Goal: Task Accomplishment & Management: Manage account settings

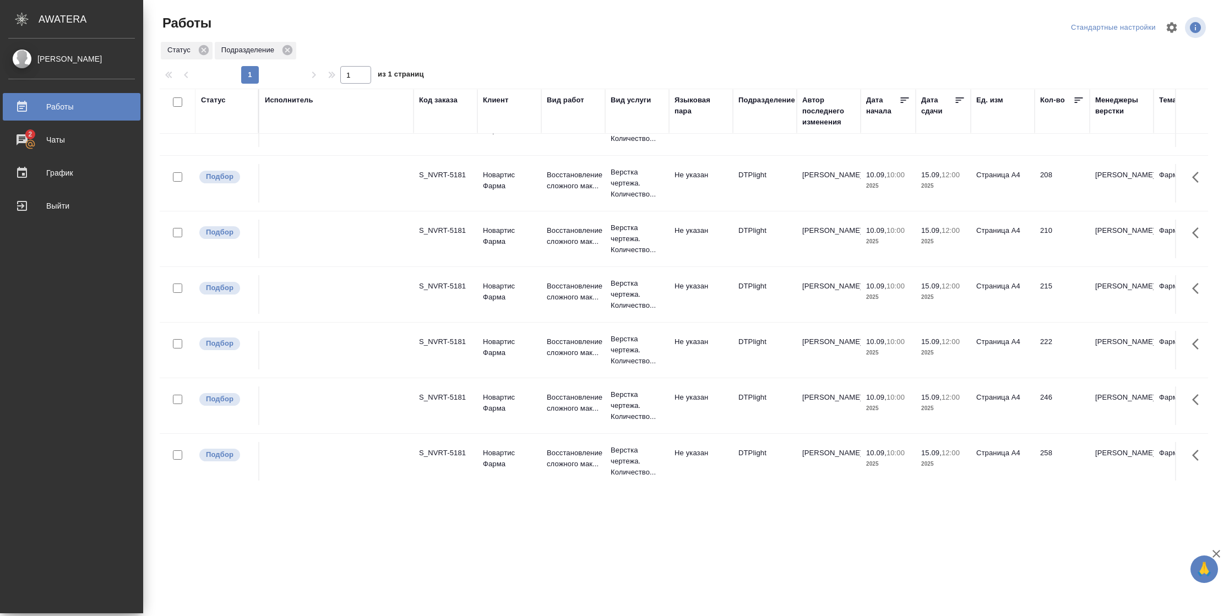
scroll to position [52, 0]
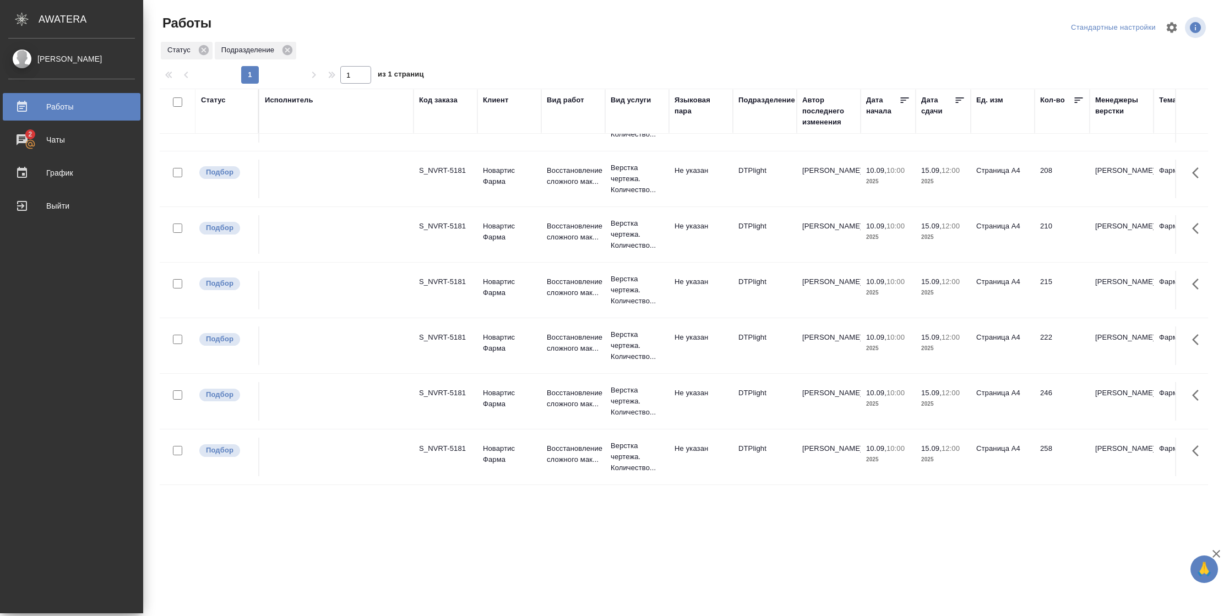
click at [906, 454] on p "2025" at bounding box center [888, 459] width 44 height 11
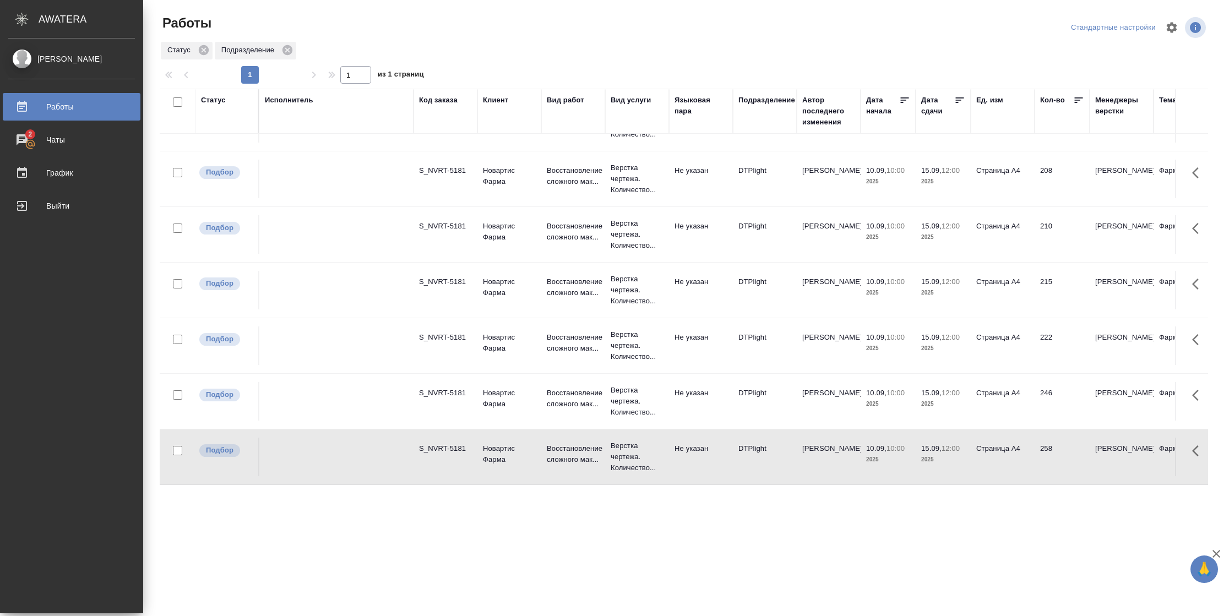
click at [906, 454] on p "2025" at bounding box center [888, 459] width 44 height 11
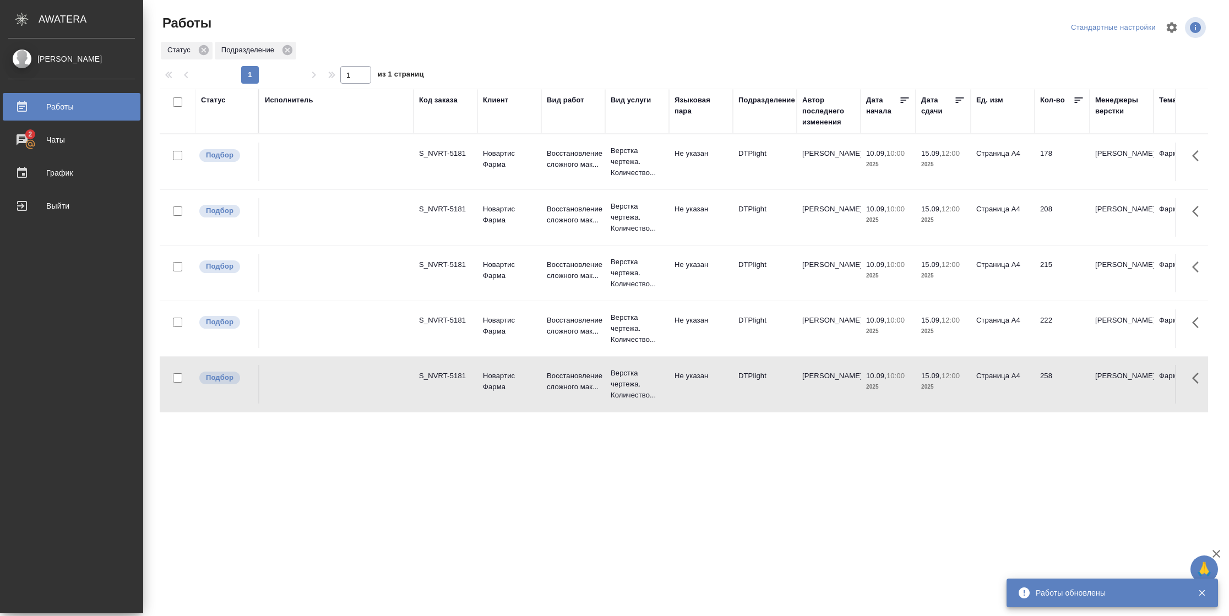
click at [1043, 236] on td "208" at bounding box center [1062, 217] width 55 height 39
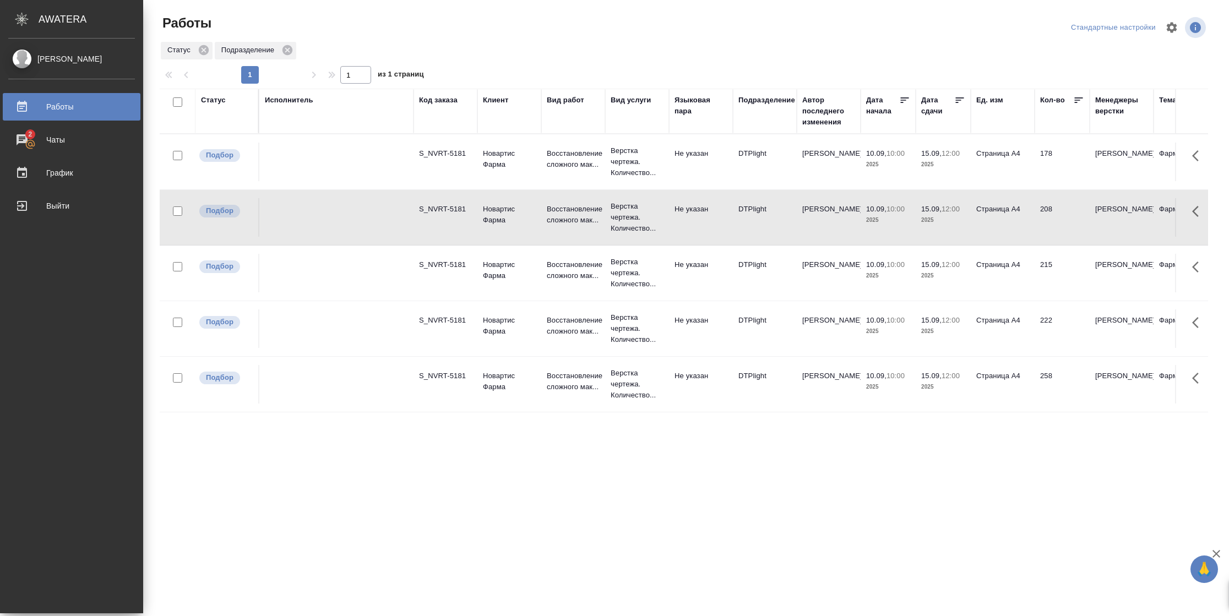
click at [1043, 236] on td "208" at bounding box center [1062, 217] width 55 height 39
click at [1061, 285] on td "215" at bounding box center [1062, 273] width 55 height 39
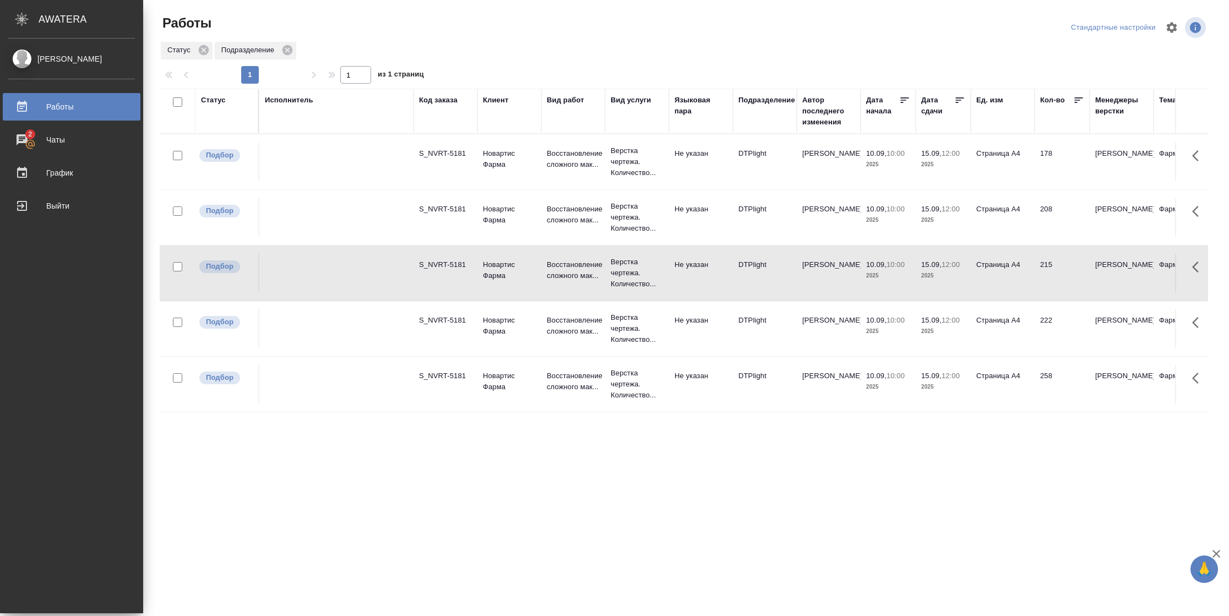
click at [1061, 285] on td "215" at bounding box center [1062, 273] width 55 height 39
click at [1058, 327] on td "222" at bounding box center [1062, 328] width 55 height 39
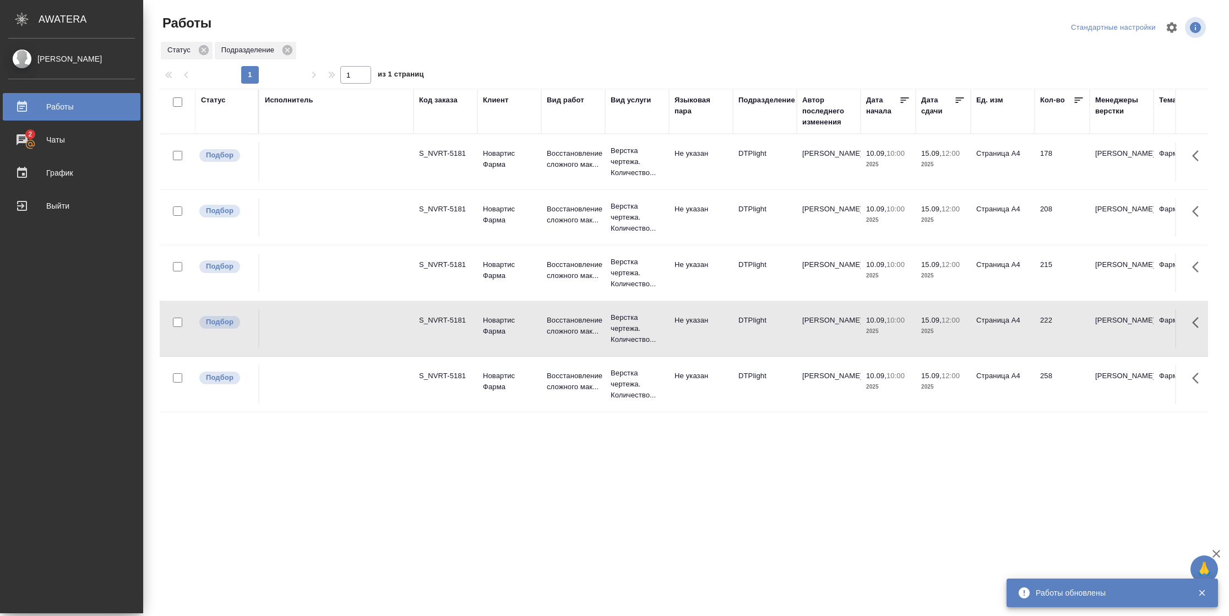
click at [1058, 327] on td "222" at bounding box center [1062, 328] width 55 height 39
click at [1058, 156] on td "178" at bounding box center [1062, 162] width 55 height 39
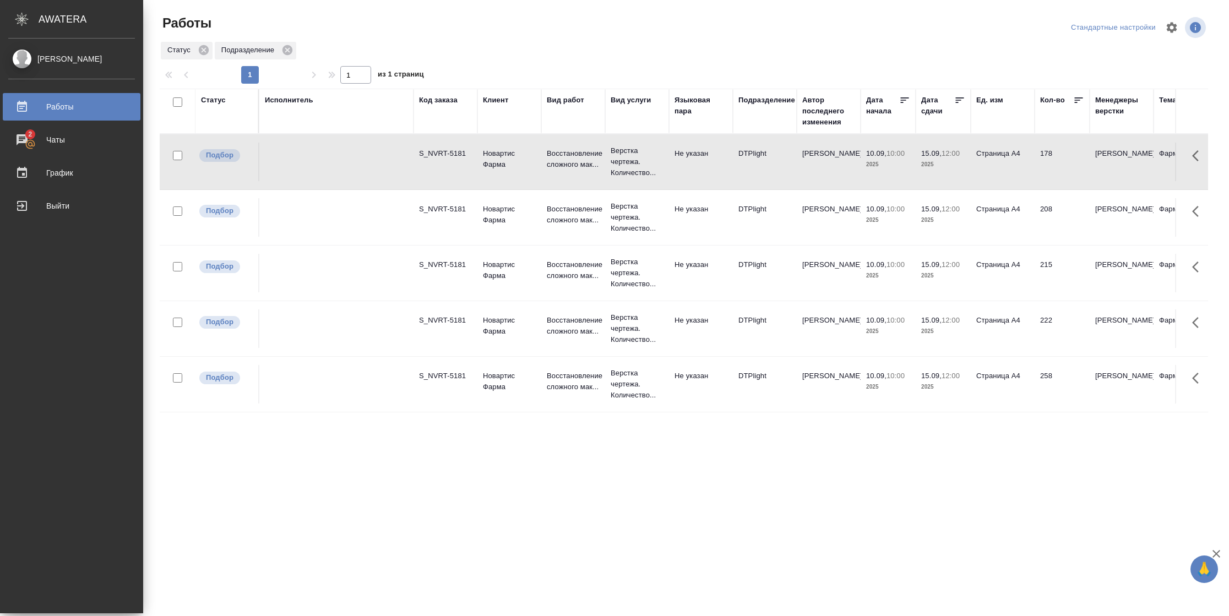
click at [1058, 156] on td "178" at bounding box center [1062, 162] width 55 height 39
click at [1004, 374] on td "Страница А4" at bounding box center [1003, 384] width 64 height 39
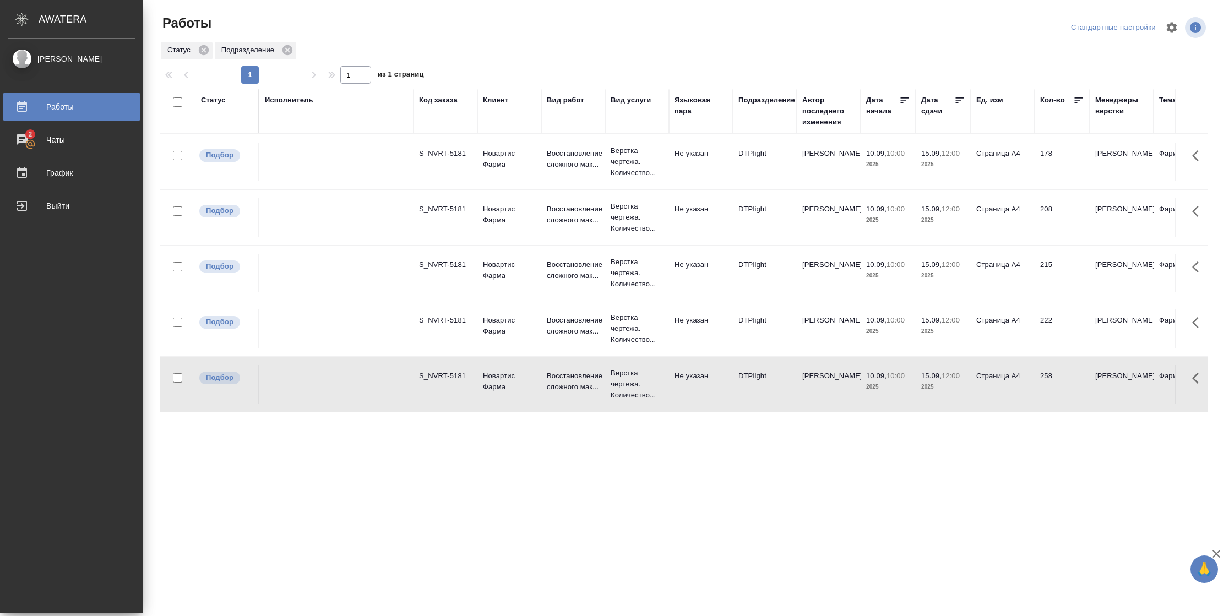
click at [1004, 374] on td "Страница А4" at bounding box center [1003, 384] width 64 height 39
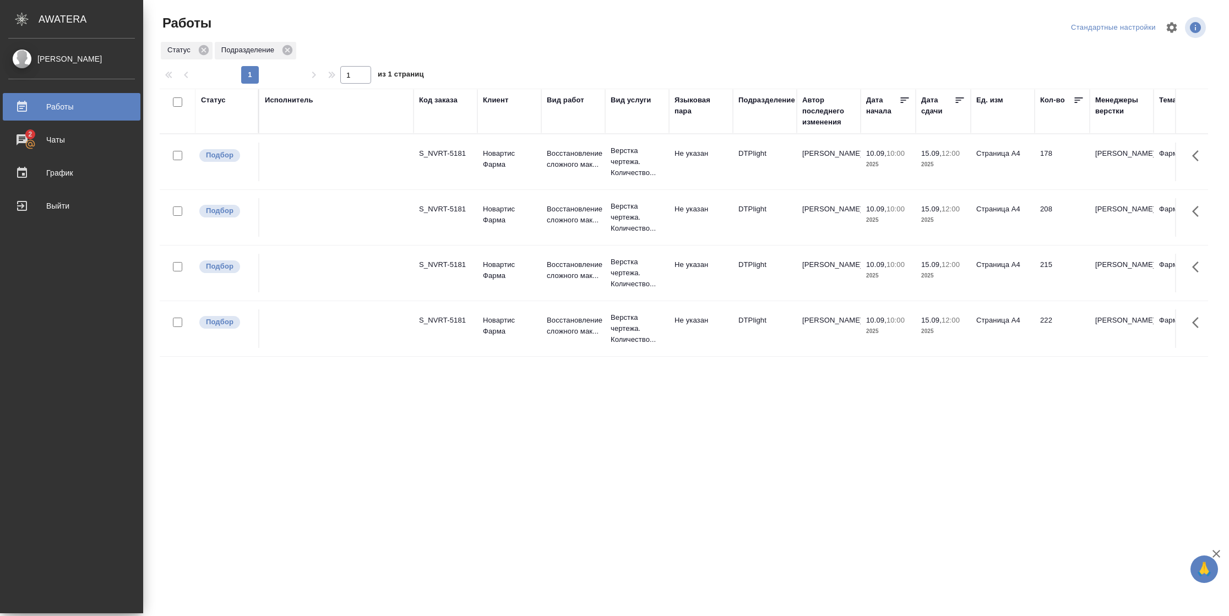
click at [1043, 219] on td "208" at bounding box center [1062, 217] width 55 height 39
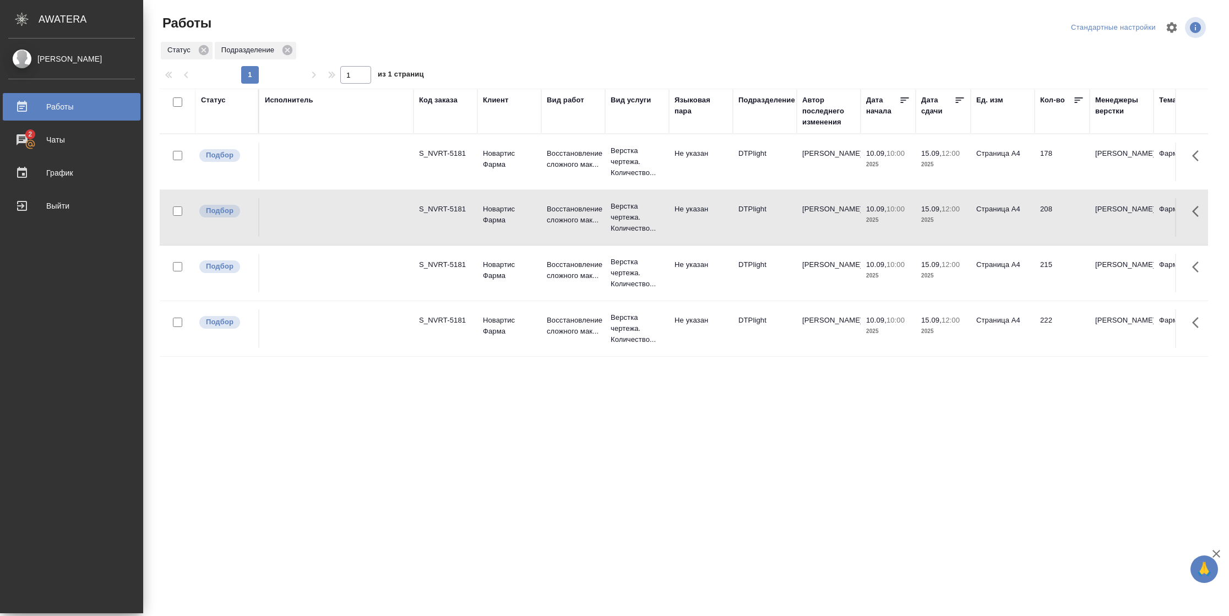
click at [1043, 219] on td "208" at bounding box center [1062, 217] width 55 height 39
click at [1045, 275] on td "215" at bounding box center [1062, 273] width 55 height 39
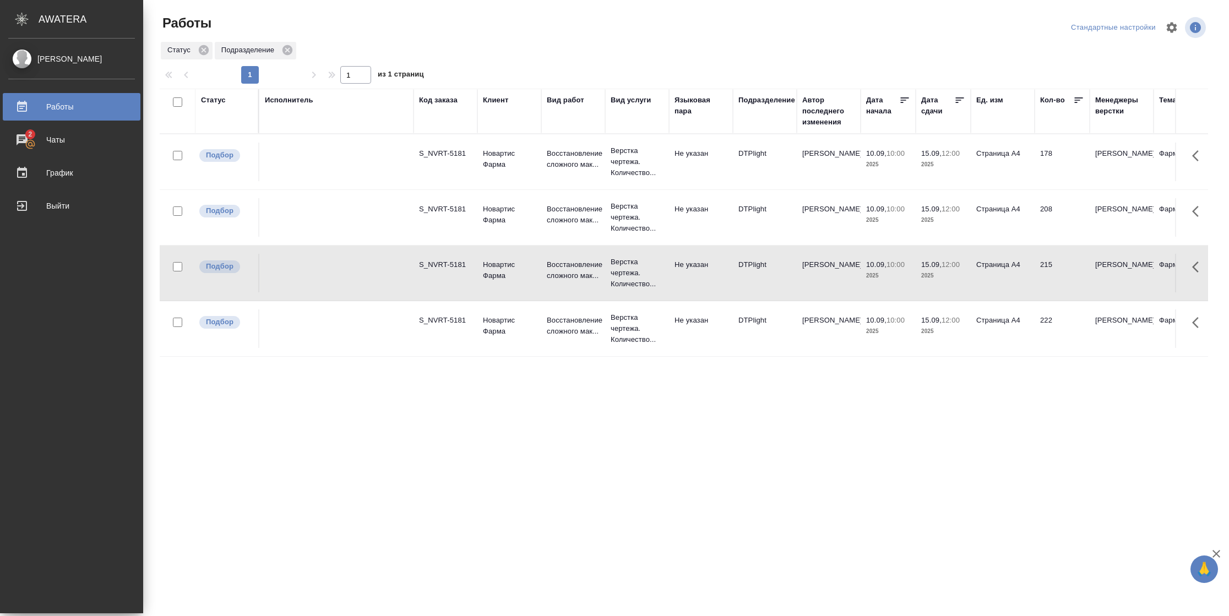
click at [1045, 275] on td "215" at bounding box center [1062, 273] width 55 height 39
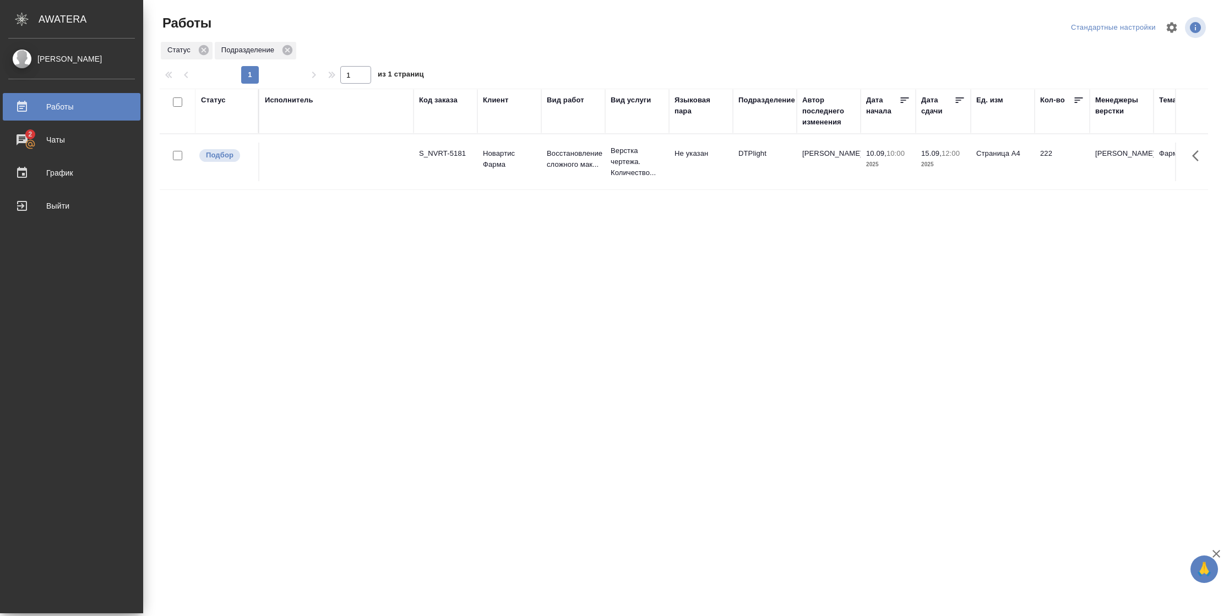
click at [219, 99] on div "Статус" at bounding box center [213, 100] width 25 height 11
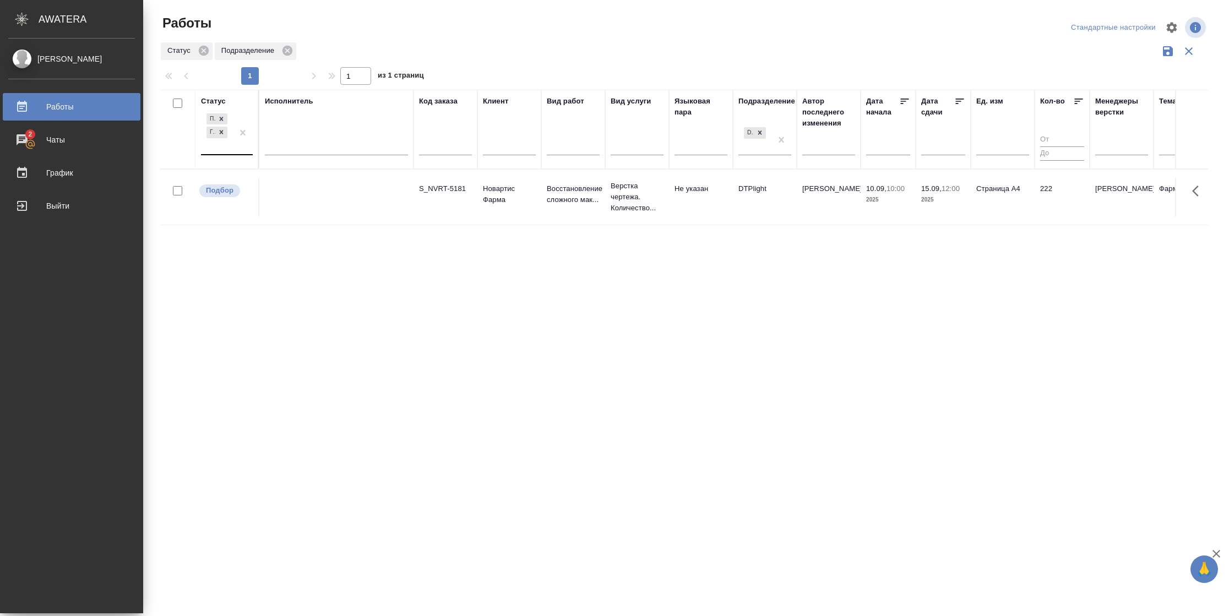
click at [231, 149] on div "Подбор Готов к работе" at bounding box center [217, 132] width 32 height 43
click at [288, 198] on div "В ожидании" at bounding box center [347, 199] width 165 height 20
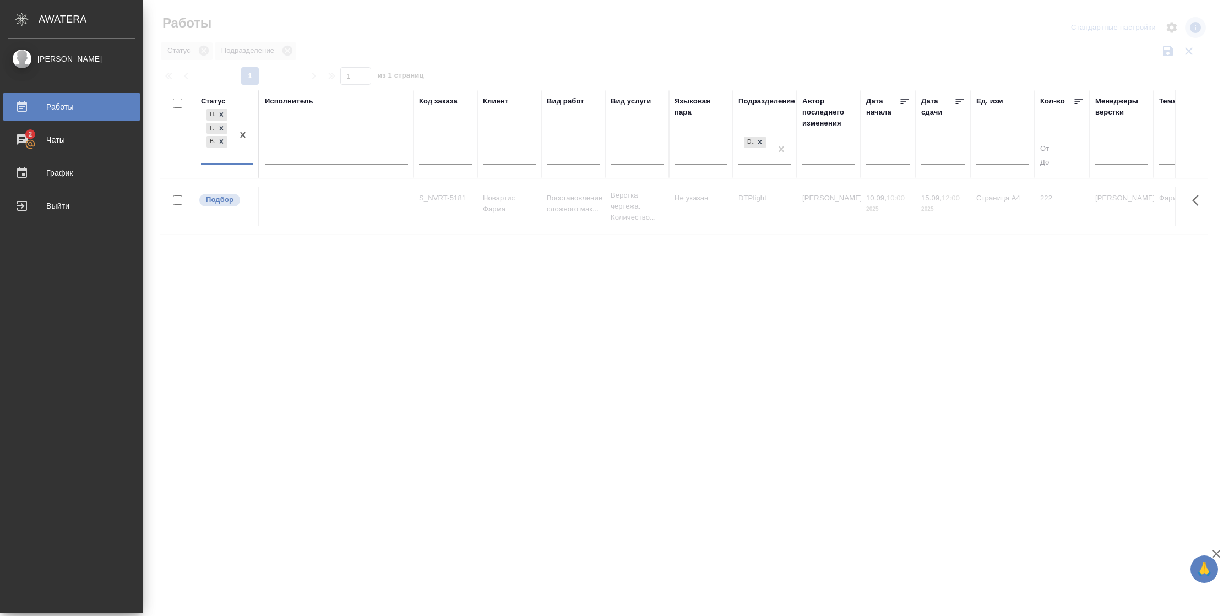
click at [300, 153] on div at bounding box center [336, 154] width 143 height 16
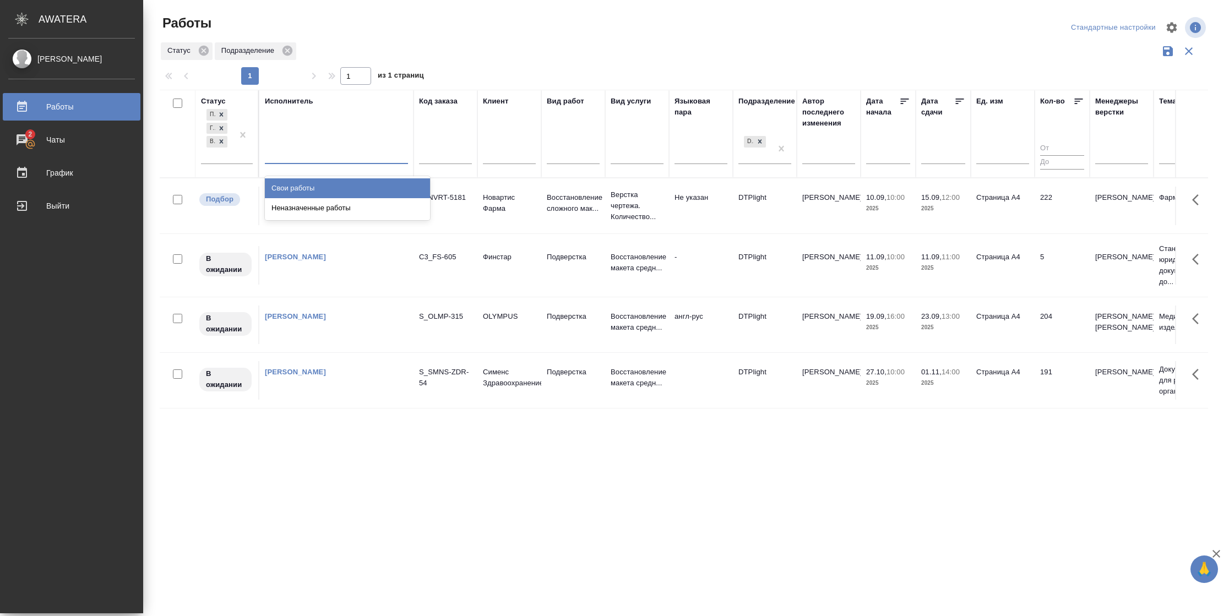
click at [299, 184] on div "Свои работы" at bounding box center [347, 188] width 165 height 20
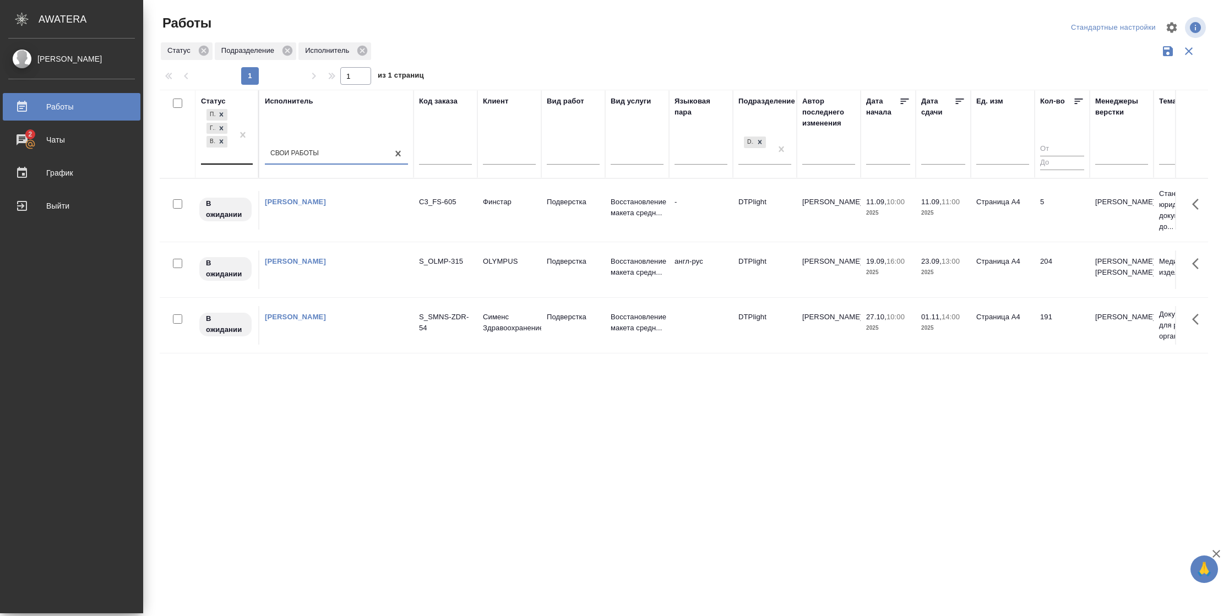
click at [216, 155] on div "Подбор Готов к работе В ожидании" at bounding box center [217, 135] width 32 height 57
click at [289, 207] on div "В работе" at bounding box center [347, 209] width 165 height 20
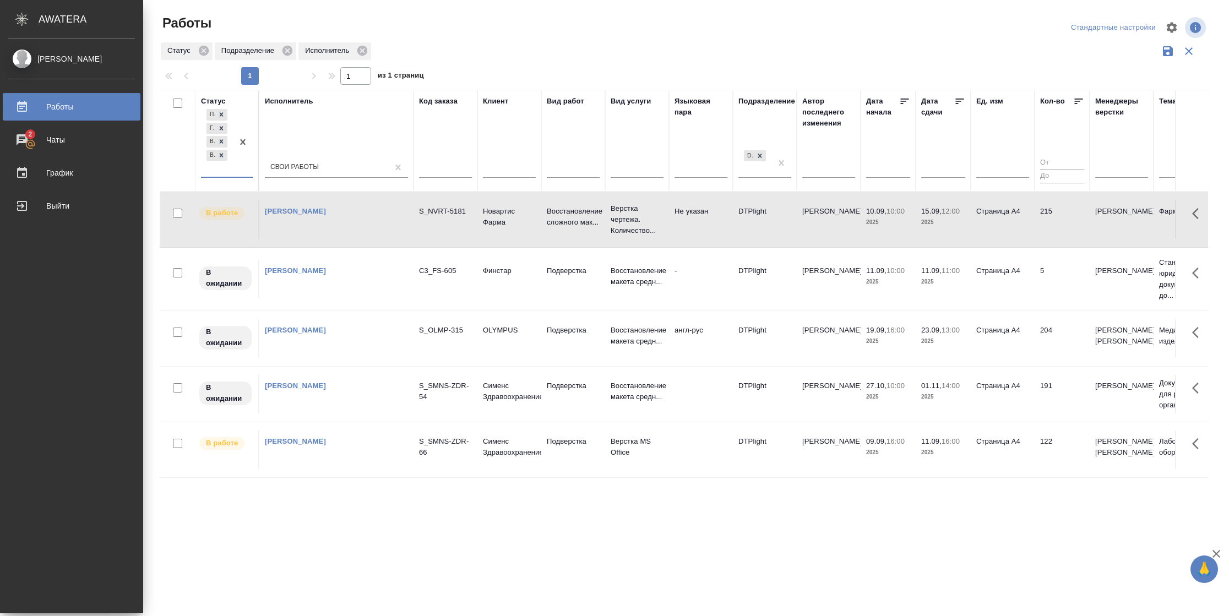
click at [956, 100] on icon at bounding box center [959, 101] width 11 height 11
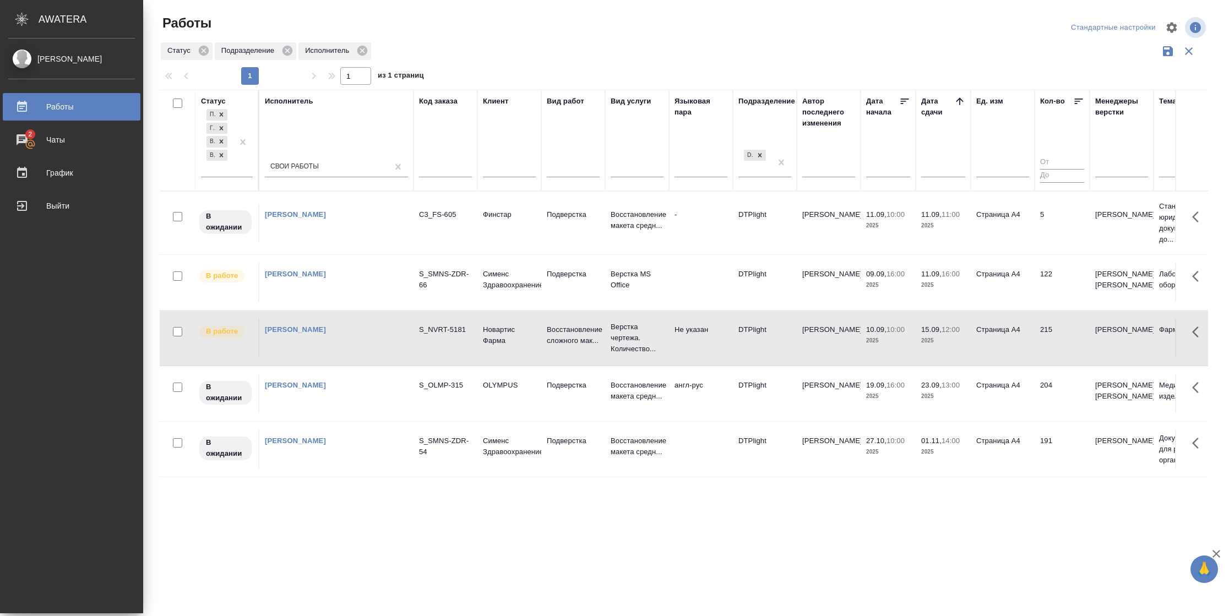
click at [907, 331] on span "10.09, 10:00" at bounding box center [888, 329] width 44 height 11
click at [907, 333] on span "10.09, 10:00" at bounding box center [888, 329] width 44 height 11
click at [988, 280] on td "Страница А4" at bounding box center [1003, 282] width 64 height 39
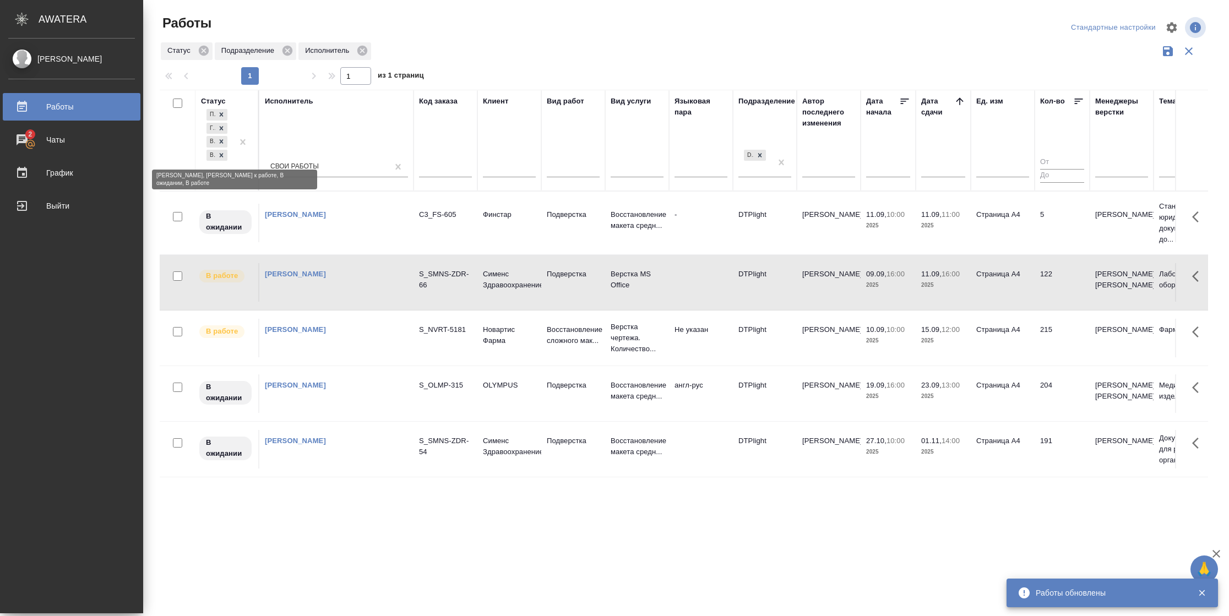
drag, startPoint x: 220, startPoint y: 154, endPoint x: 260, endPoint y: 161, distance: 40.8
click at [220, 154] on icon at bounding box center [222, 155] width 8 height 8
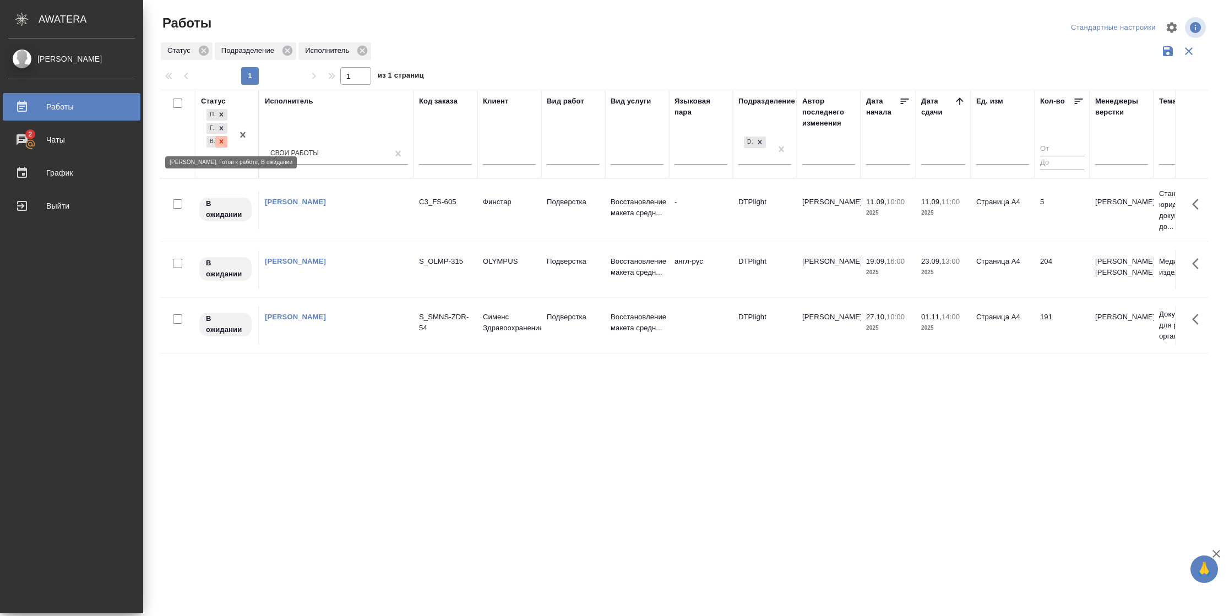
click at [226, 143] on div at bounding box center [221, 142] width 12 height 12
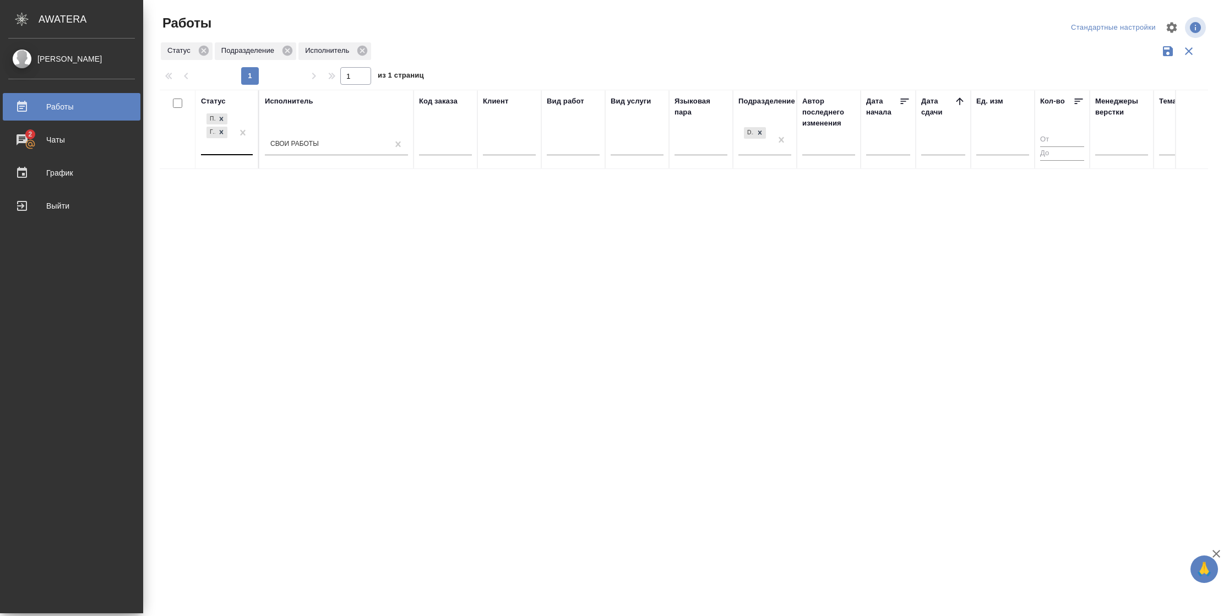
click at [225, 156] on div "Подбор Готов к работе" at bounding box center [227, 137] width 52 height 52
click at [229, 151] on div "Подбор Готов к работе" at bounding box center [217, 132] width 32 height 43
drag, startPoint x: 292, startPoint y: 215, endPoint x: 309, endPoint y: 216, distance: 17.6
click at [293, 216] on div "В работе" at bounding box center [347, 219] width 165 height 20
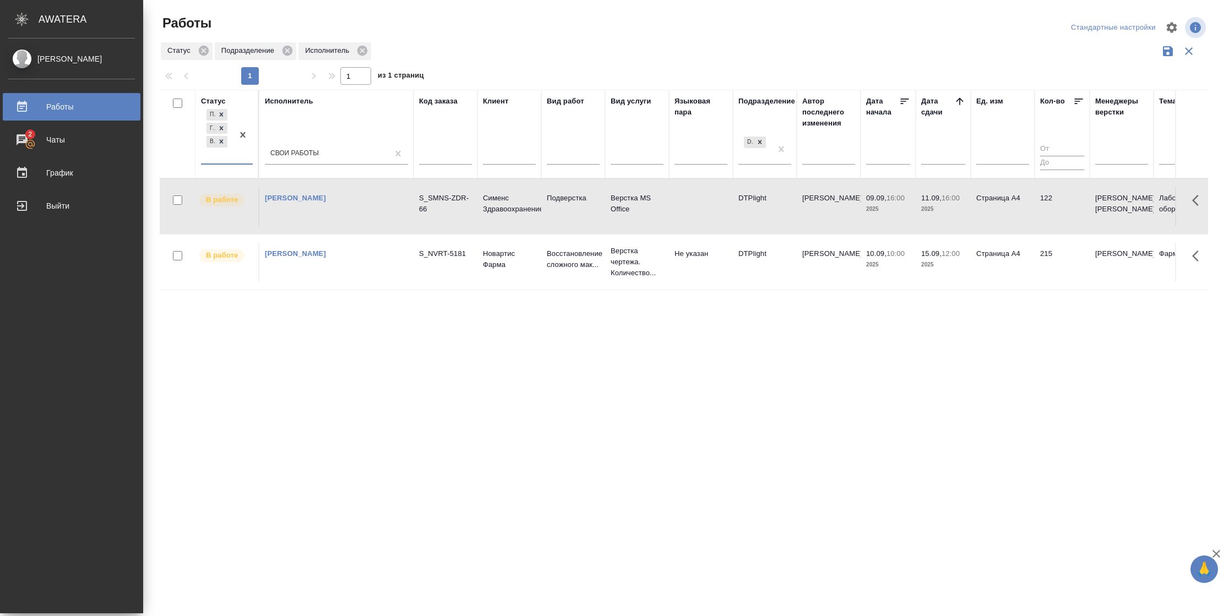
click at [1007, 209] on td "Страница А4" at bounding box center [1003, 206] width 64 height 39
click at [1007, 211] on td "Страница А4" at bounding box center [1003, 206] width 64 height 39
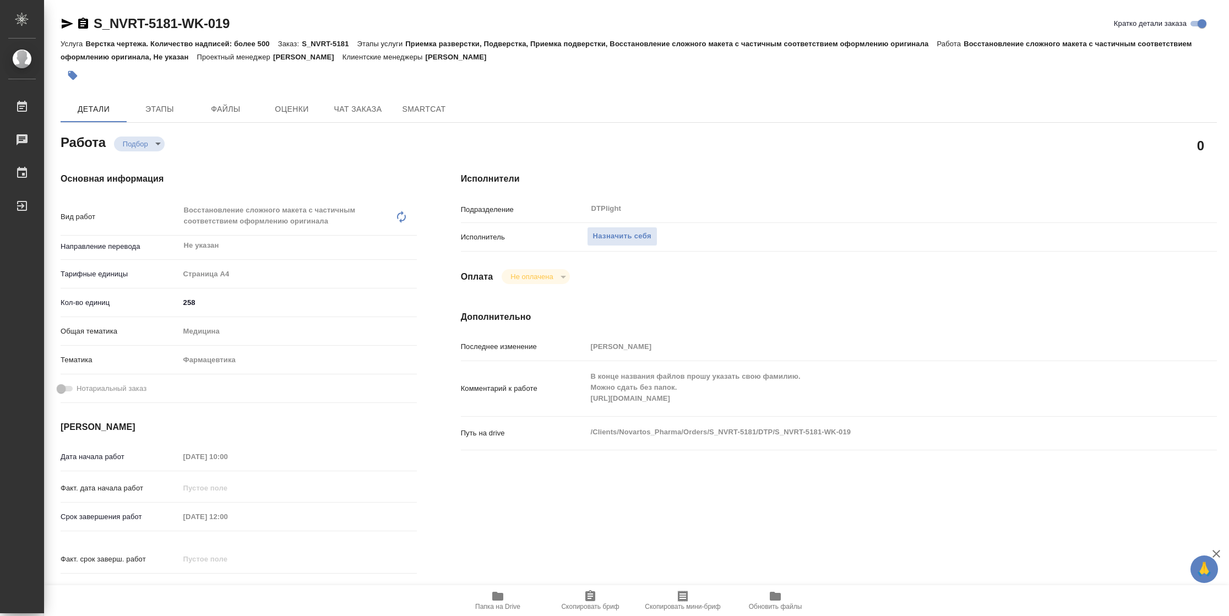
click at [581, 403] on div "Комментарий к работе В конце названия файлов прошу указать свою фамилию. Можно …" at bounding box center [839, 389] width 756 height 46
type textarea "x"
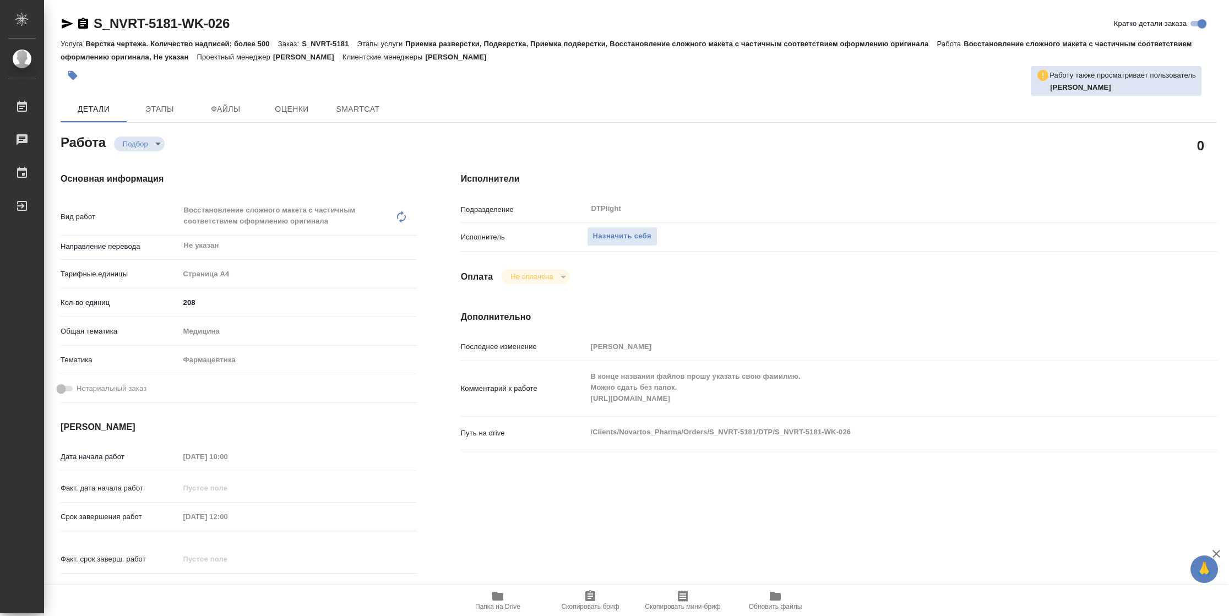
type textarea "x"
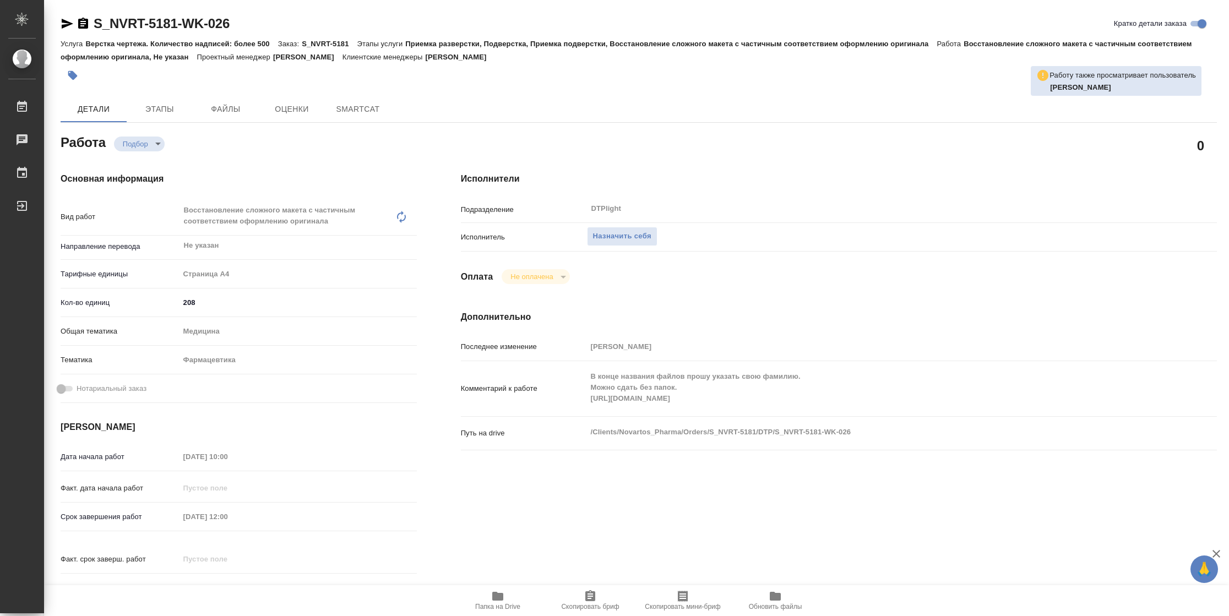
type textarea "x"
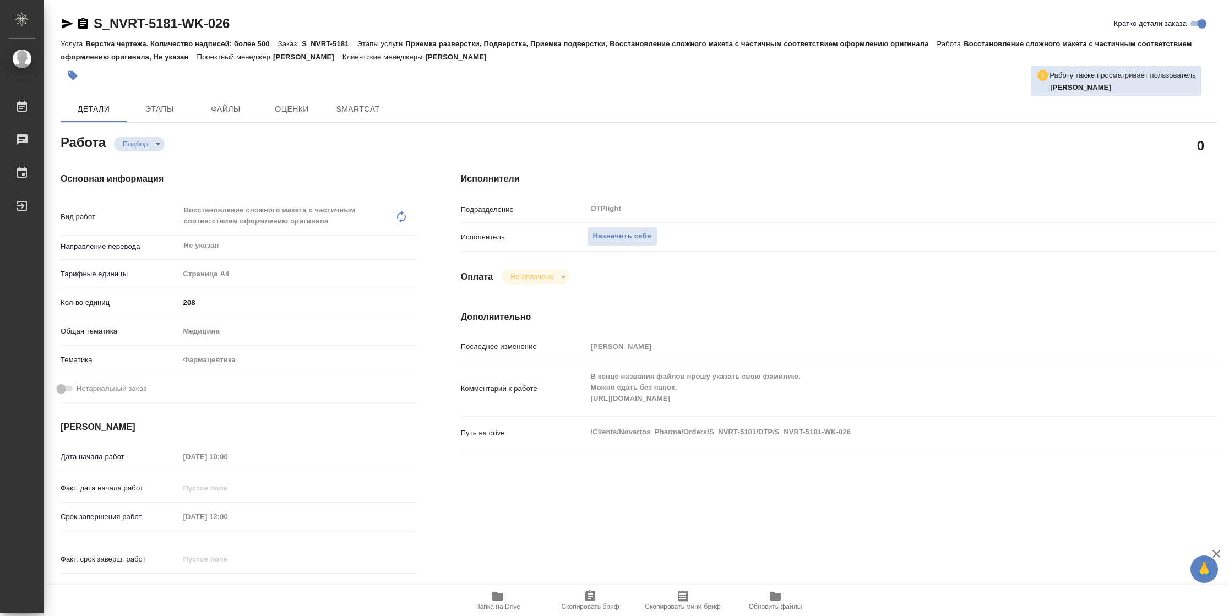
type textarea "x"
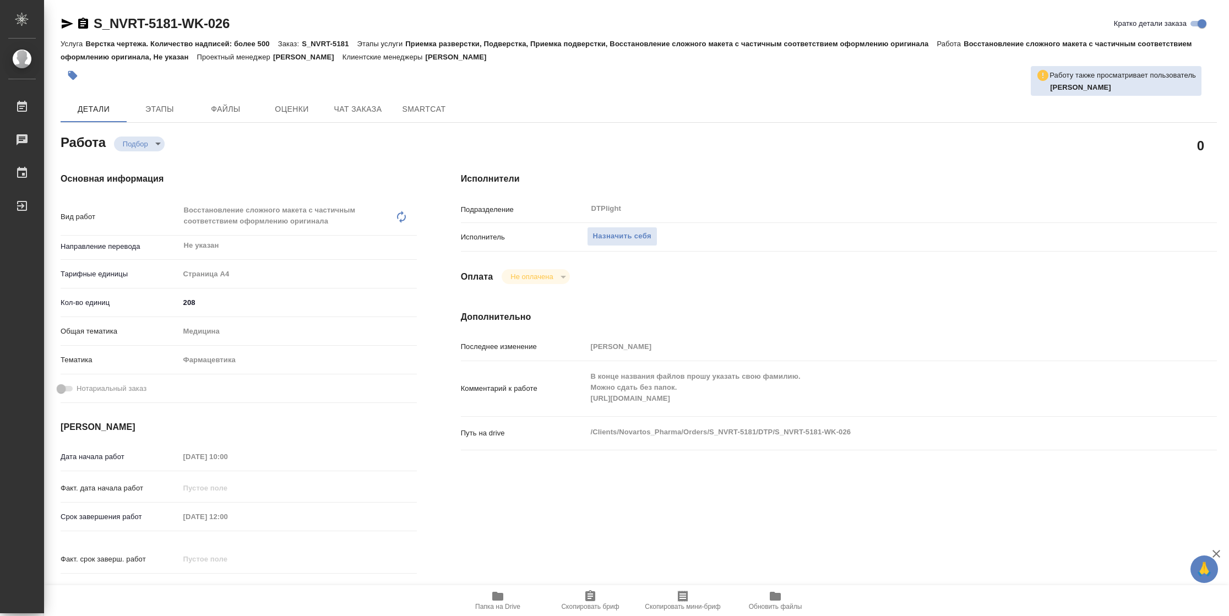
type textarea "x"
click at [544, 399] on div "Комментарий к работе В конце названия файлов прошу указать свою фамилию. Можно …" at bounding box center [839, 389] width 756 height 46
type textarea "x"
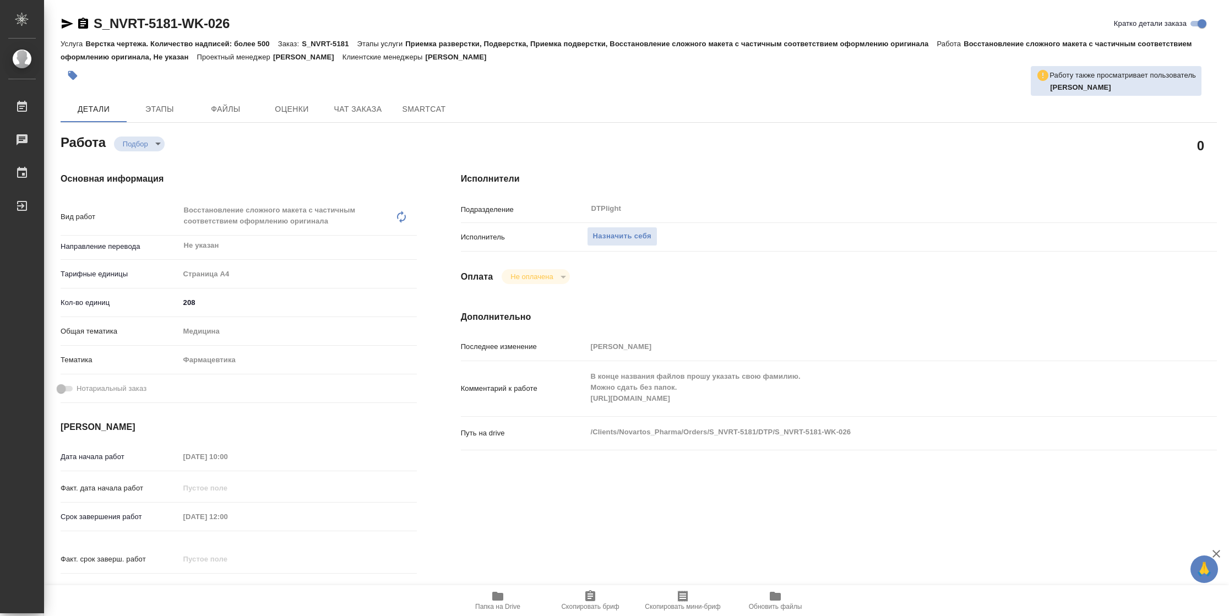
type textarea "x"
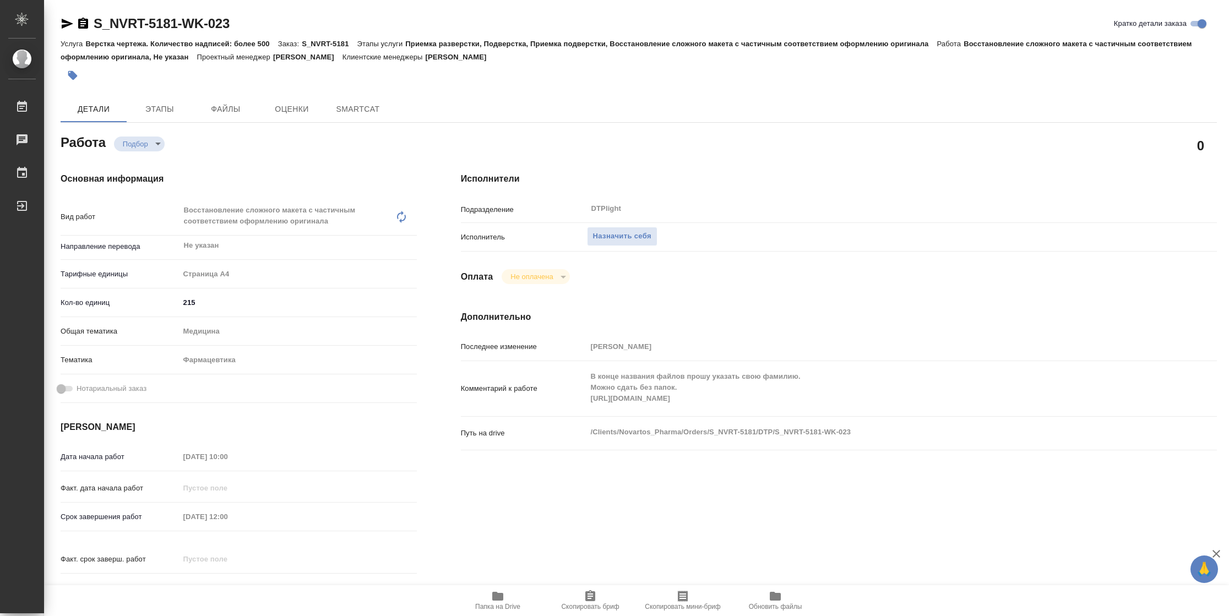
type textarea "x"
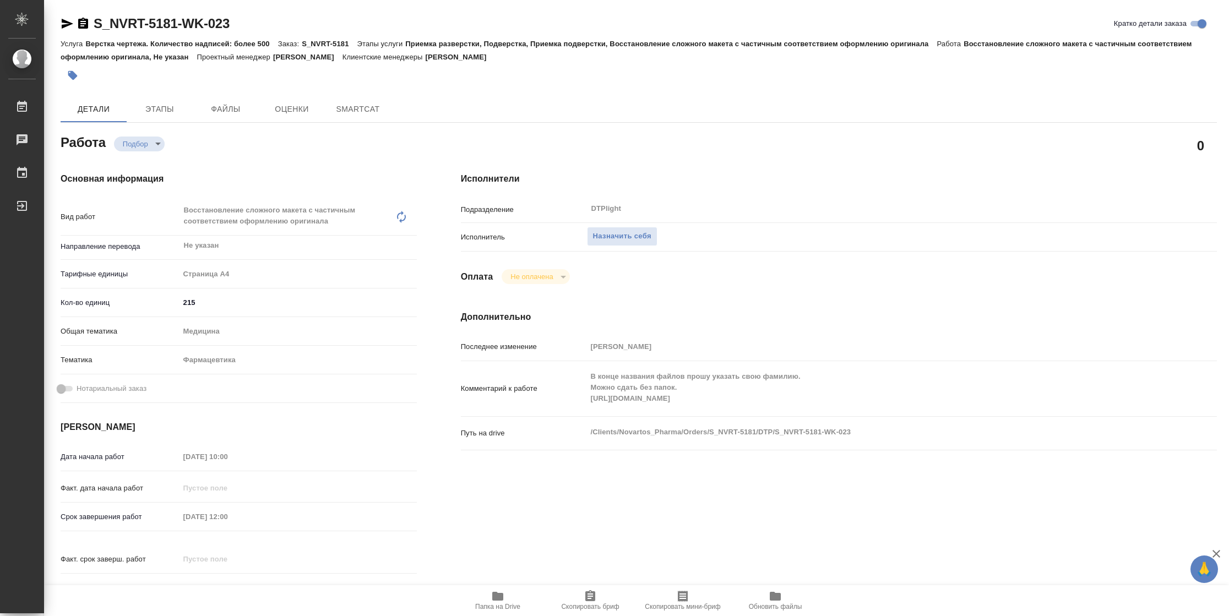
type textarea "x"
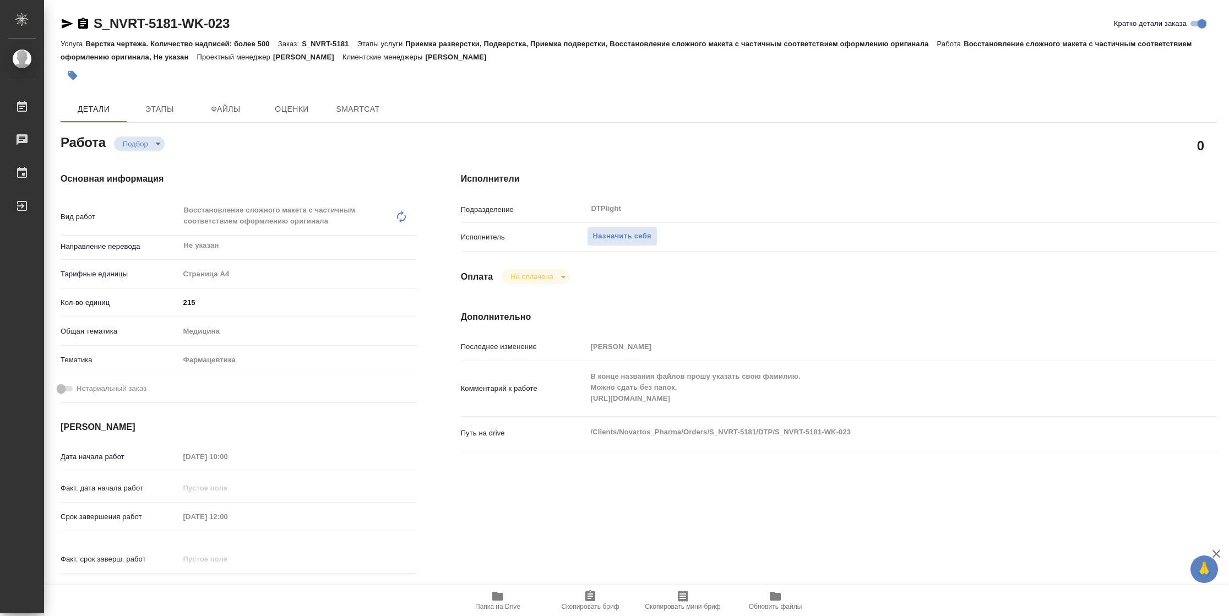
type textarea "x"
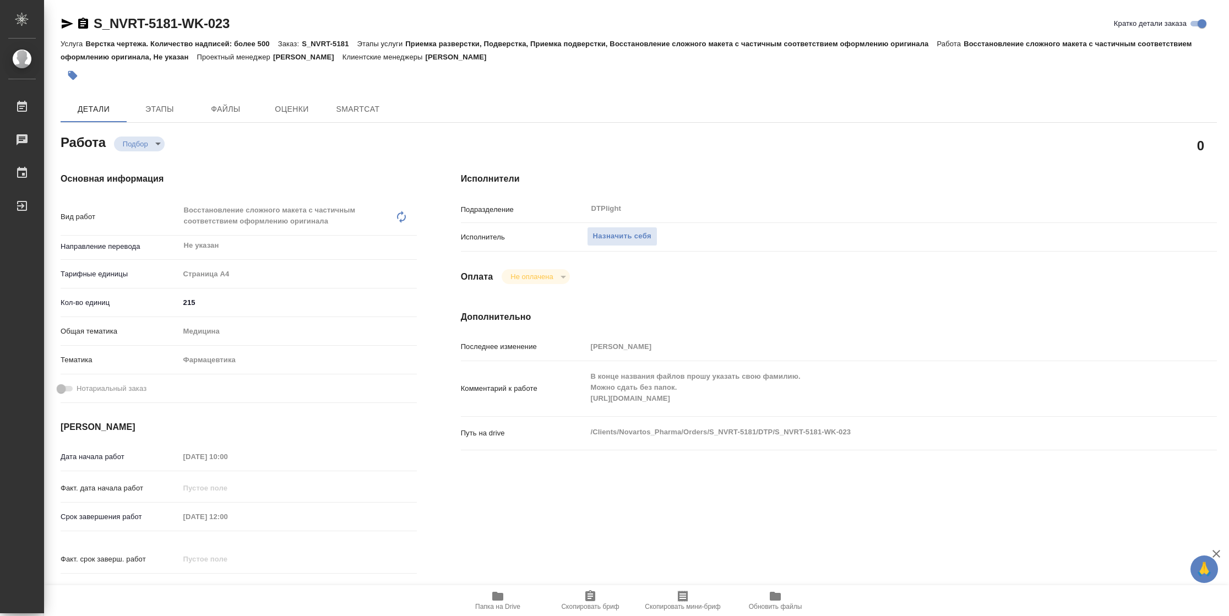
type textarea "x"
click at [566, 400] on div "Комментарий к работе В конце названия файлов прошу указать свою фамилию. Можно …" at bounding box center [839, 389] width 756 height 46
type textarea "x"
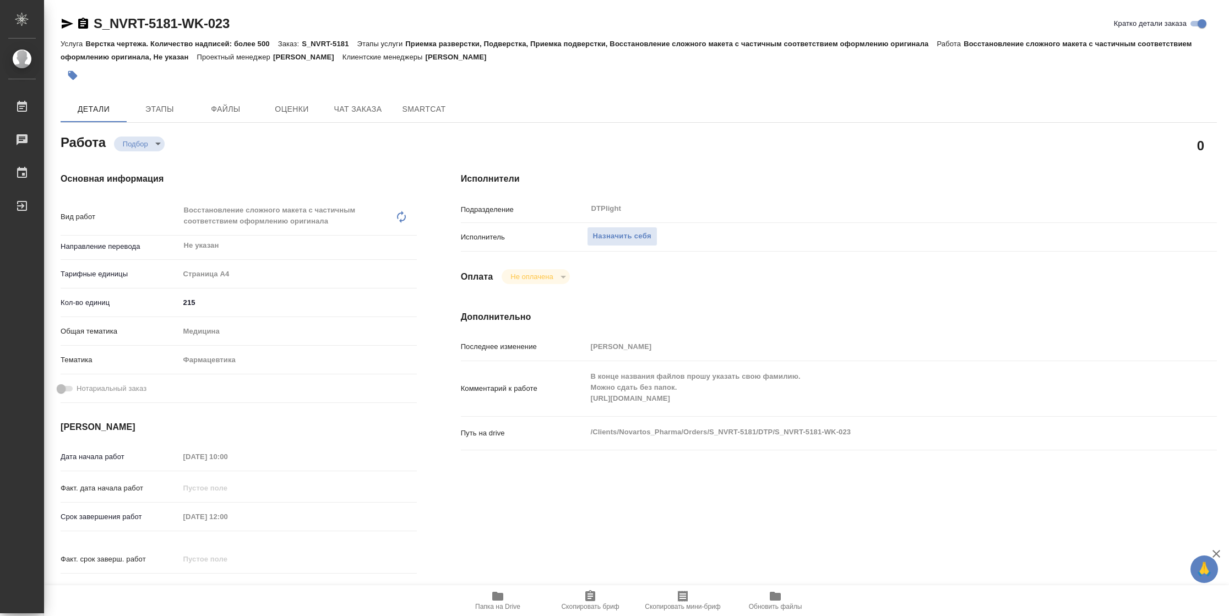
type textarea "x"
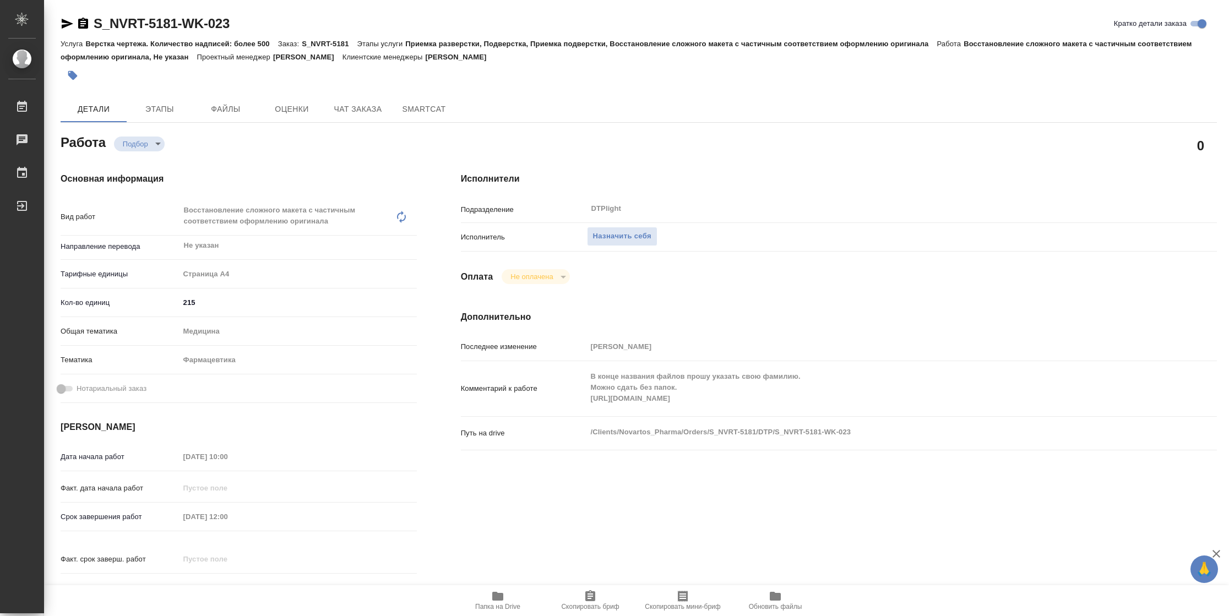
type textarea "x"
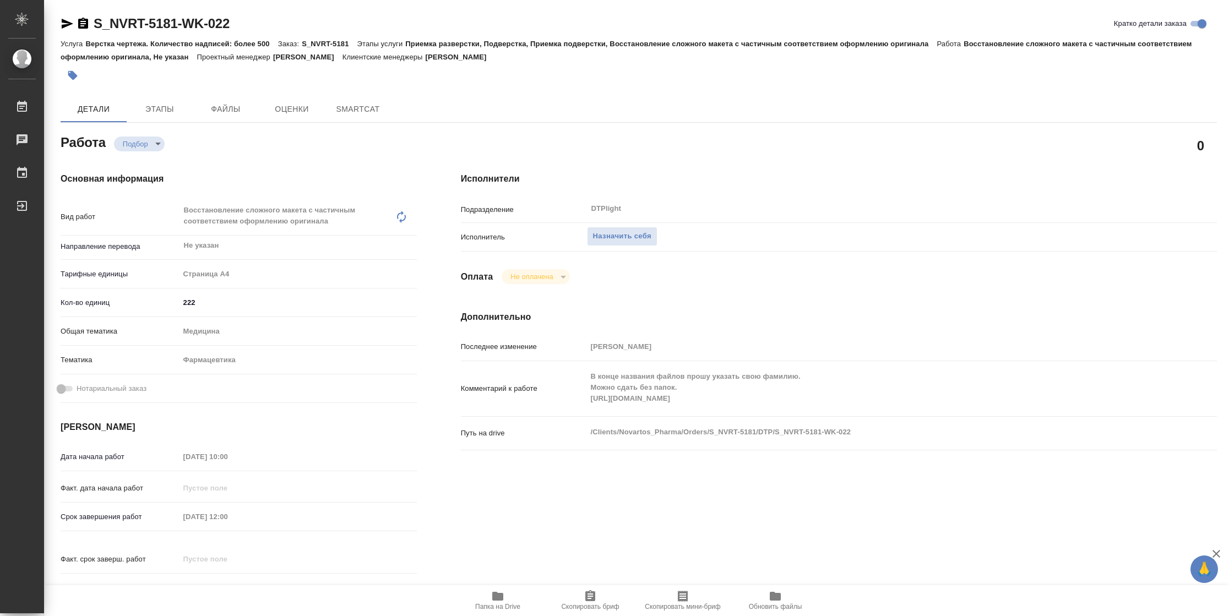
type textarea "x"
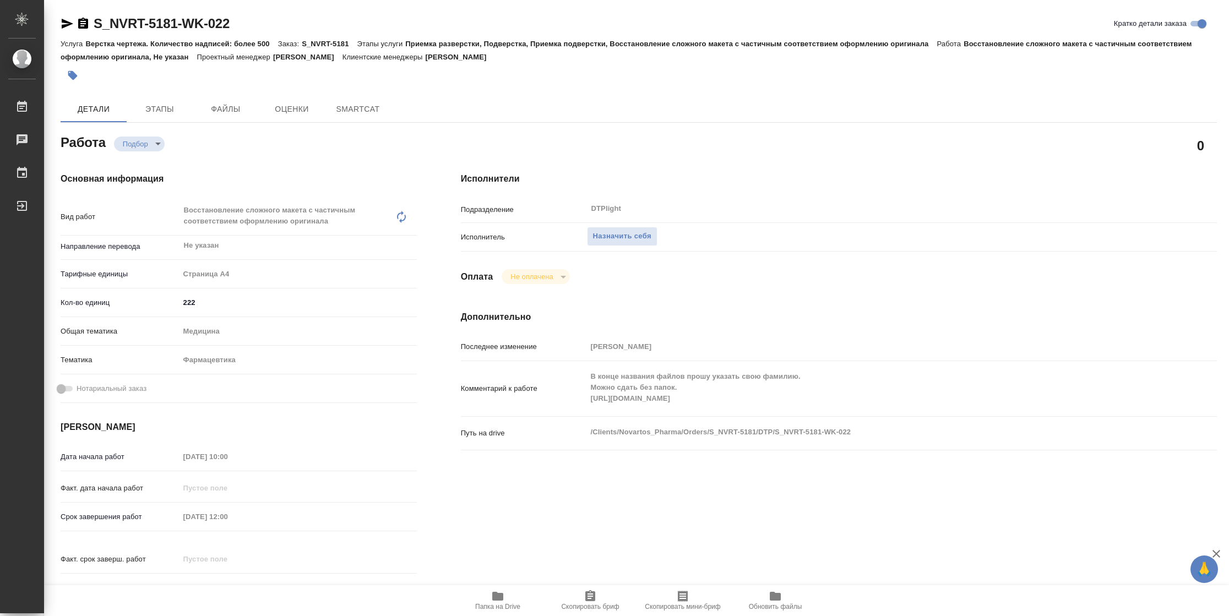
type textarea "x"
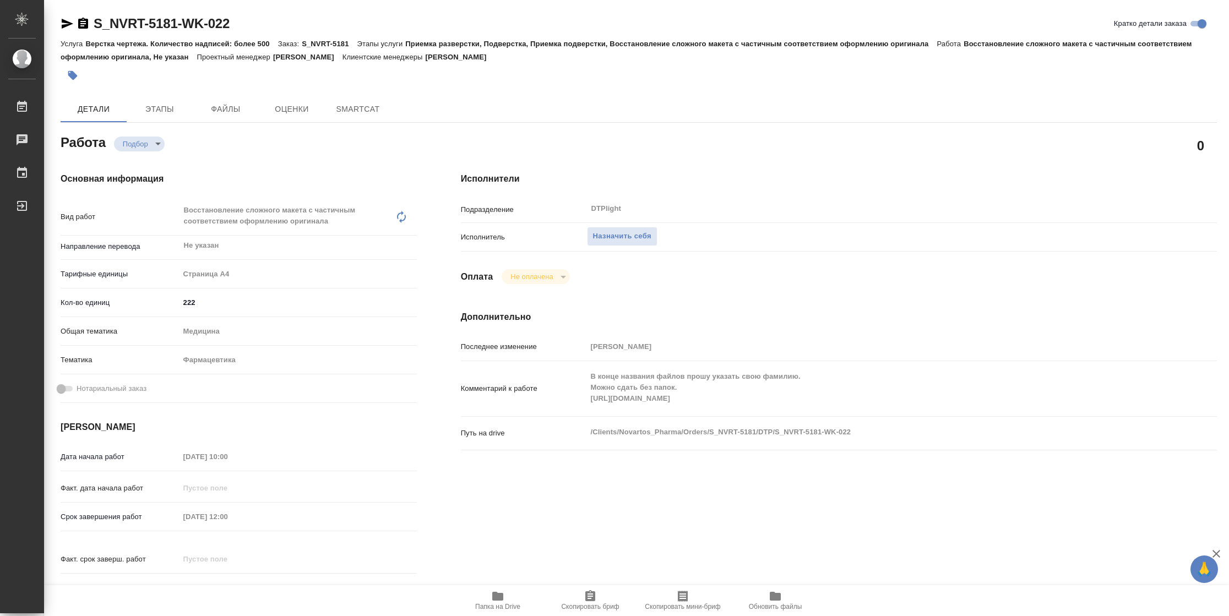
type textarea "x"
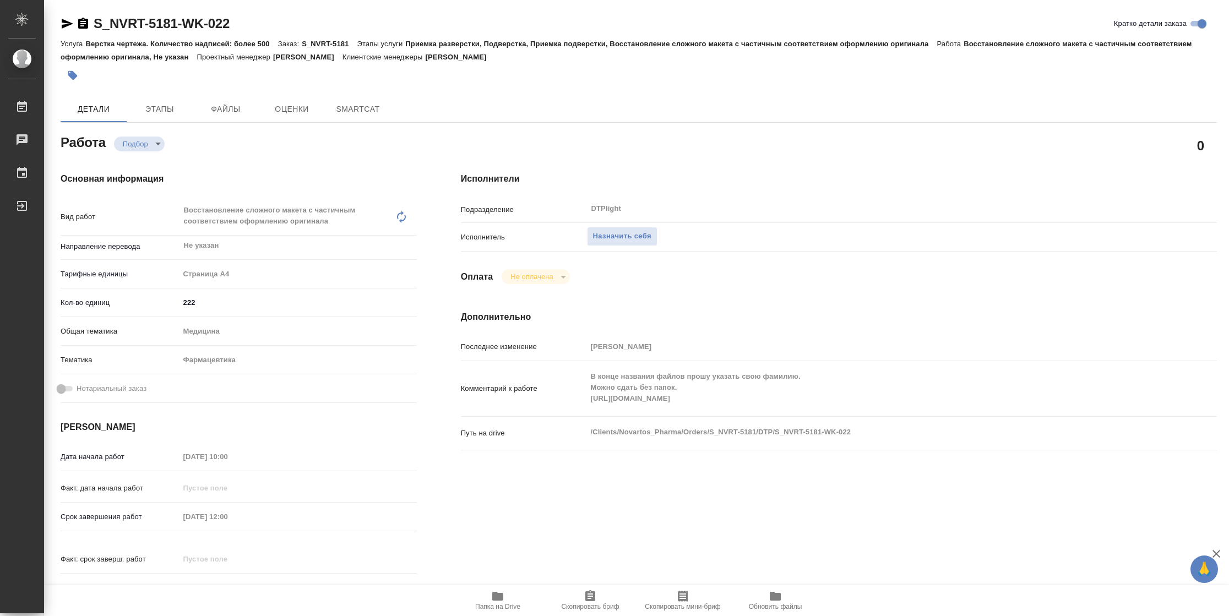
type textarea "x"
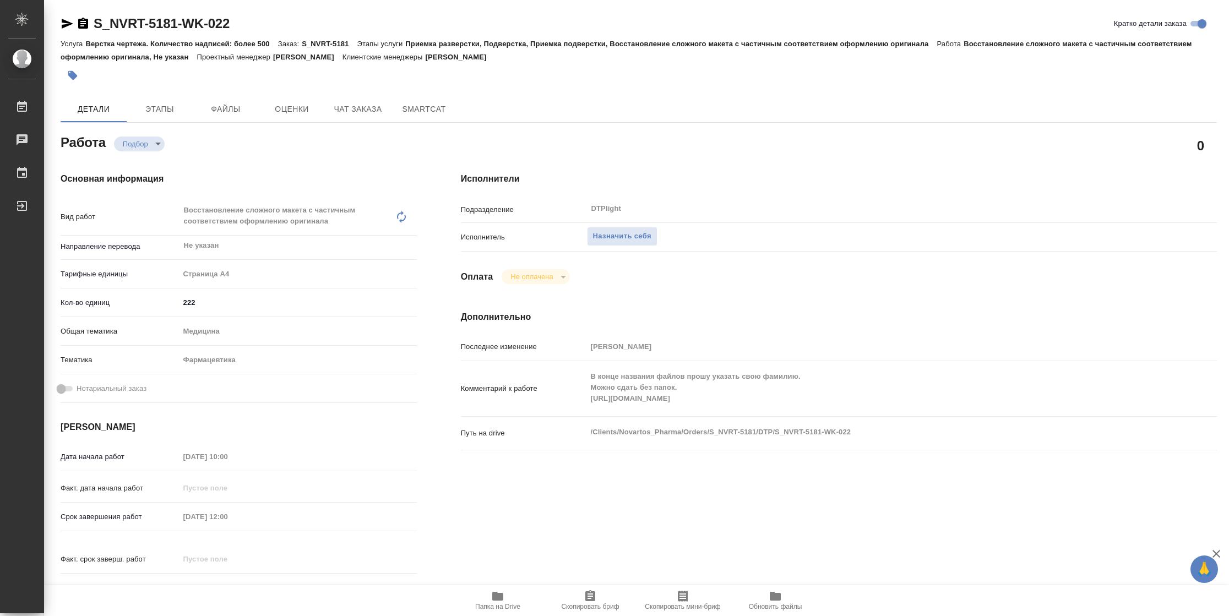
type textarea "x"
click at [553, 400] on div "Комментарий к работе В конце названия файлов прошу указать свою фамилию. Можно …" at bounding box center [839, 389] width 756 height 46
type textarea "x"
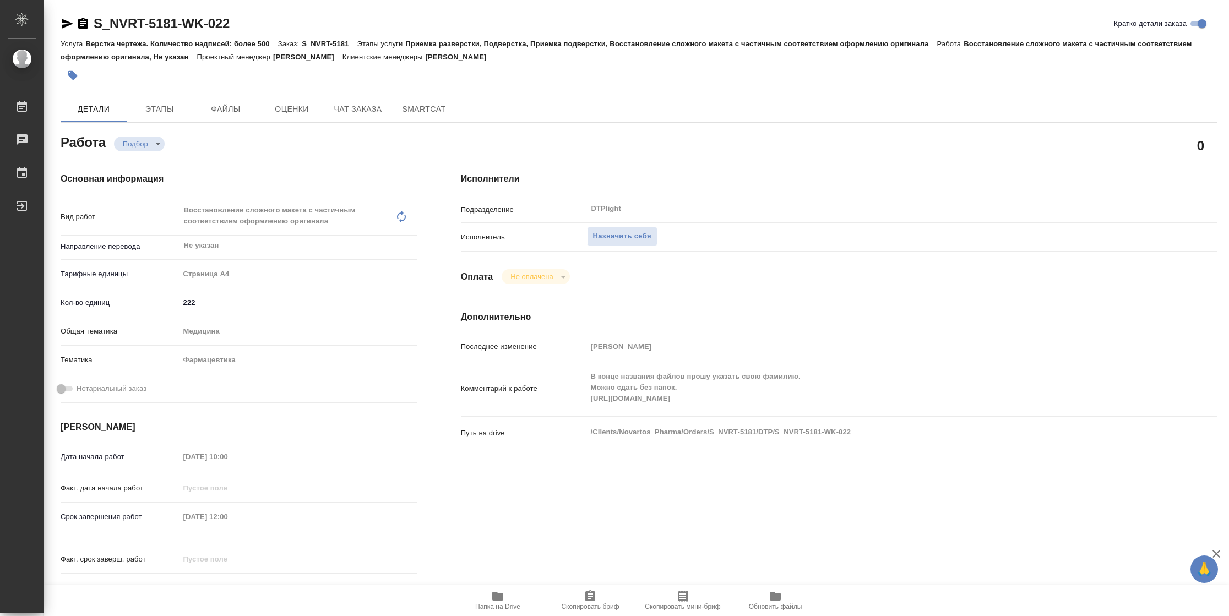
type textarea "x"
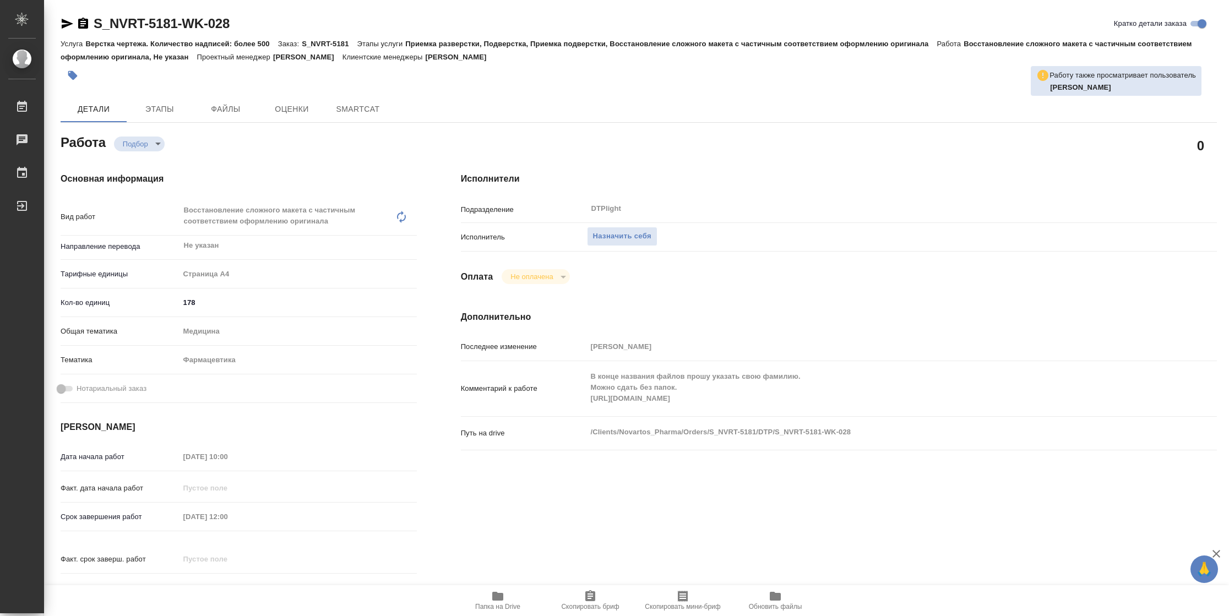
type textarea "x"
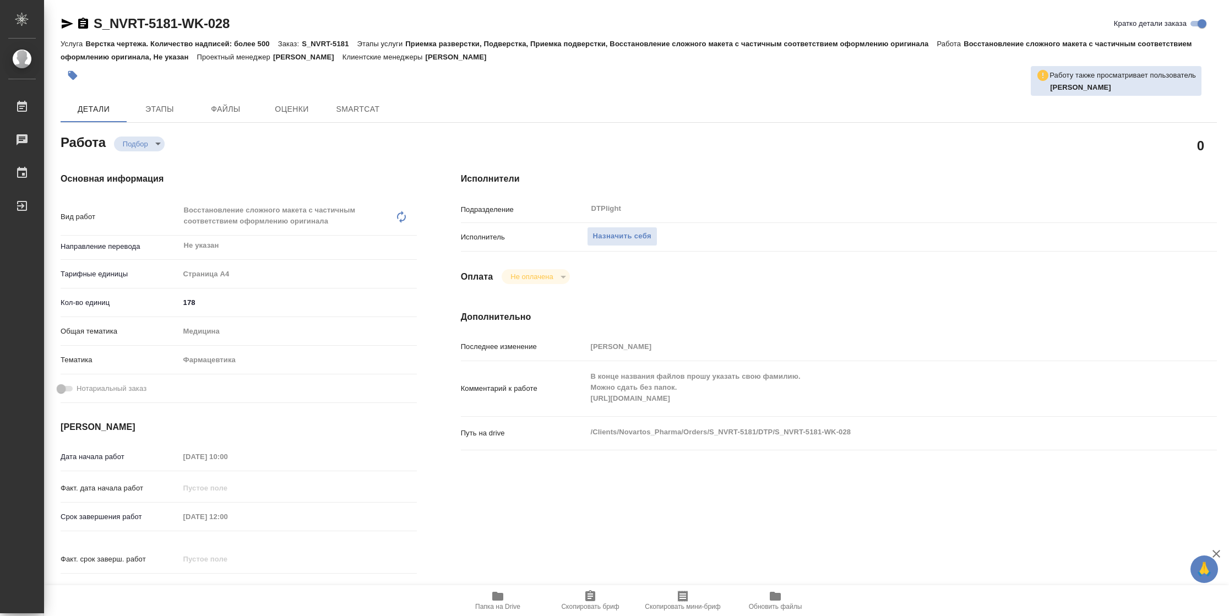
type textarea "x"
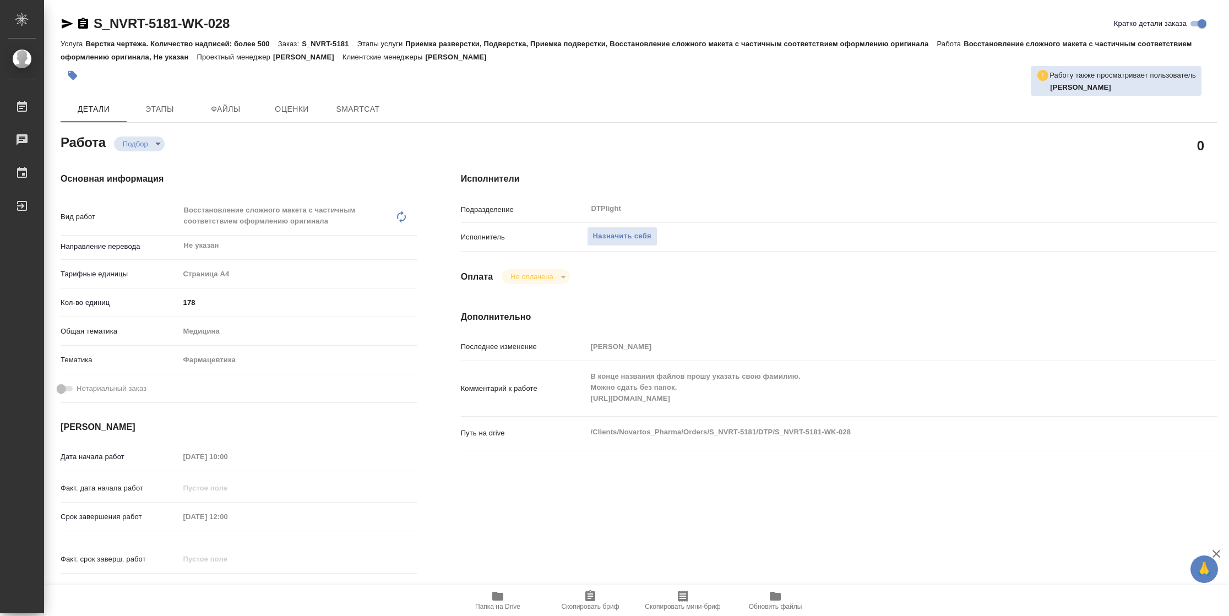
type textarea "x"
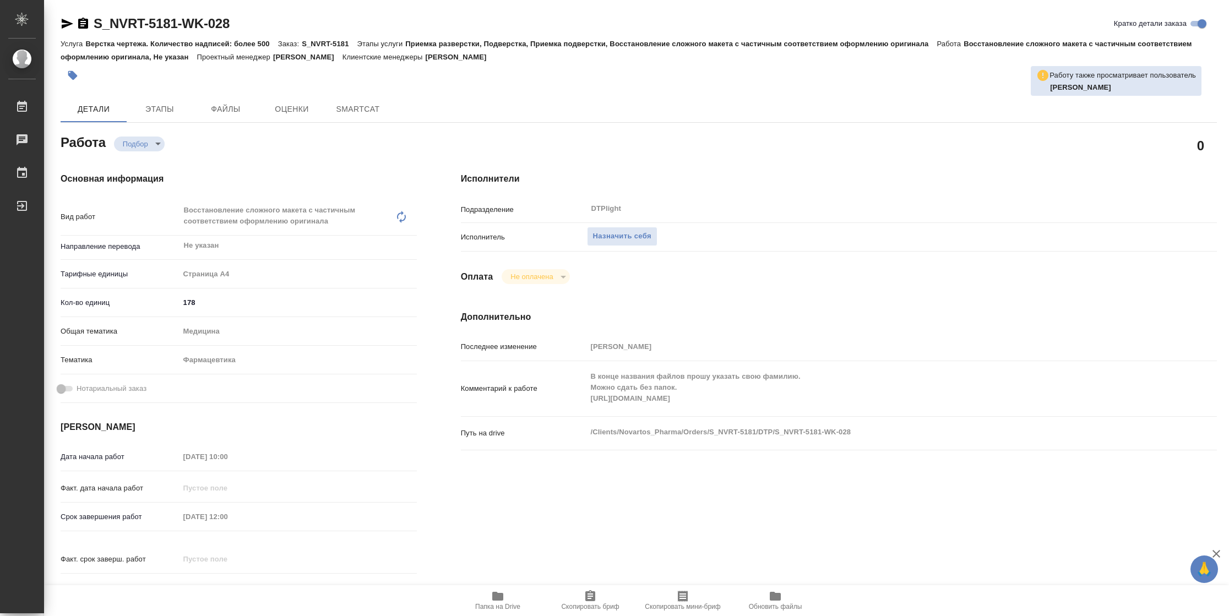
type textarea "x"
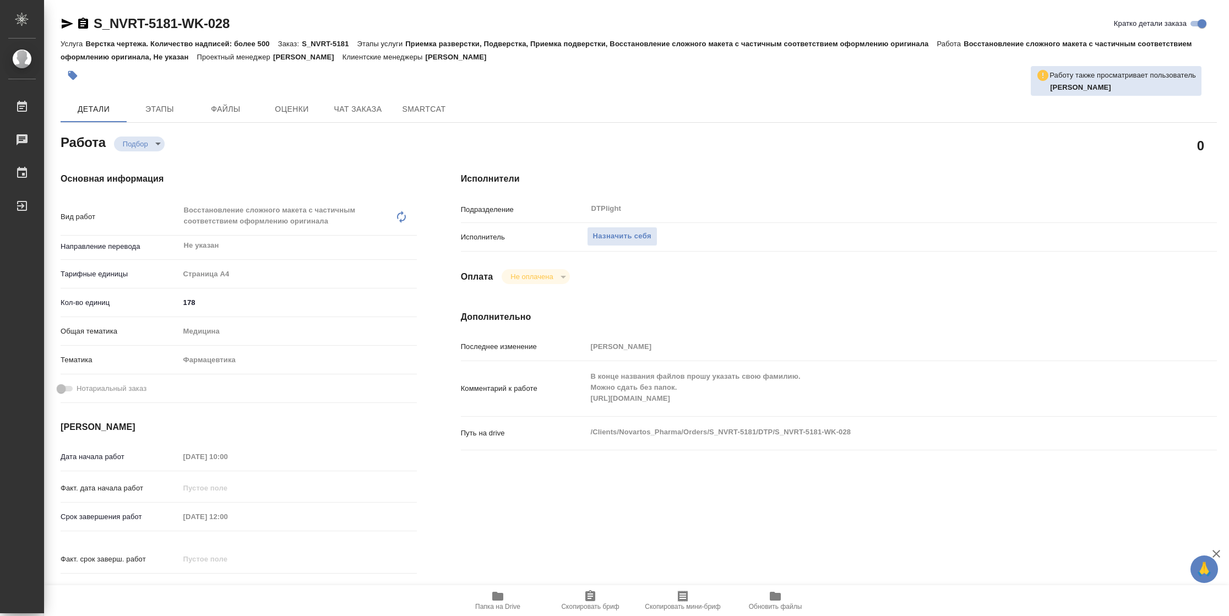
type textarea "x"
click at [550, 397] on div "Комментарий к работе В конце названия файлов прошу указать свою фамилию. Можно …" at bounding box center [839, 389] width 756 height 46
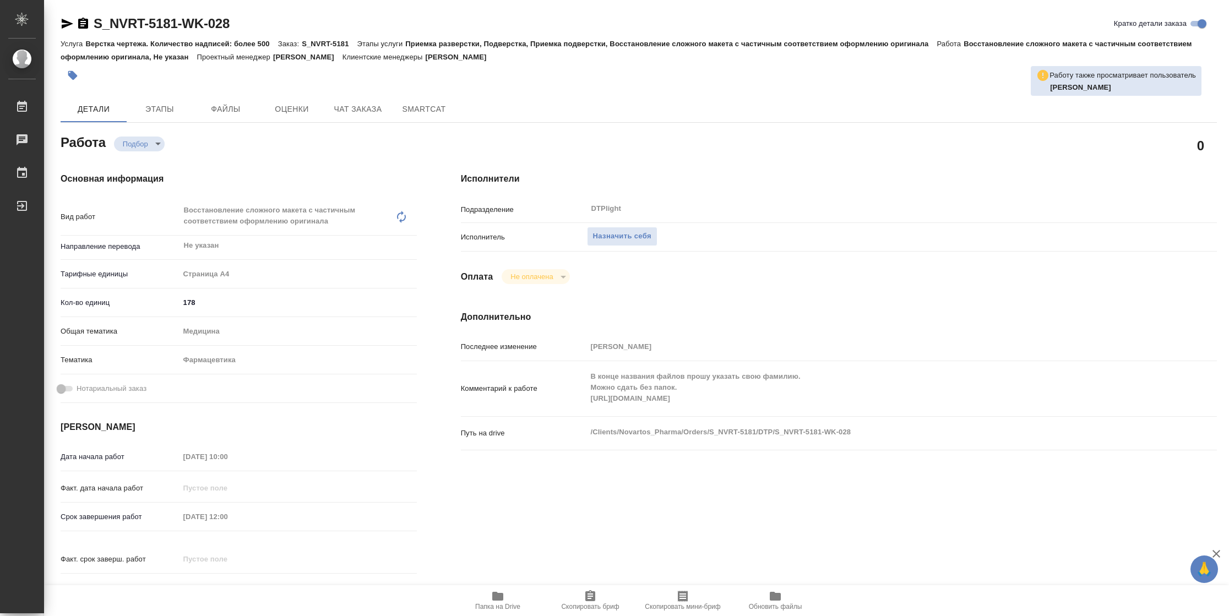
type textarea "x"
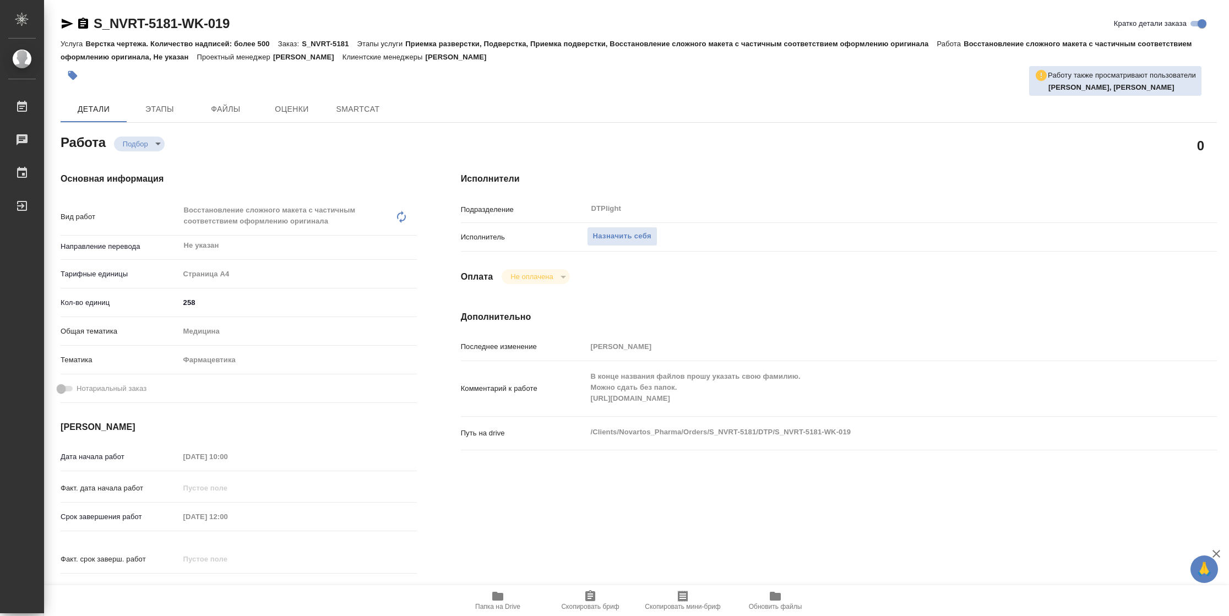
type textarea "x"
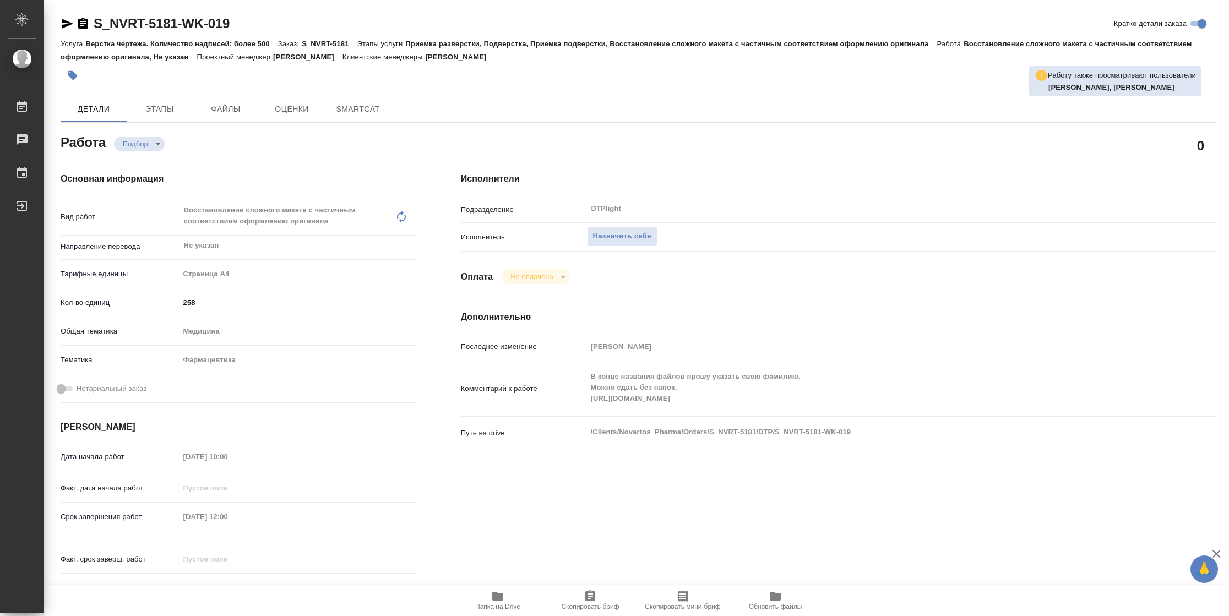
type textarea "x"
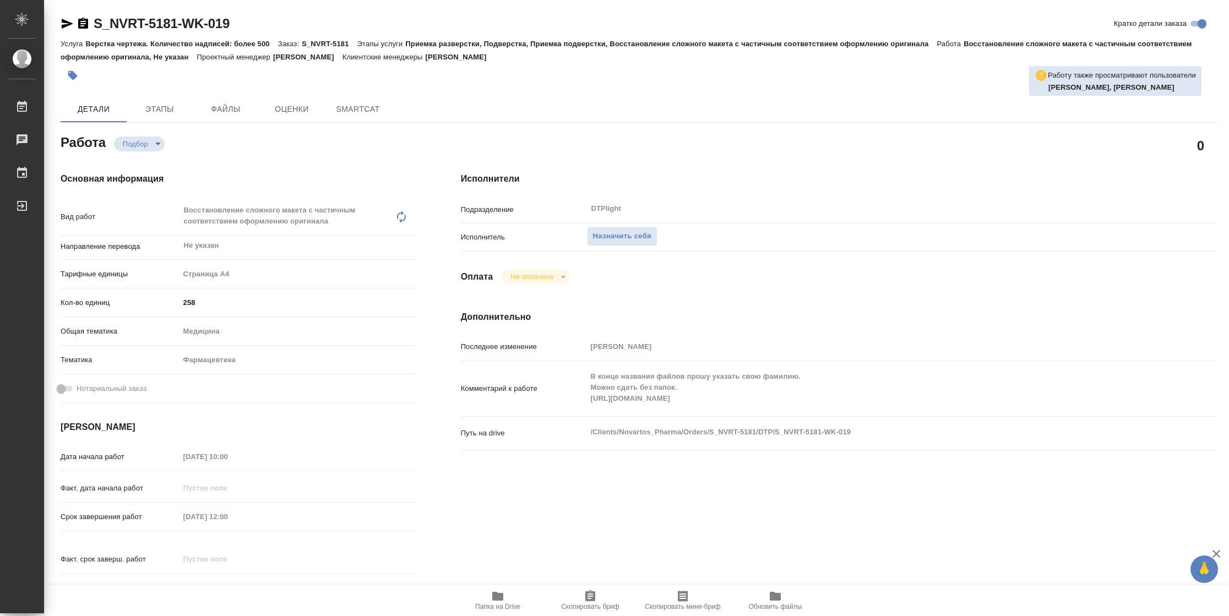
type textarea "x"
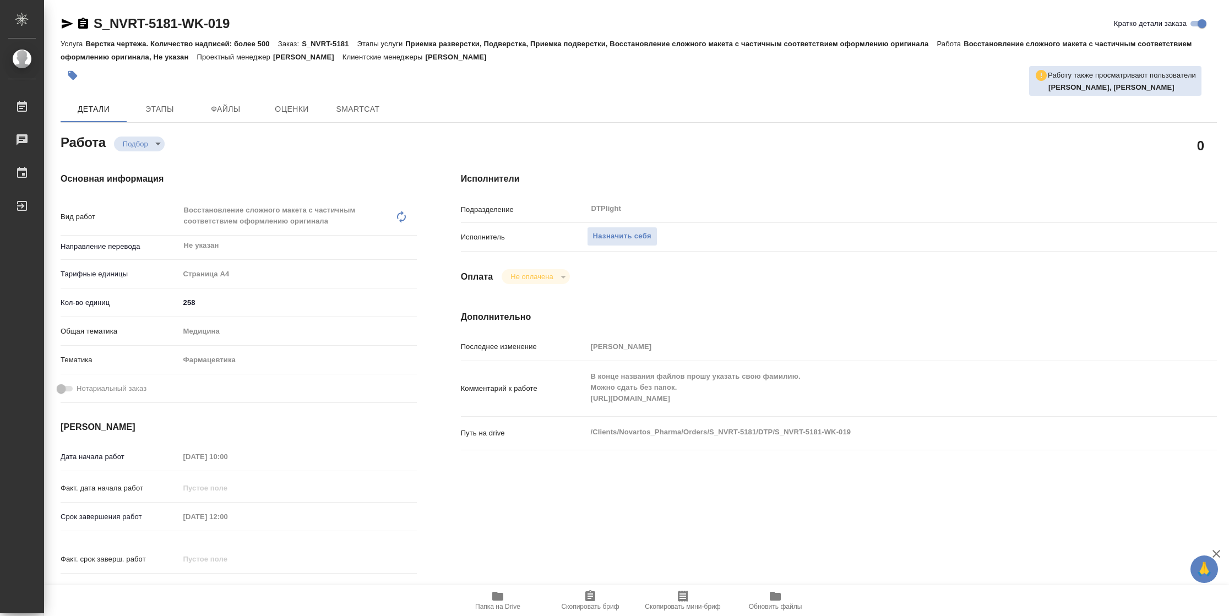
type textarea "x"
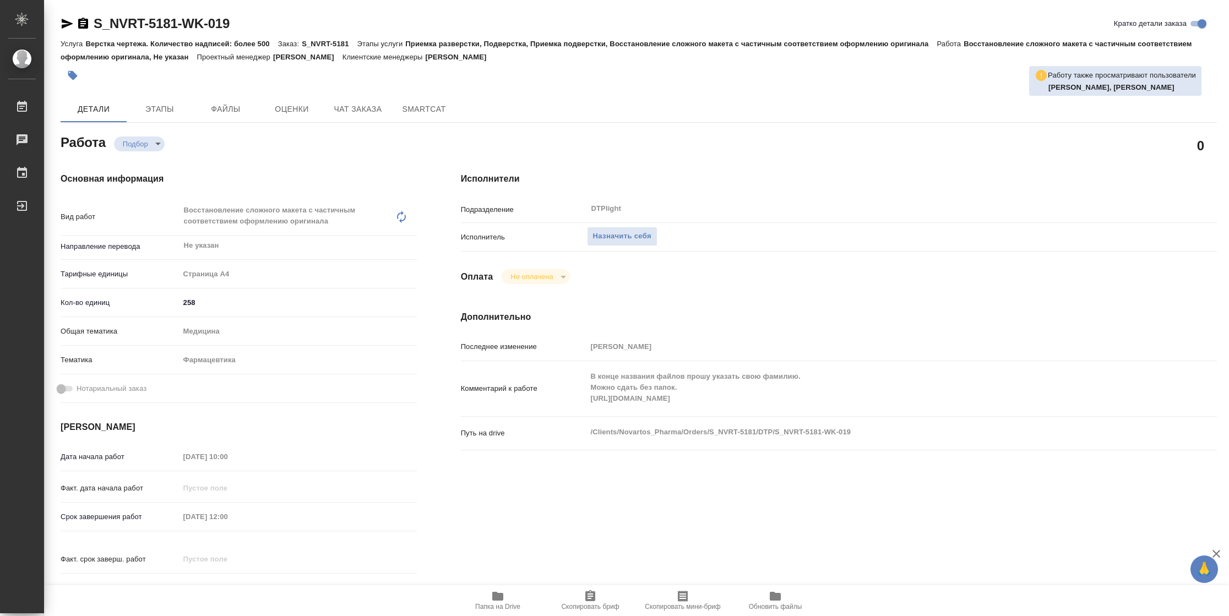
type textarea "x"
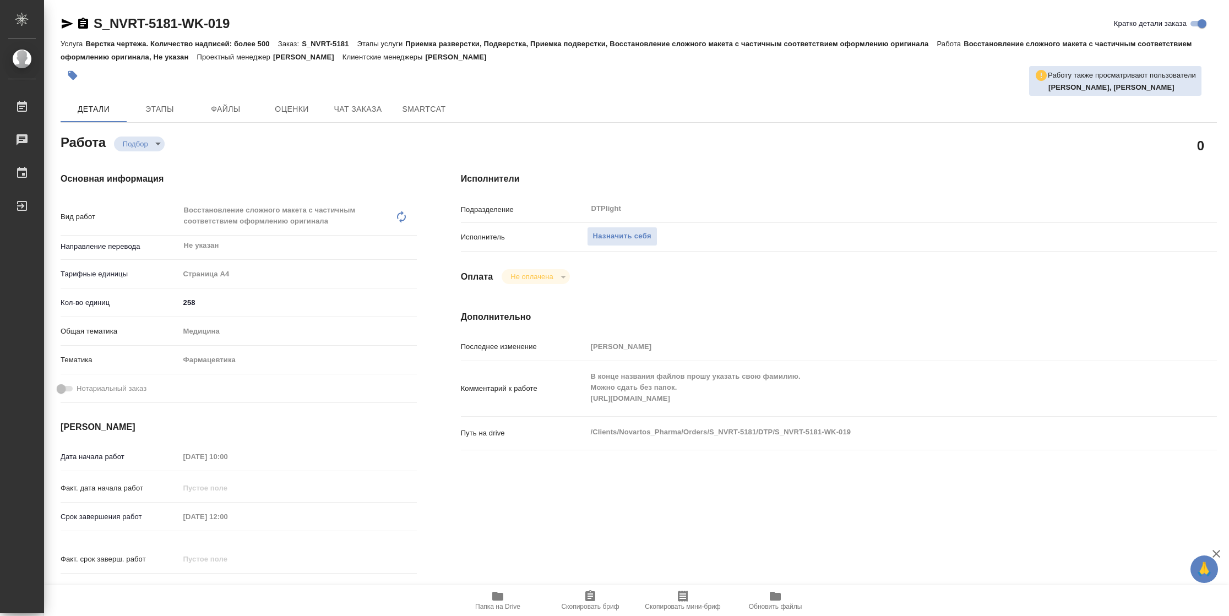
click at [566, 399] on div "Комментарий к работе В конце названия файлов прошу указать свою фамилию. Можно …" at bounding box center [839, 389] width 756 height 46
type textarea "x"
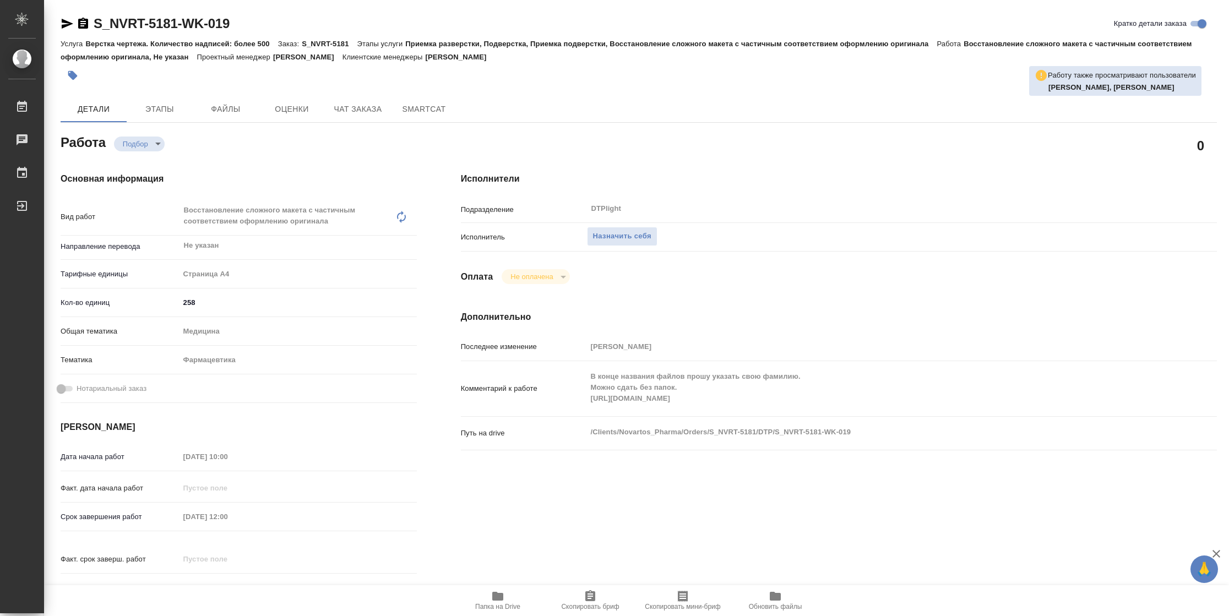
type textarea "x"
click at [625, 241] on span "Назначить себя" at bounding box center [622, 236] width 58 height 13
type textarea "x"
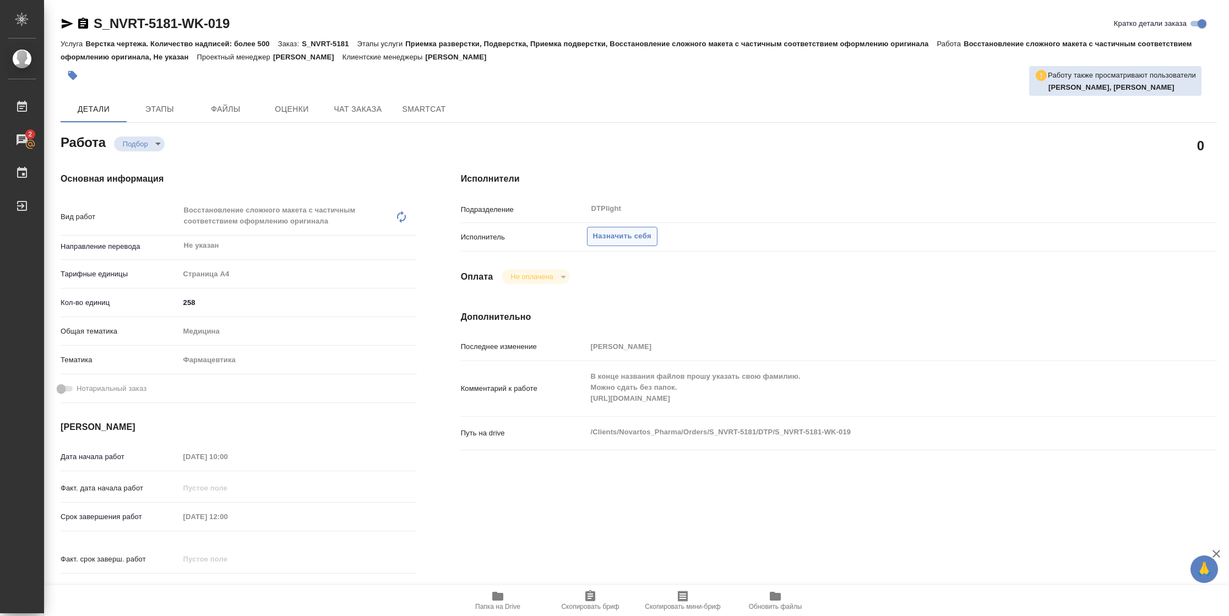
type textarea "x"
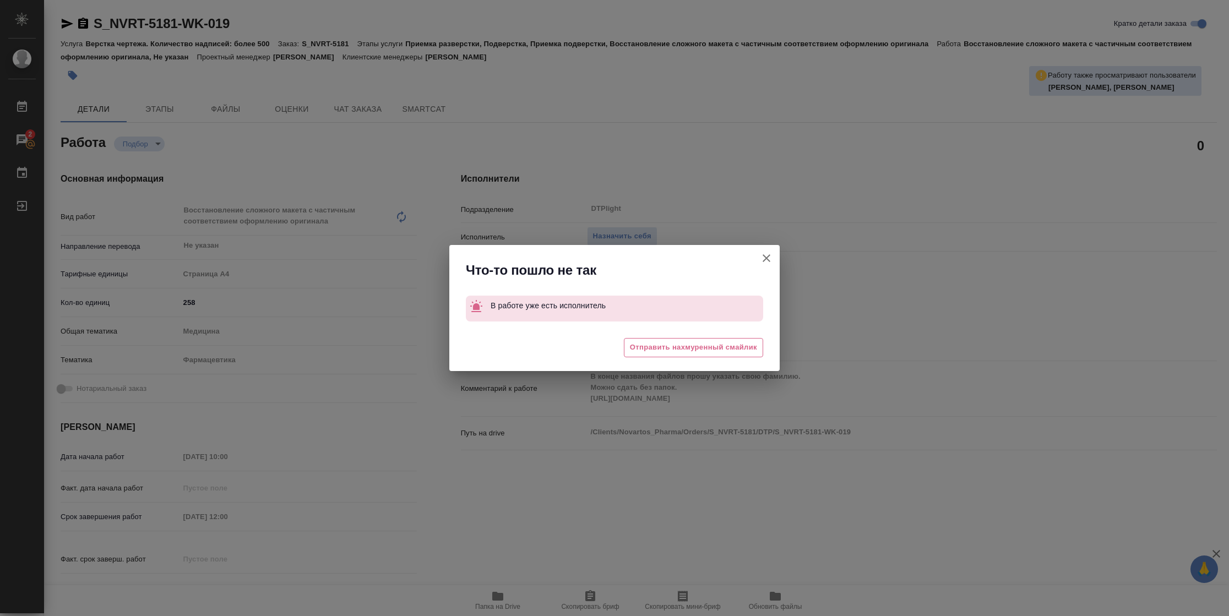
drag, startPoint x: 764, startPoint y: 258, endPoint x: 762, endPoint y: 251, distance: 7.5
click at [764, 257] on icon "button" at bounding box center [766, 258] width 13 height 13
type textarea "x"
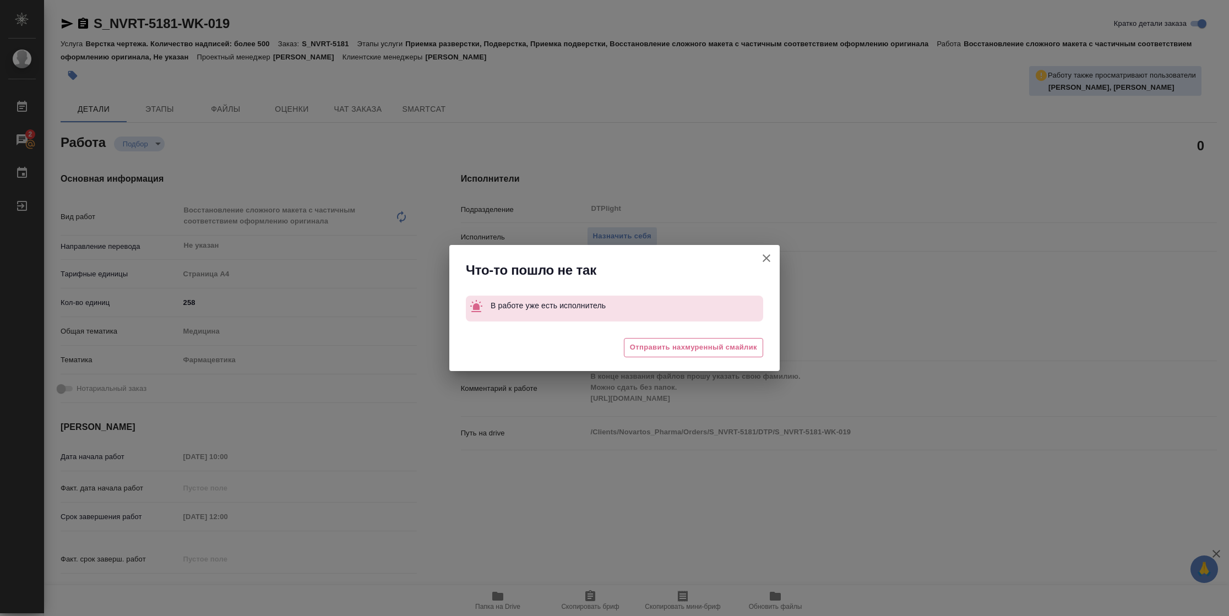
type textarea "x"
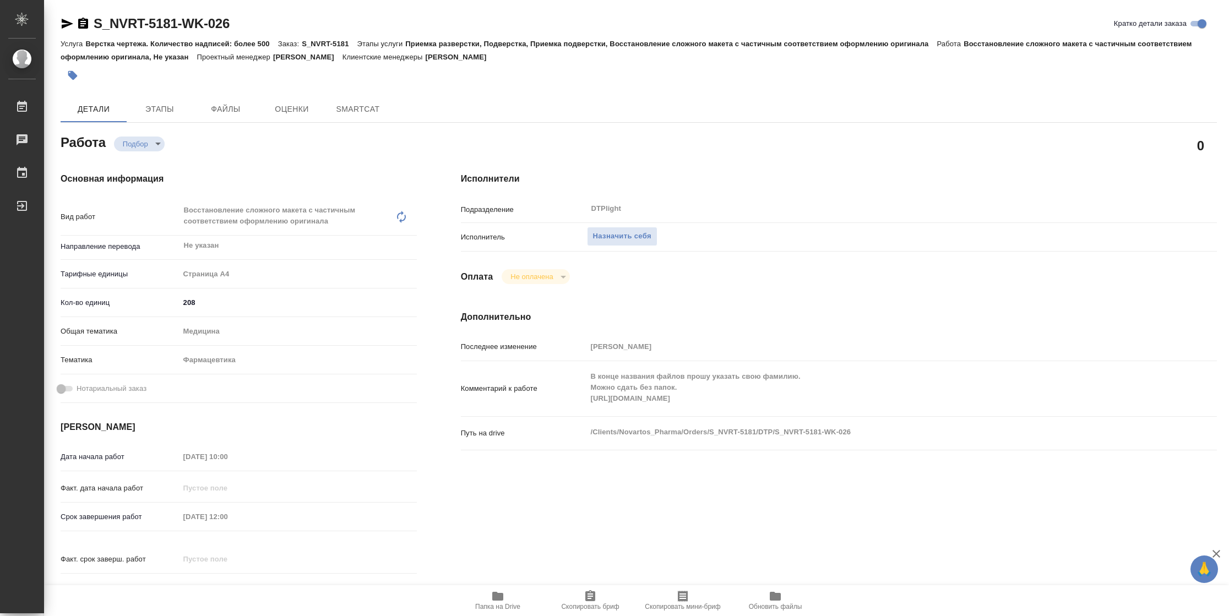
type textarea "x"
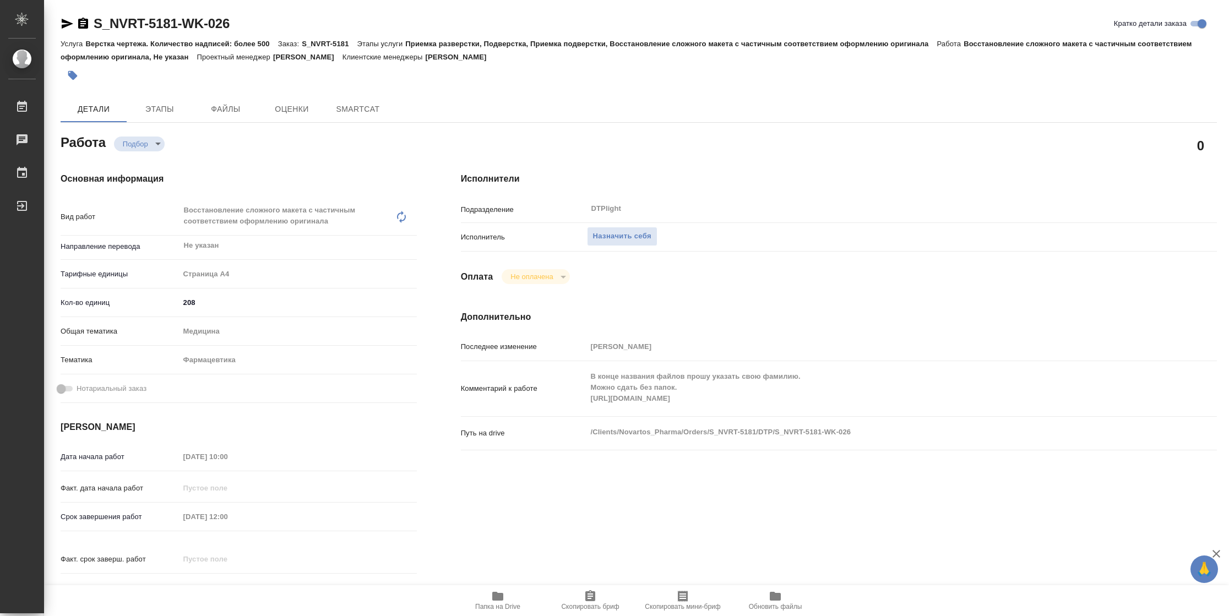
type textarea "x"
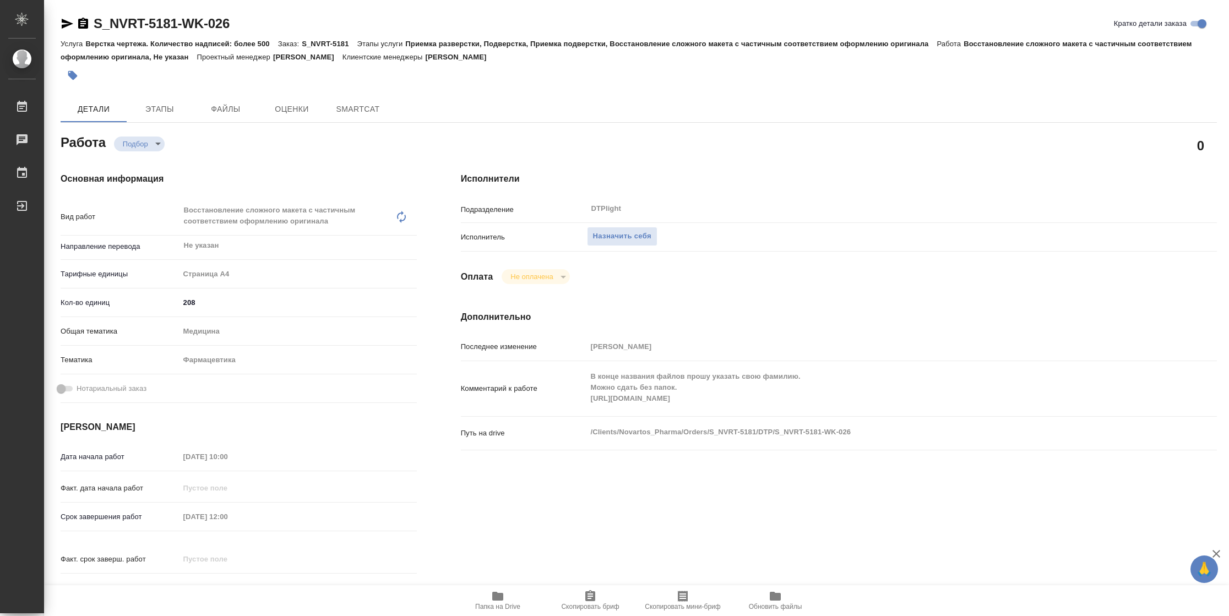
type textarea "x"
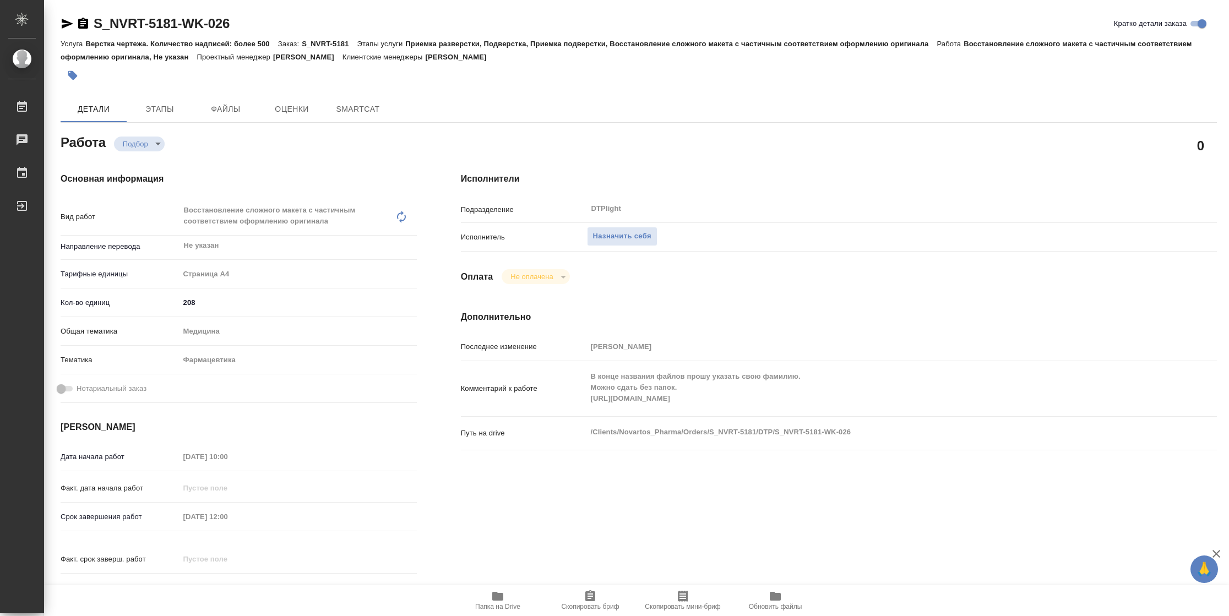
type textarea "x"
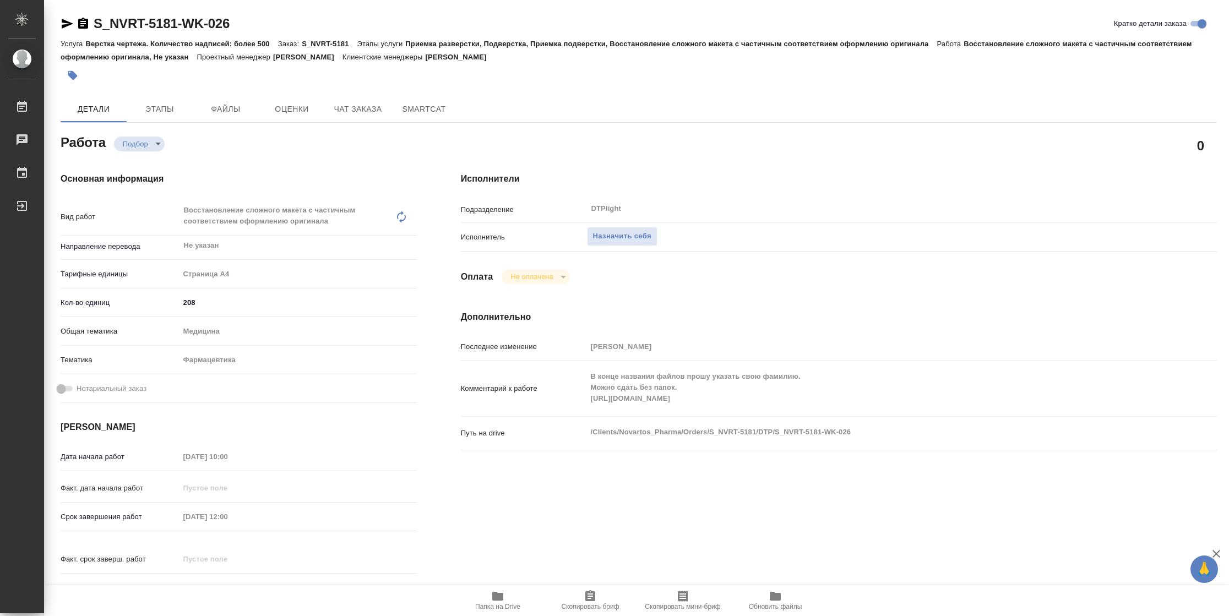
click at [576, 399] on div "Комментарий к работе В конце названия файлов прошу указать свою фамилию. Можно …" at bounding box center [839, 389] width 756 height 46
type textarea "x"
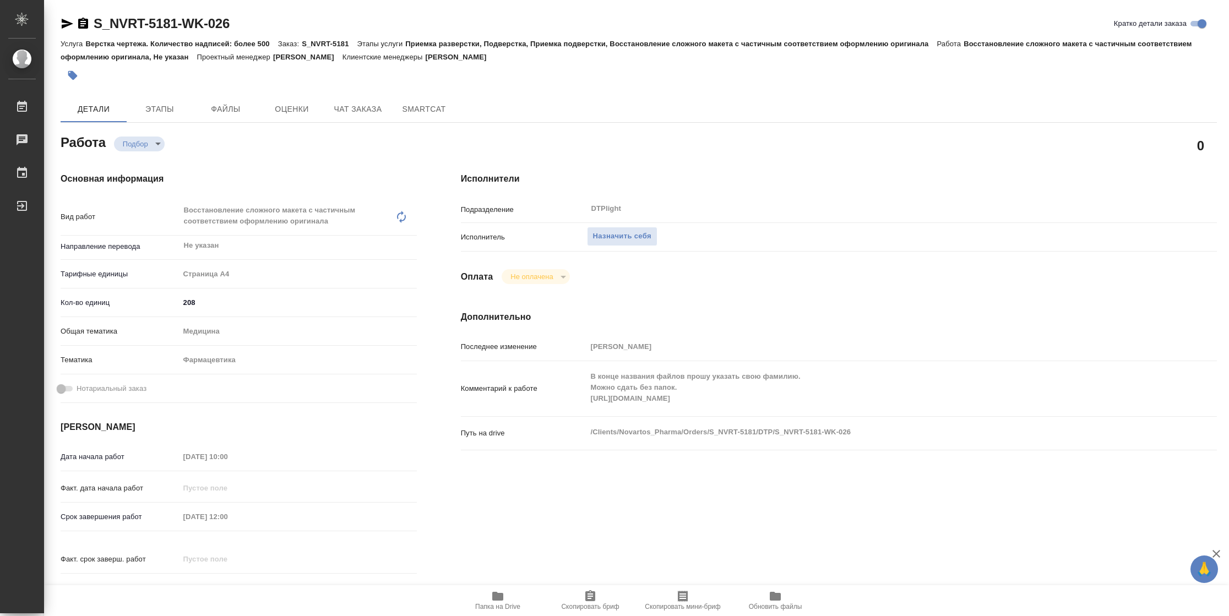
type textarea "x"
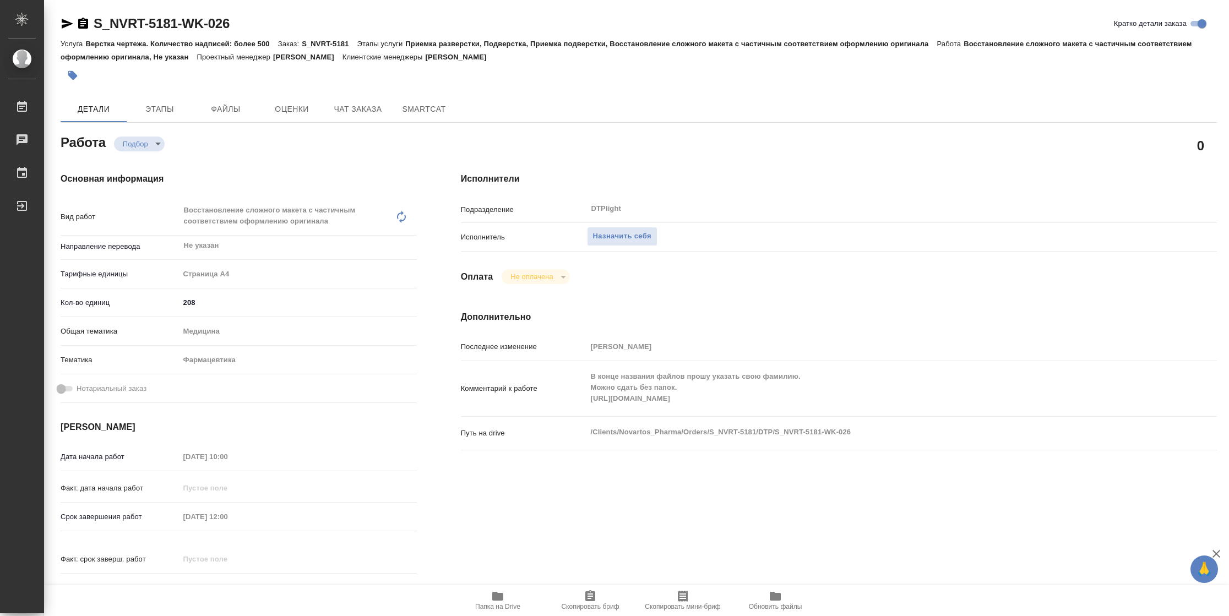
type textarea "x"
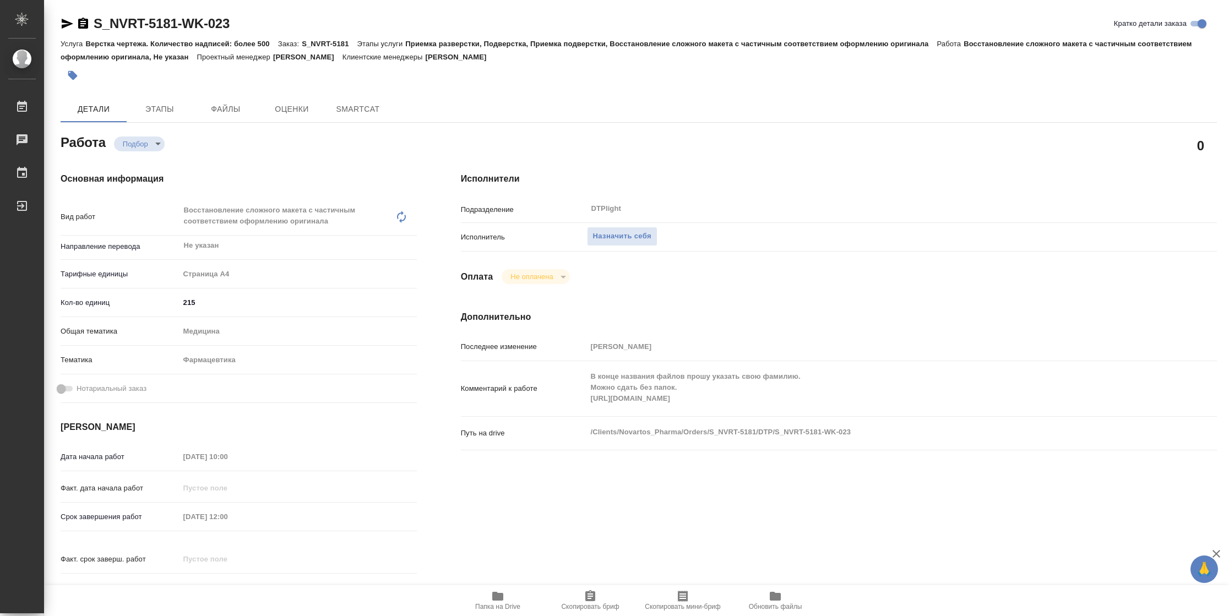
type textarea "x"
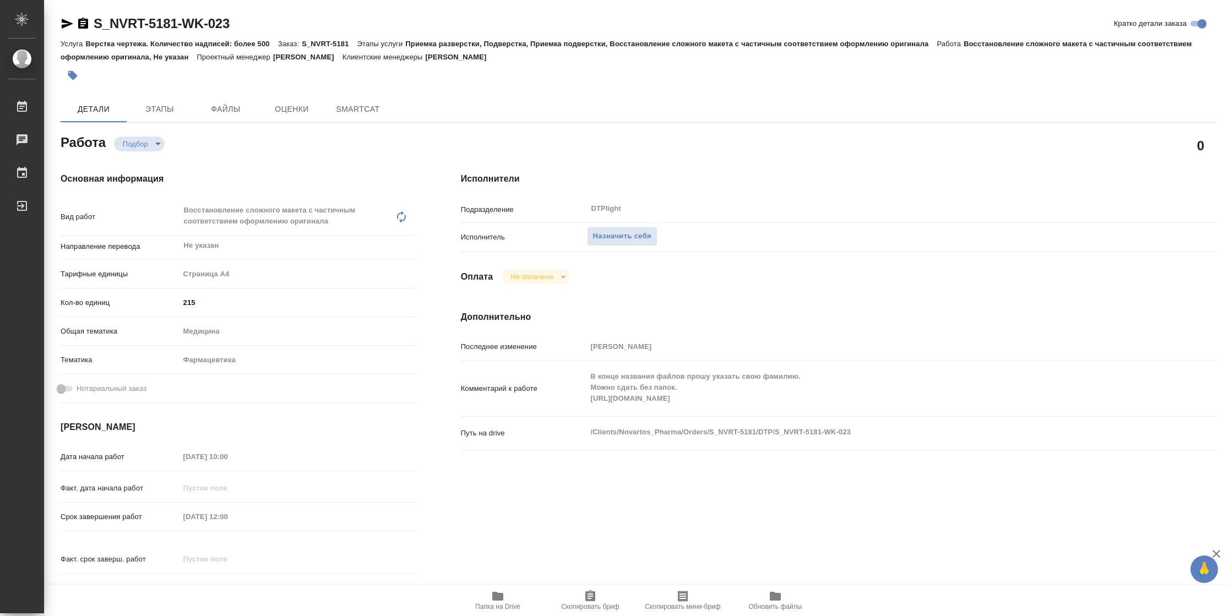
type textarea "x"
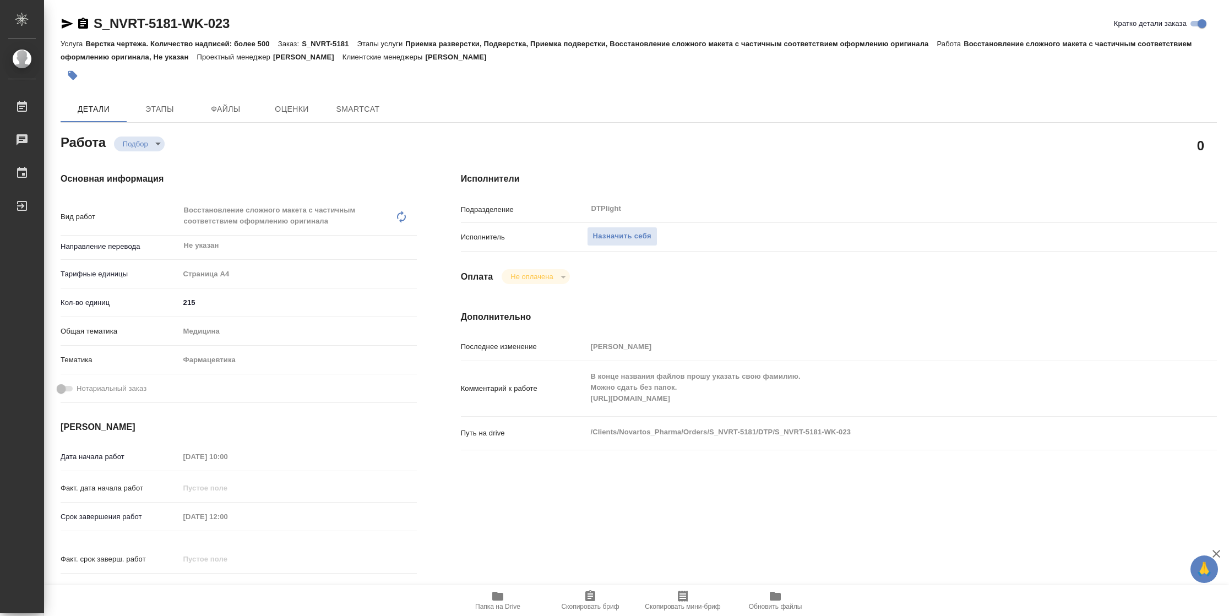
type textarea "x"
click at [559, 402] on div "Комментарий к работе В конце названия файлов прошу указать свою фамилию. Можно …" at bounding box center [839, 389] width 756 height 46
type textarea "x"
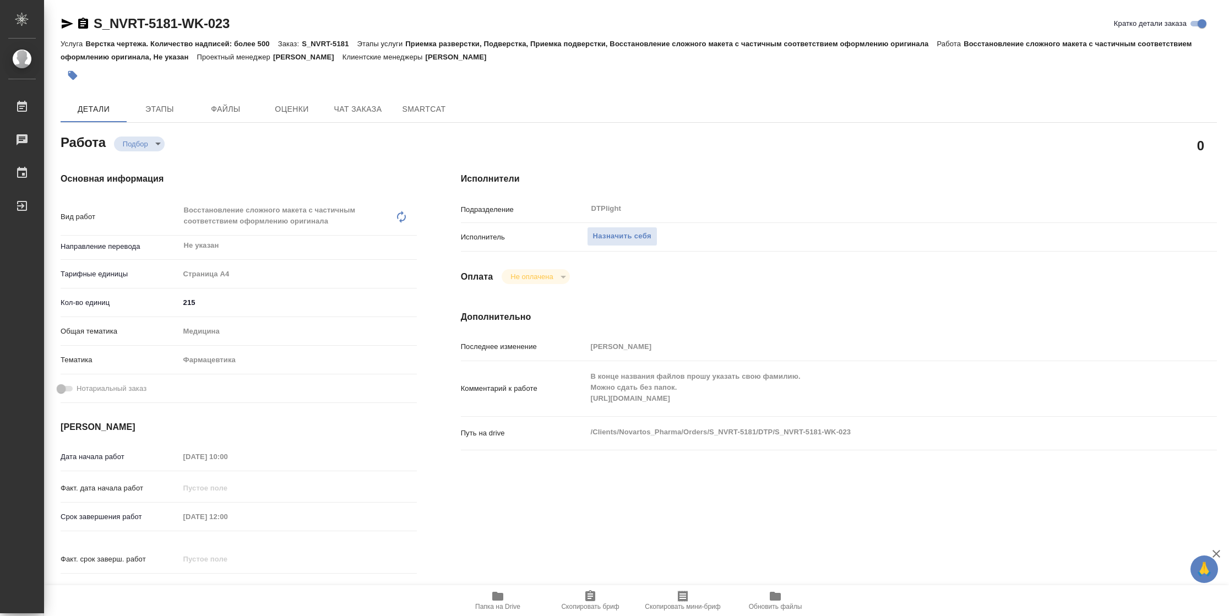
type textarea "x"
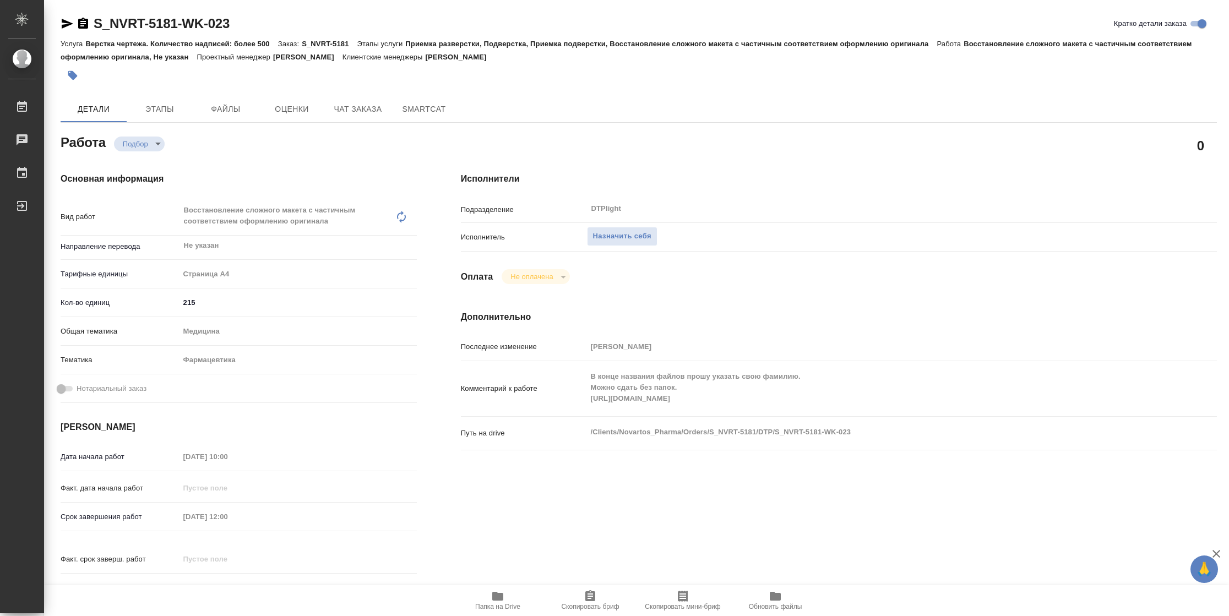
type textarea "x"
click at [624, 237] on span "Назначить себя" at bounding box center [622, 236] width 58 height 13
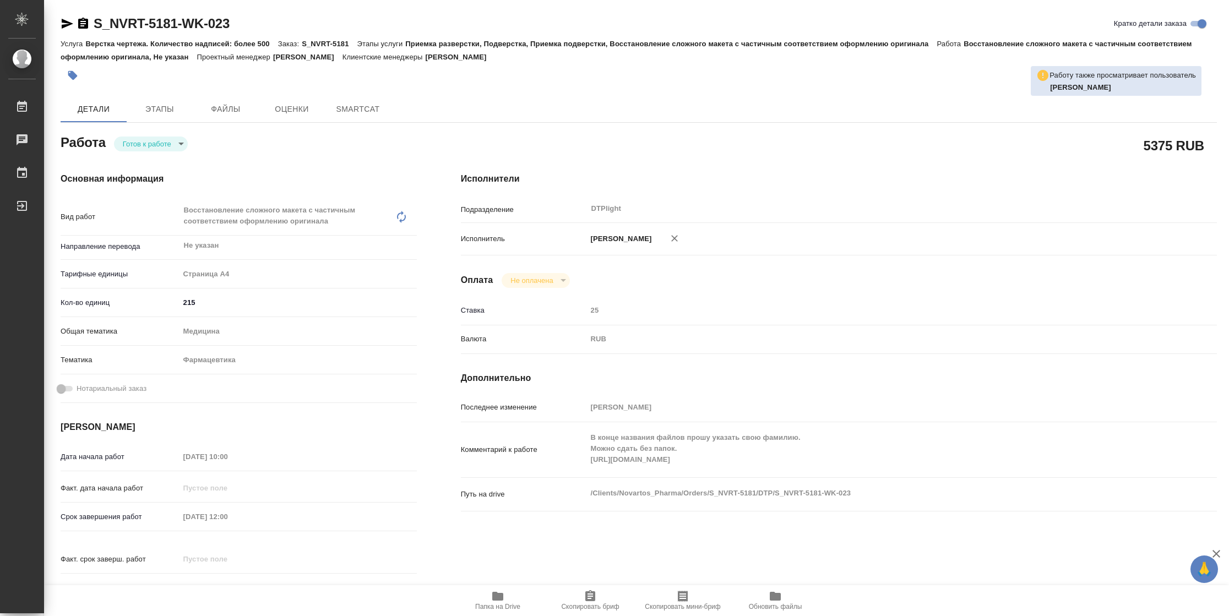
type textarea "x"
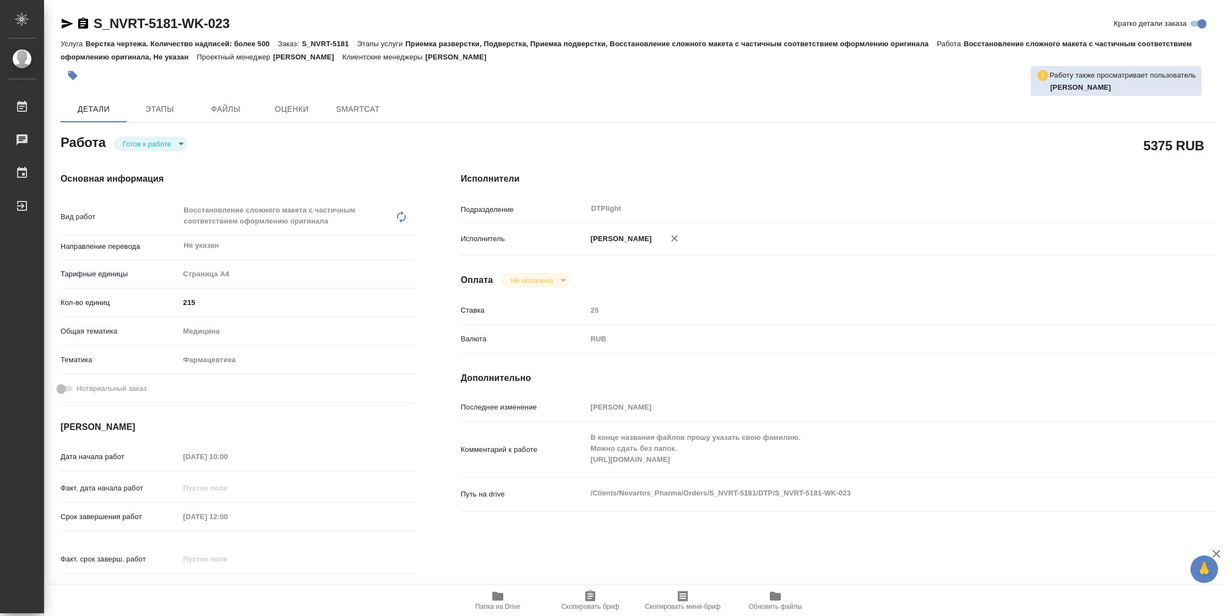
type textarea "x"
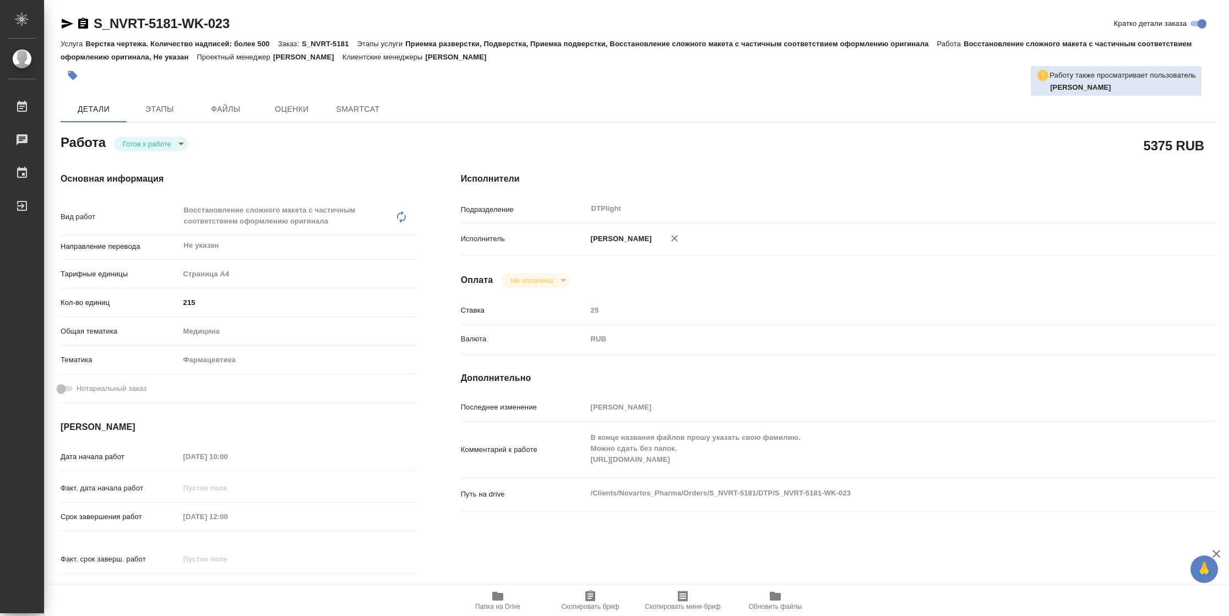
type textarea "x"
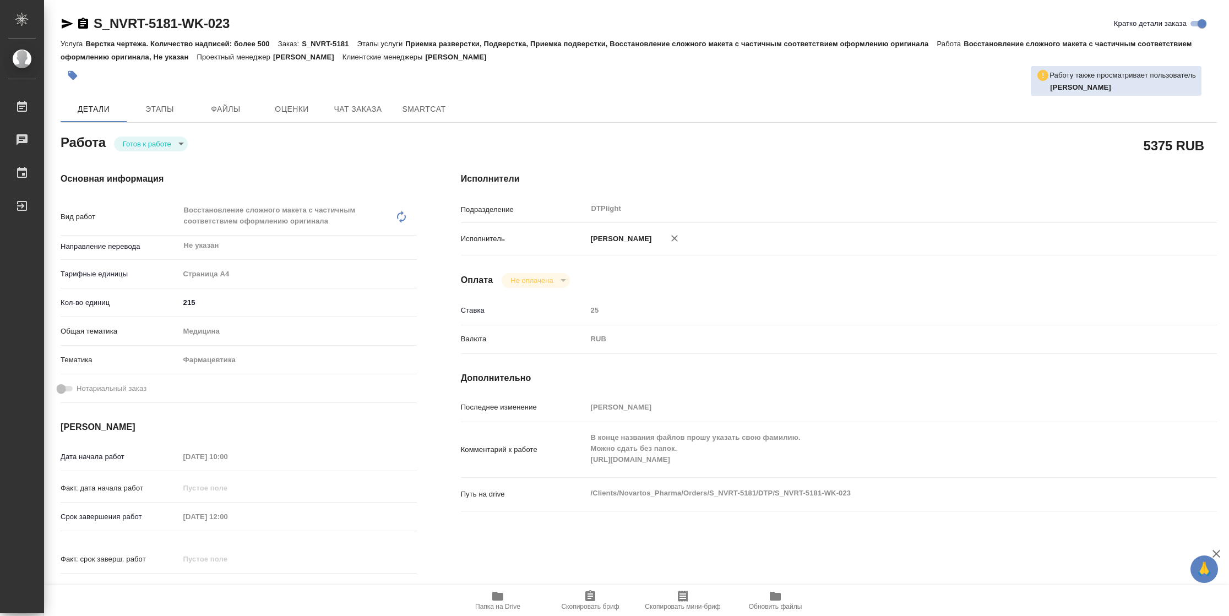
click at [170, 151] on div "Основная информация Вид работ Восстановление сложного макета с частичным соотве…" at bounding box center [239, 390] width 400 height 481
click at [171, 143] on body "🙏 .cls-1 fill:#fff; AWATERA Vasilyeva Natalia Работы Чаты График Выйти S_NVRT-5…" at bounding box center [614, 308] width 1229 height 616
type textarea "x"
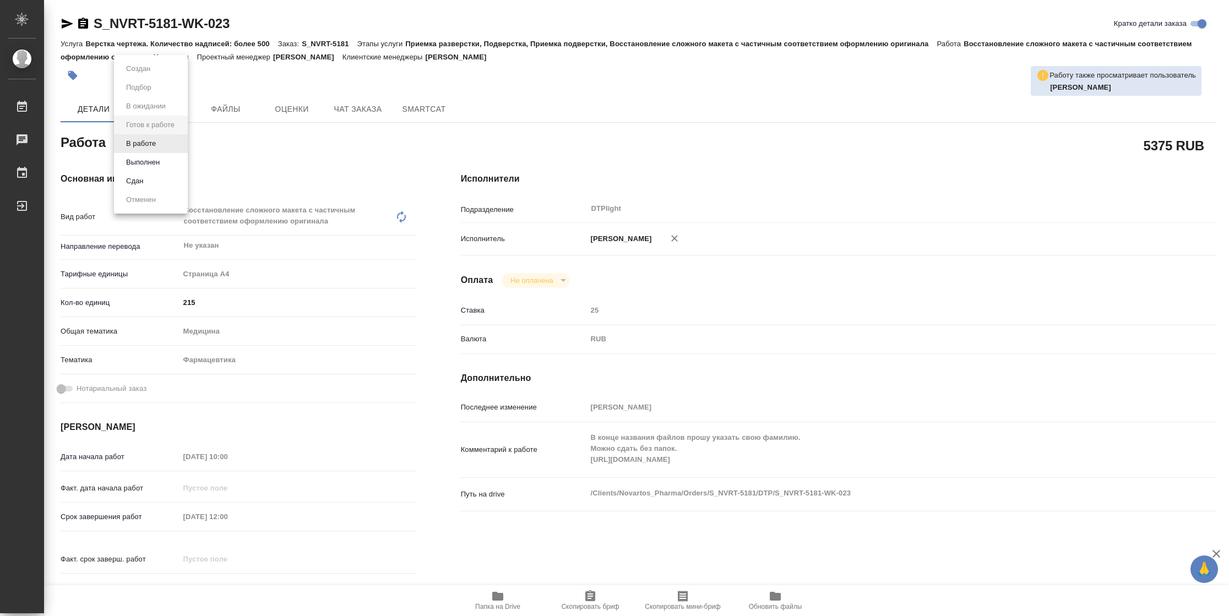
type textarea "x"
click at [160, 145] on li "В работе" at bounding box center [151, 143] width 74 height 19
type textarea "x"
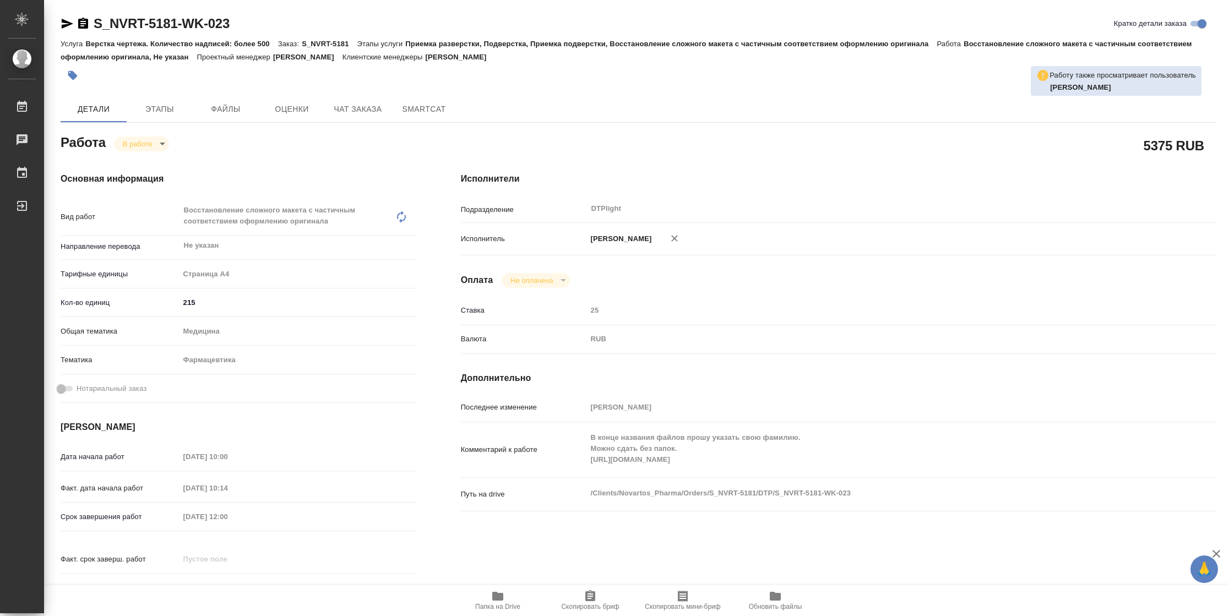
type textarea "x"
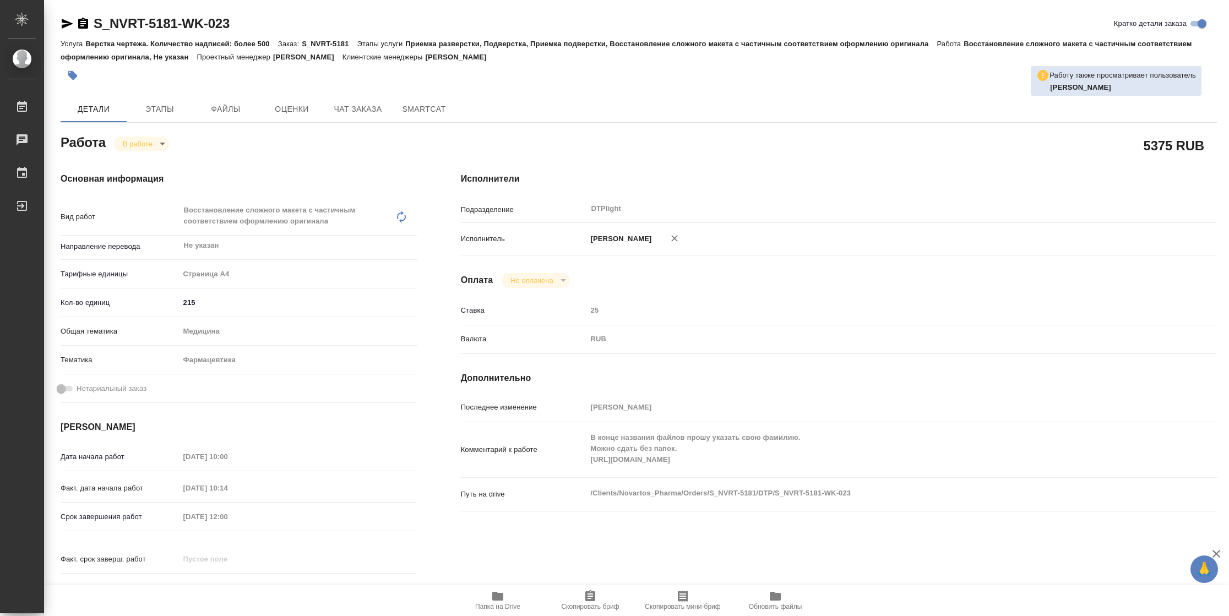
type textarea "x"
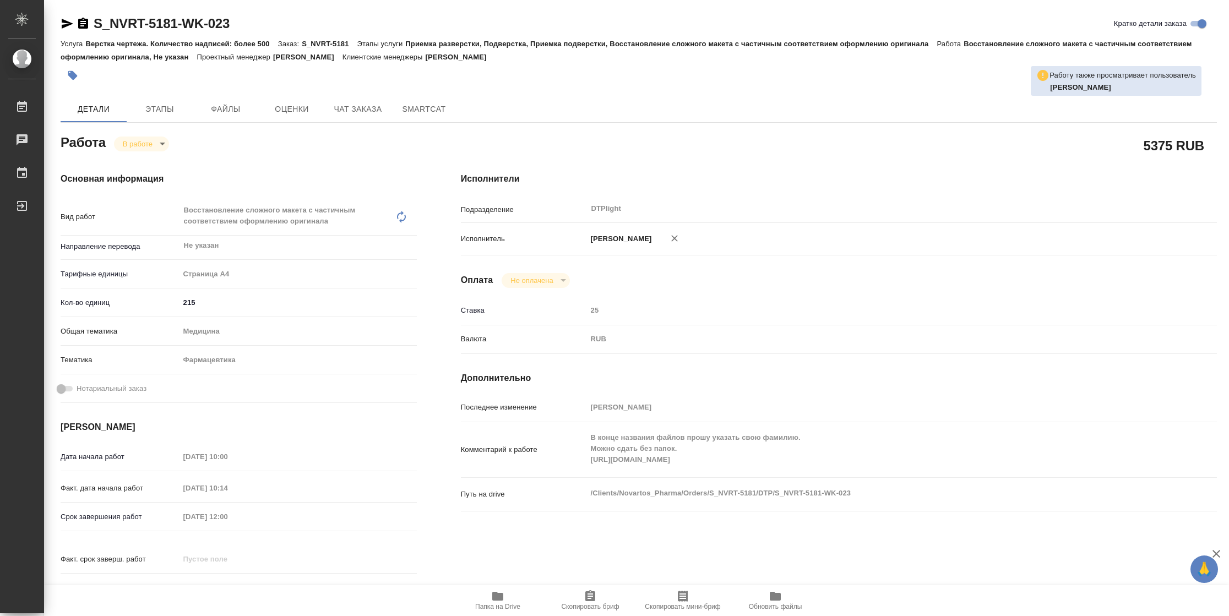
type textarea "x"
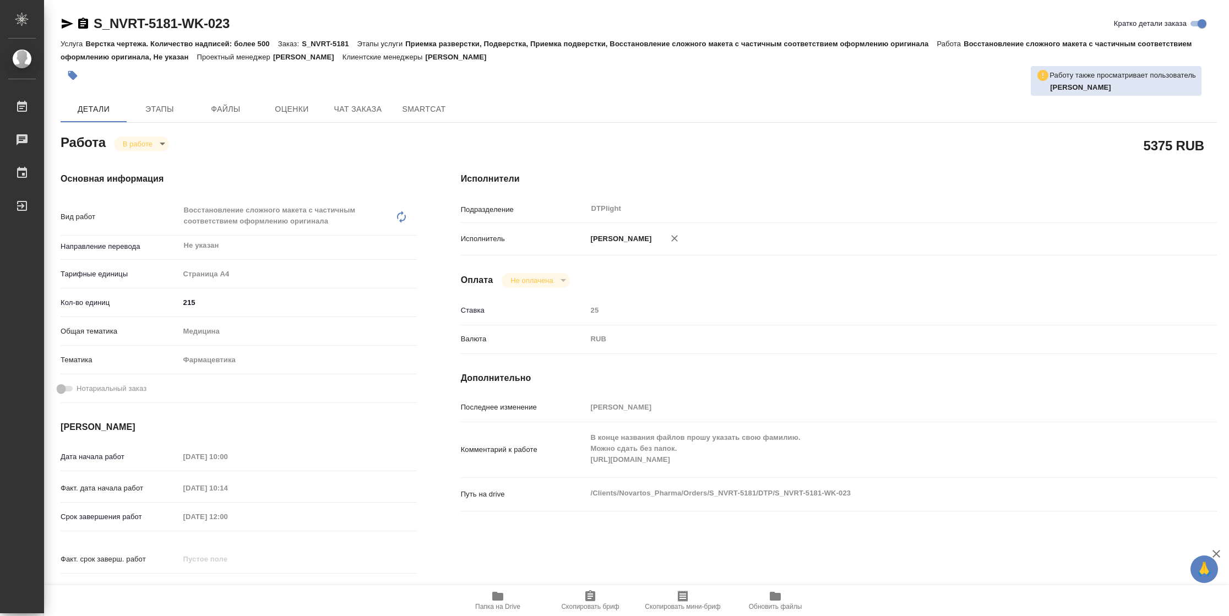
type textarea "x"
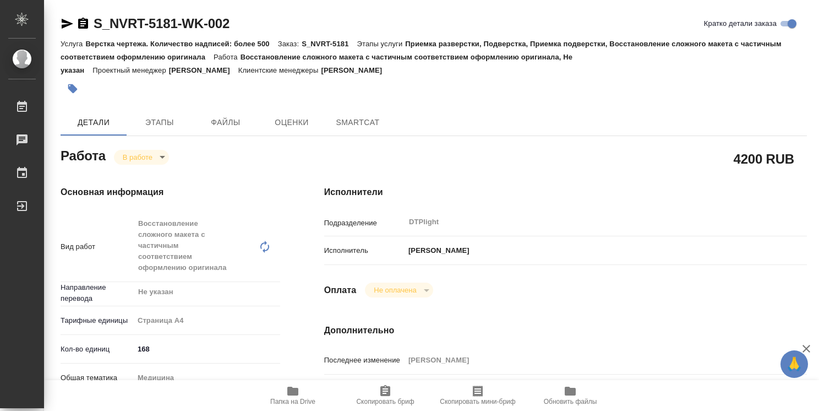
type textarea "x"
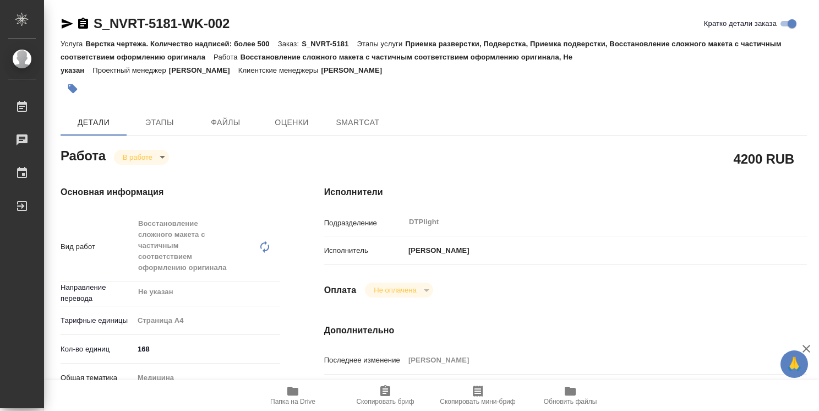
type textarea "x"
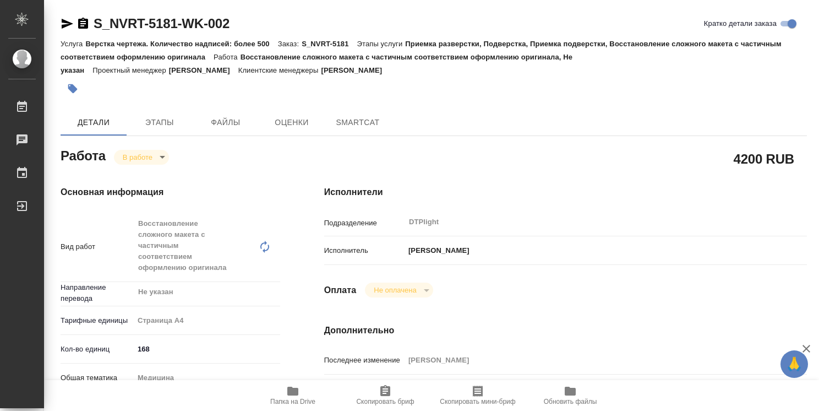
type textarea "x"
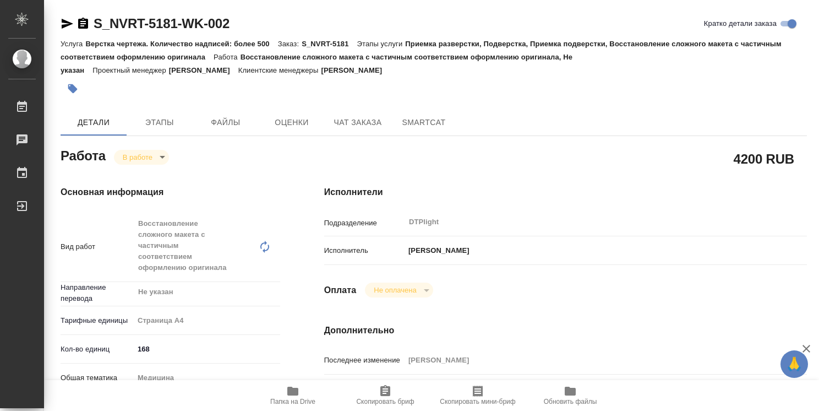
type textarea "x"
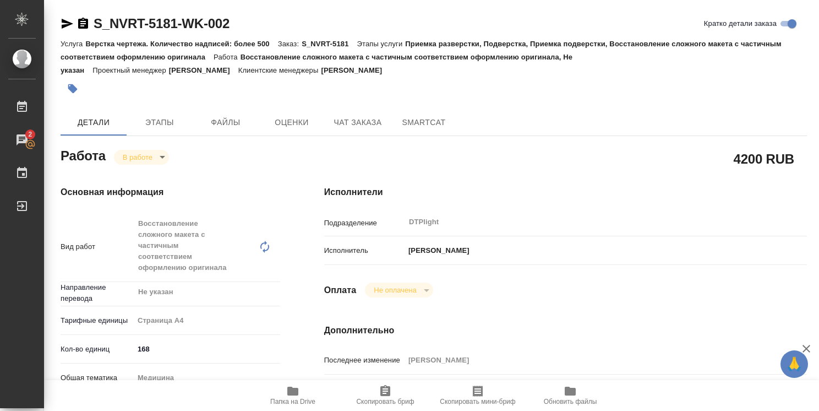
type textarea "x"
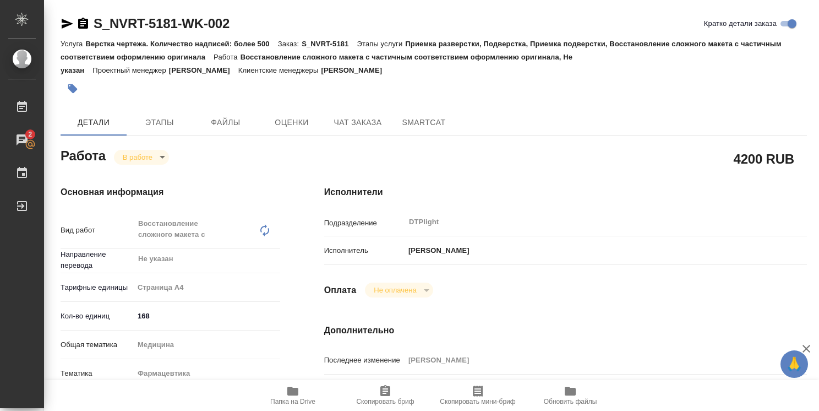
type textarea "x"
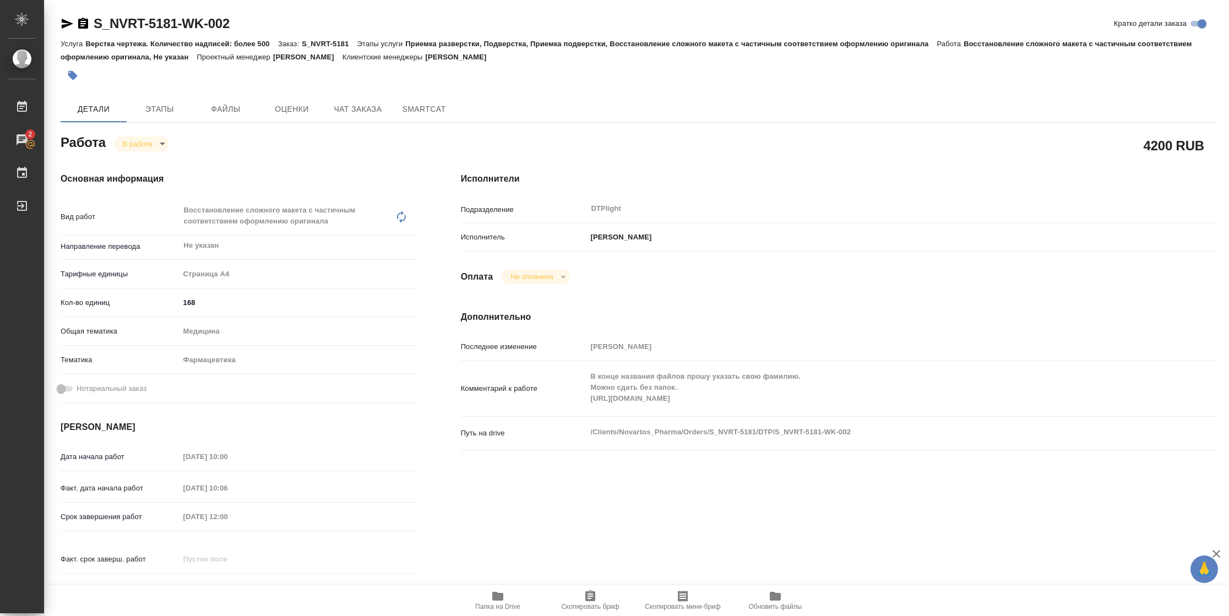
type textarea "x"
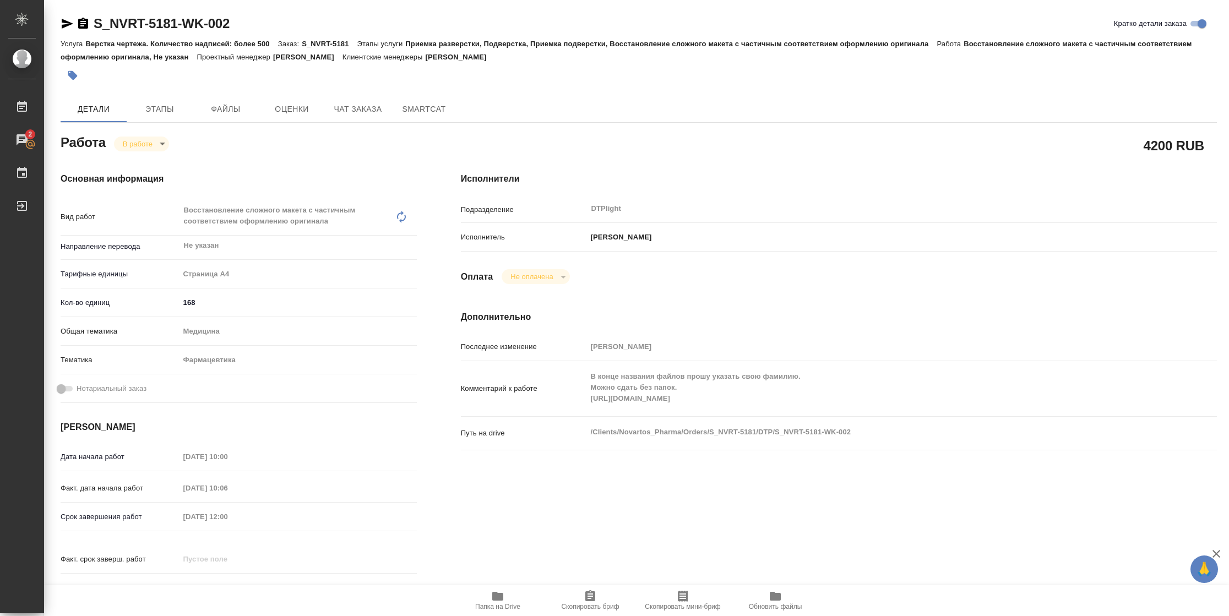
type textarea "x"
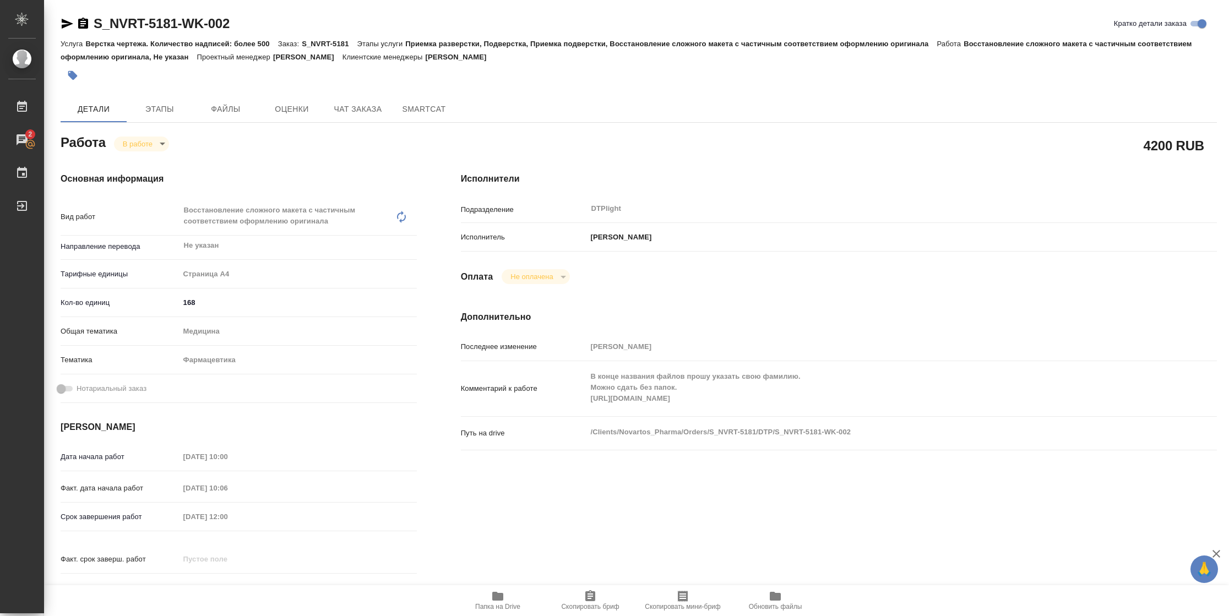
click at [582, 402] on div "Комментарий к работе В конце названия файлов прошу указать свою фамилию. Можно …" at bounding box center [839, 389] width 756 height 46
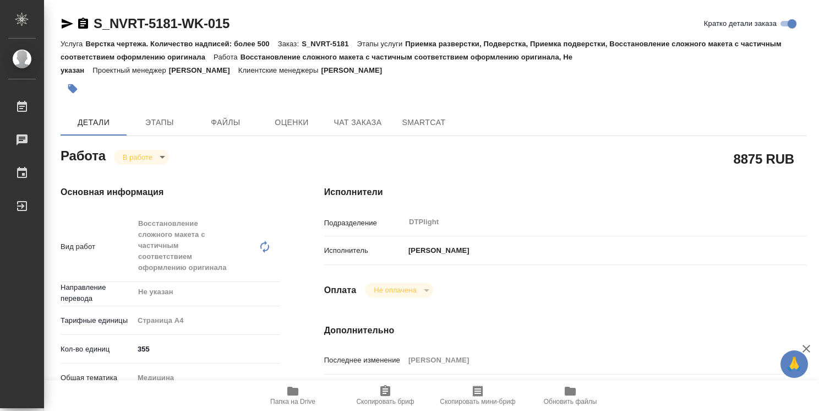
type textarea "x"
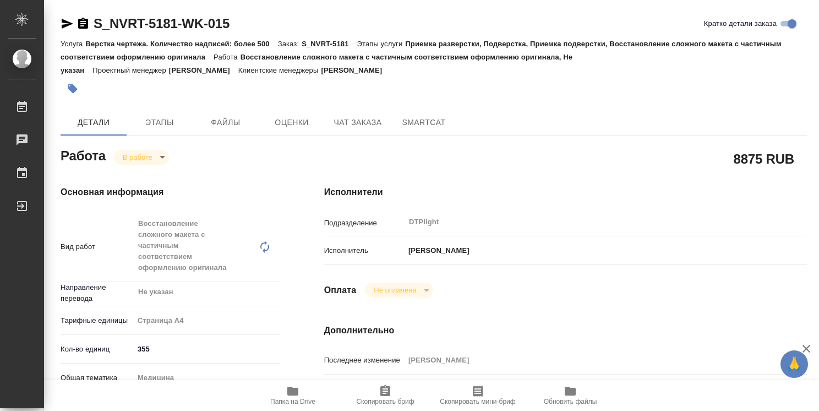
type textarea "x"
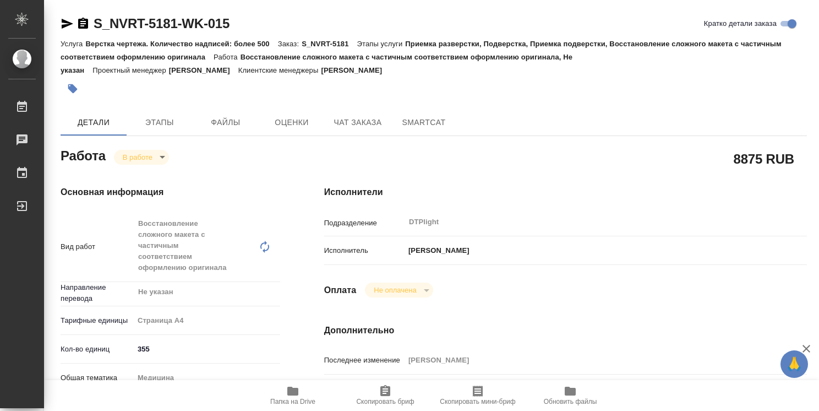
type textarea "x"
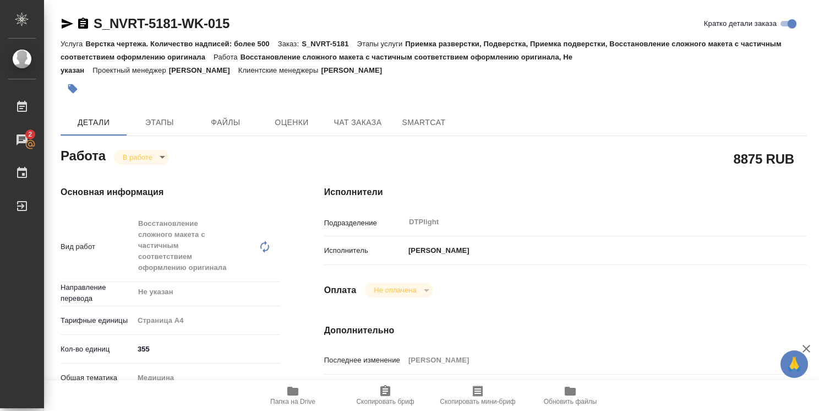
type textarea "x"
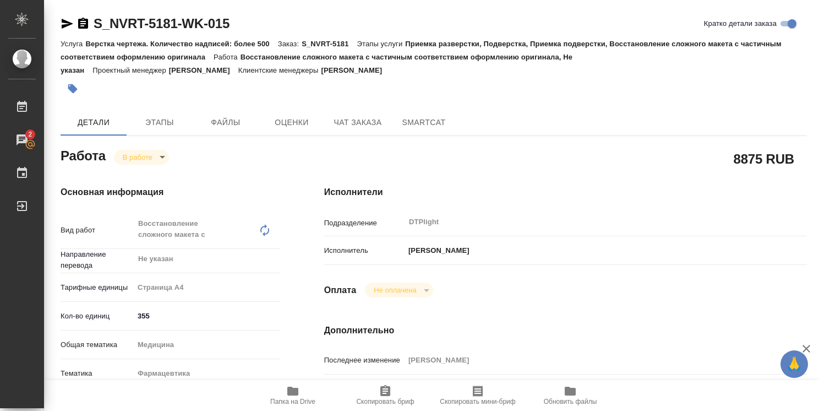
type textarea "x"
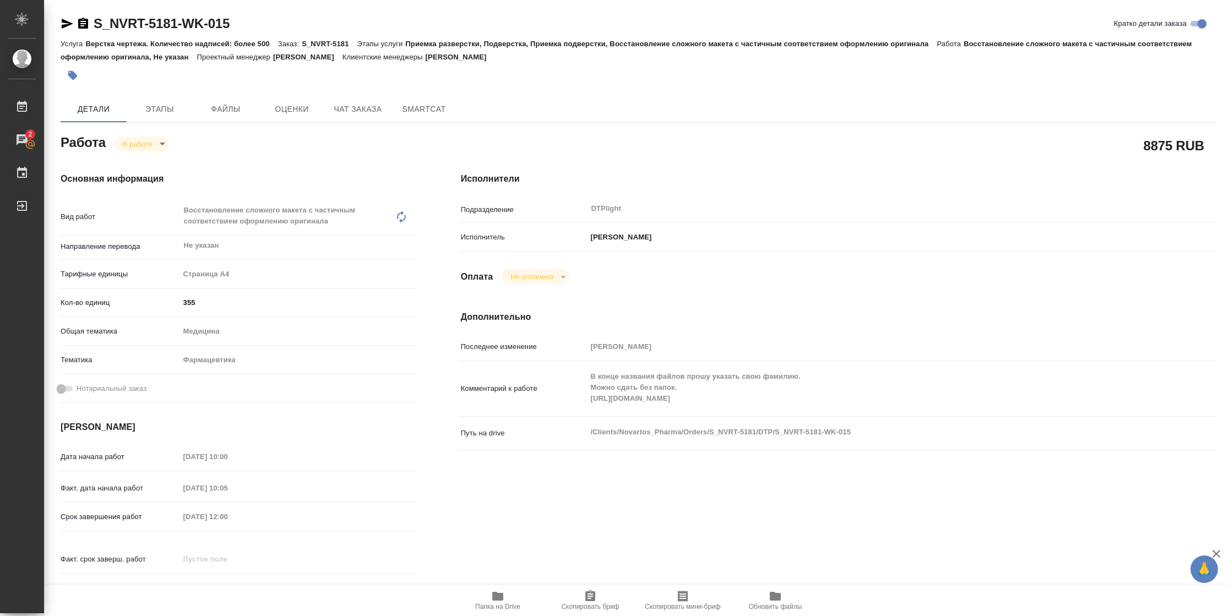
type textarea "x"
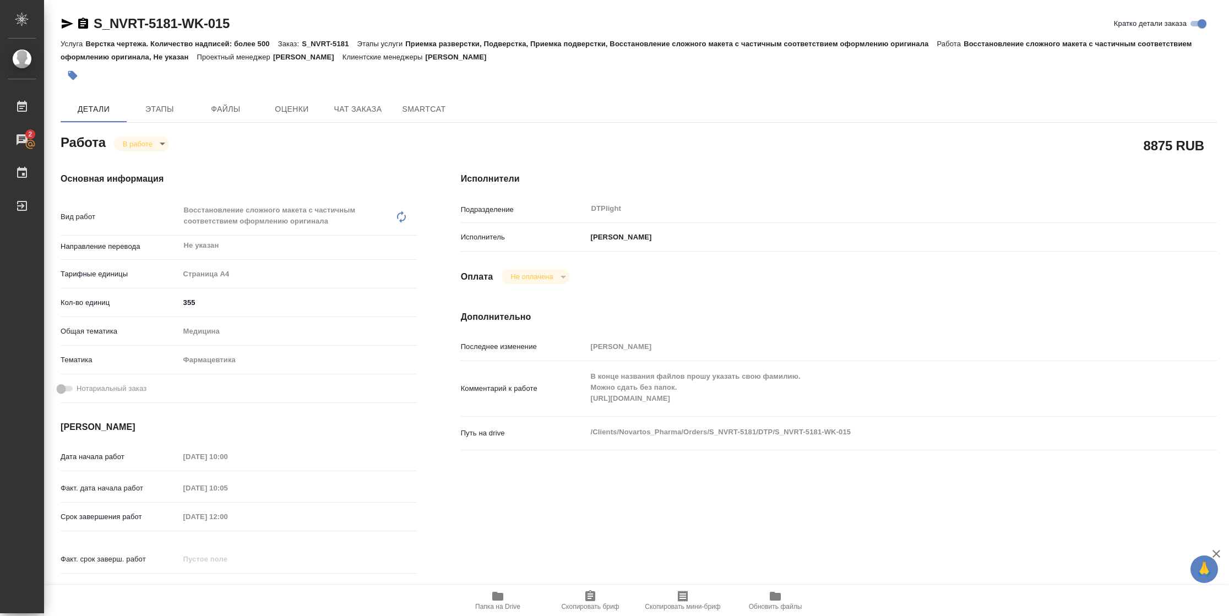
type textarea "x"
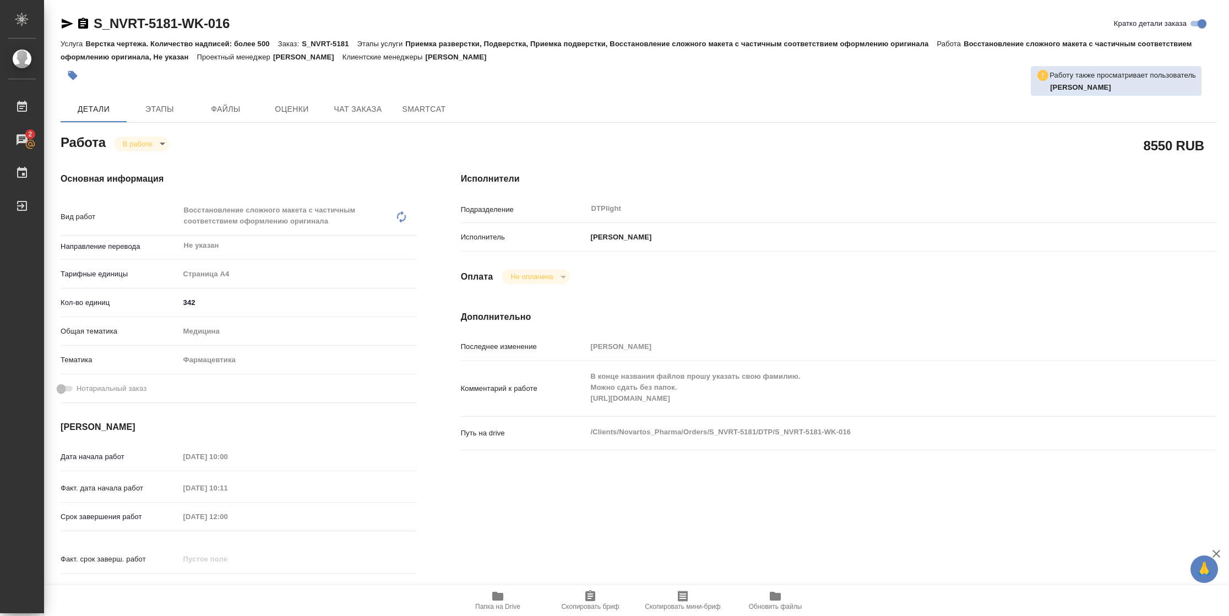
click at [583, 404] on div "Комментарий к работе В конце названия файлов прошу указать свою фамилию. Можно …" at bounding box center [839, 389] width 756 height 46
type textarea "x"
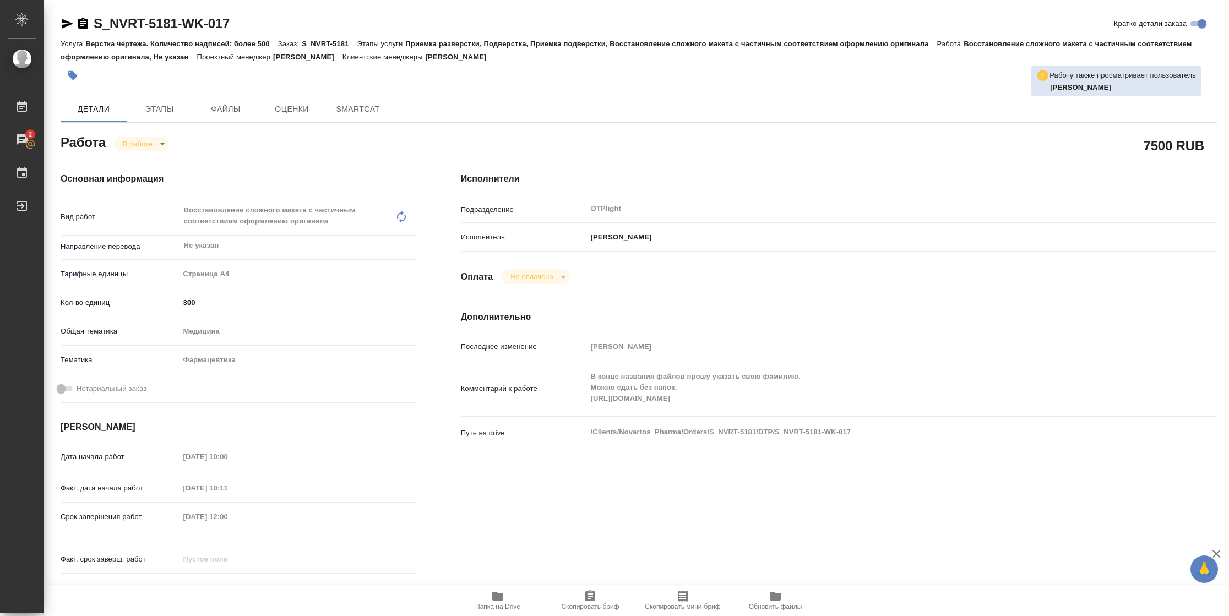
type textarea "x"
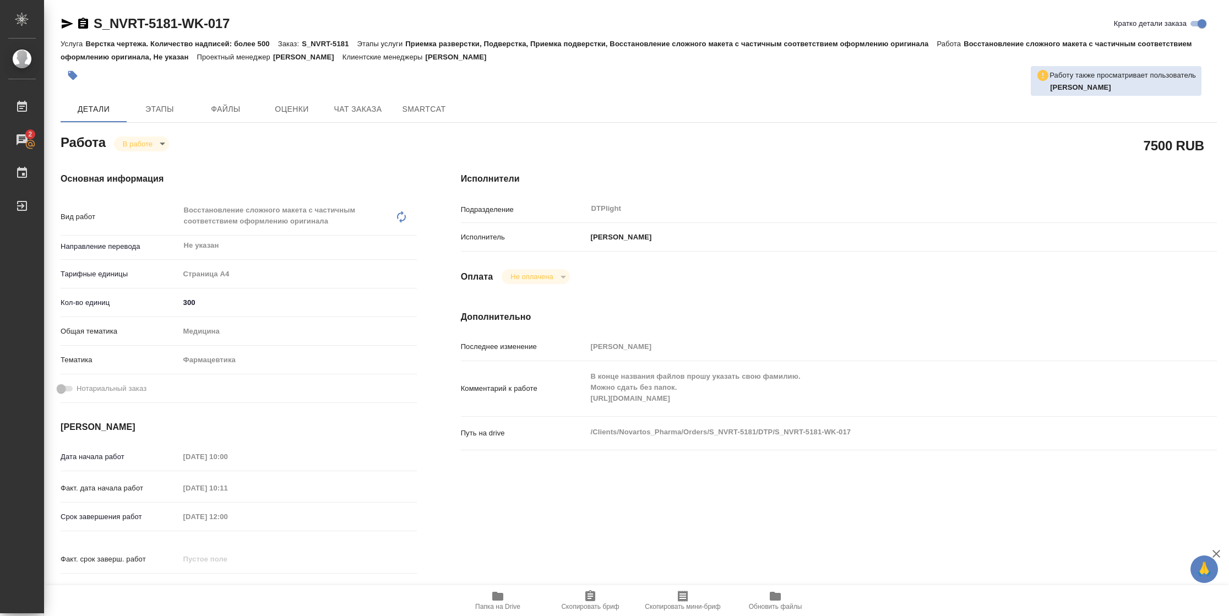
type textarea "x"
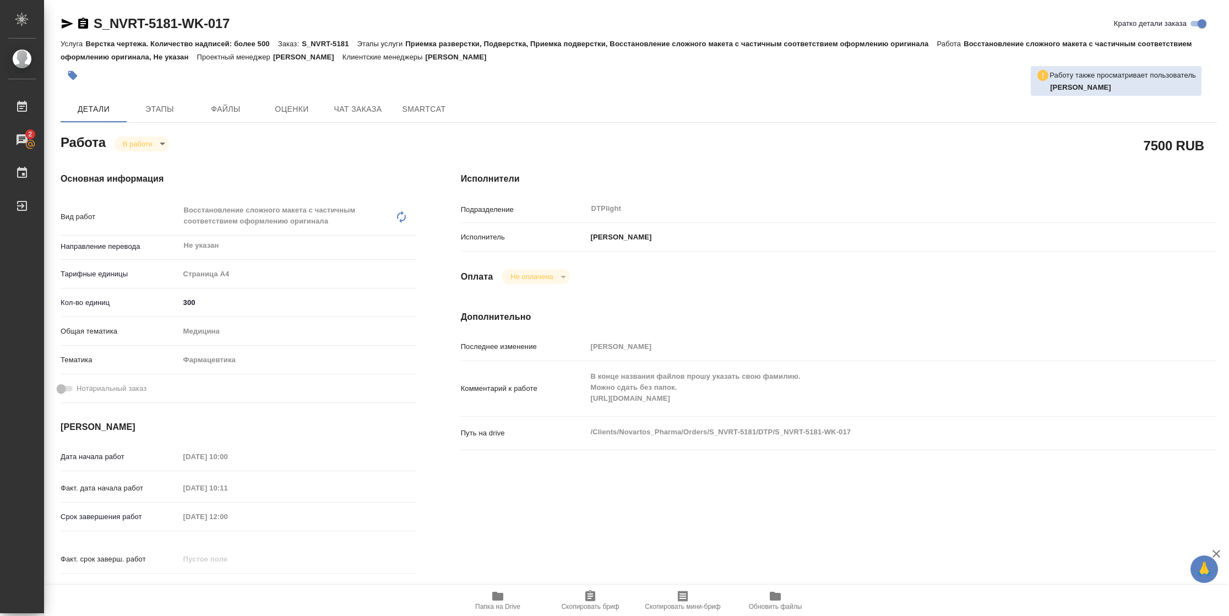
type textarea "x"
click at [585, 396] on div "Комментарий к работе В конце названия файлов прошу указать свою фамилию. Можно …" at bounding box center [839, 389] width 756 height 46
type textarea "x"
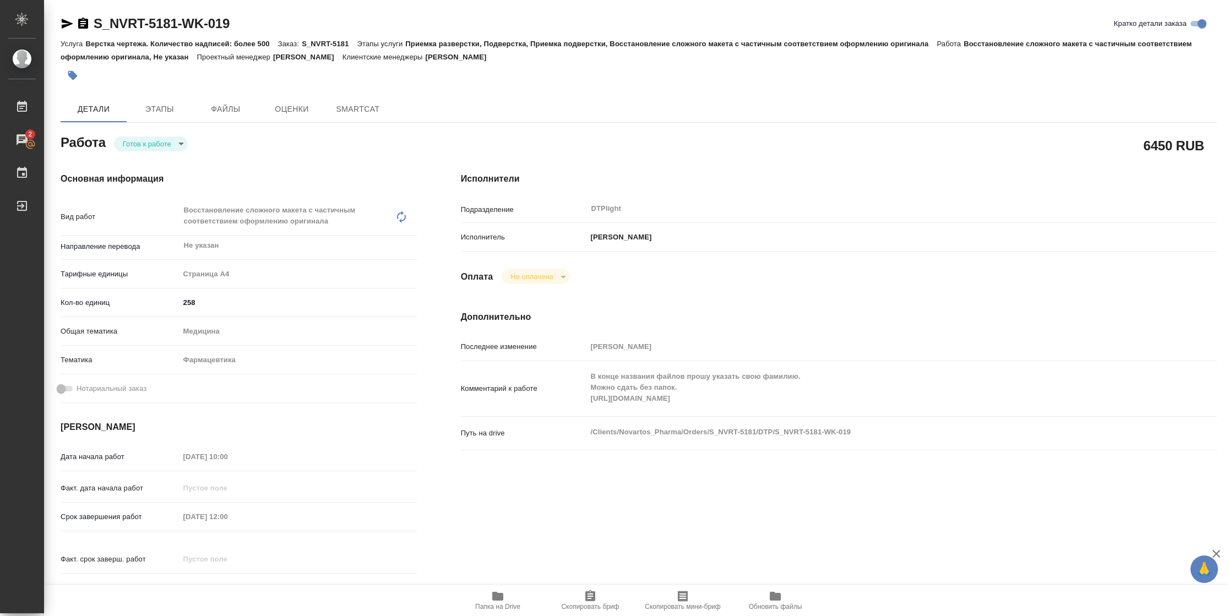
type textarea "x"
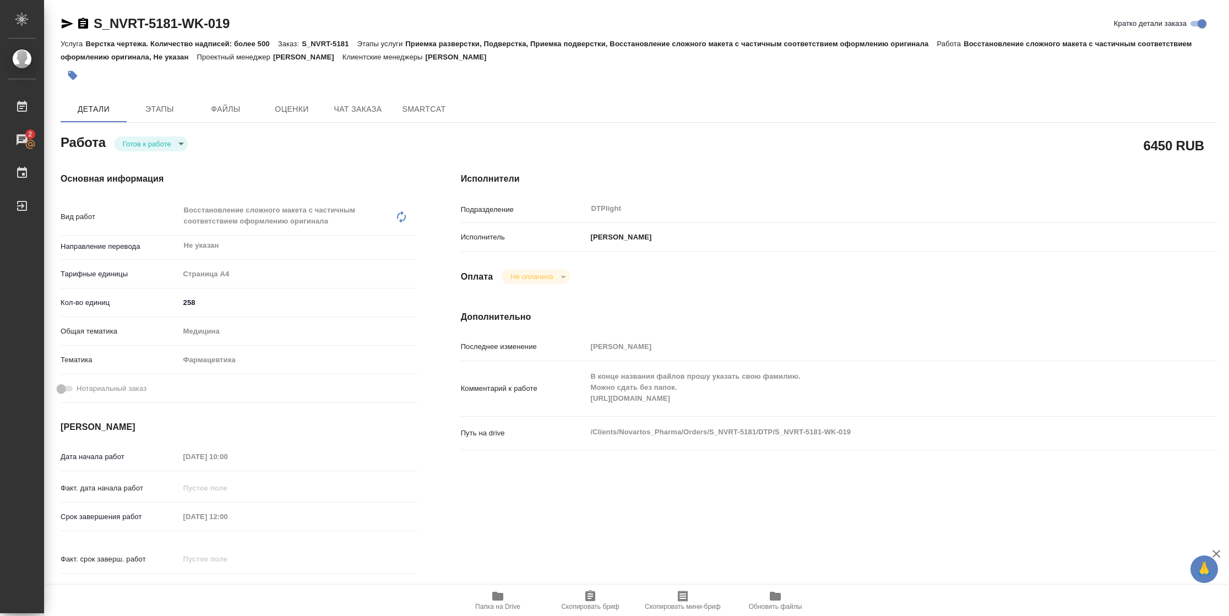
type textarea "x"
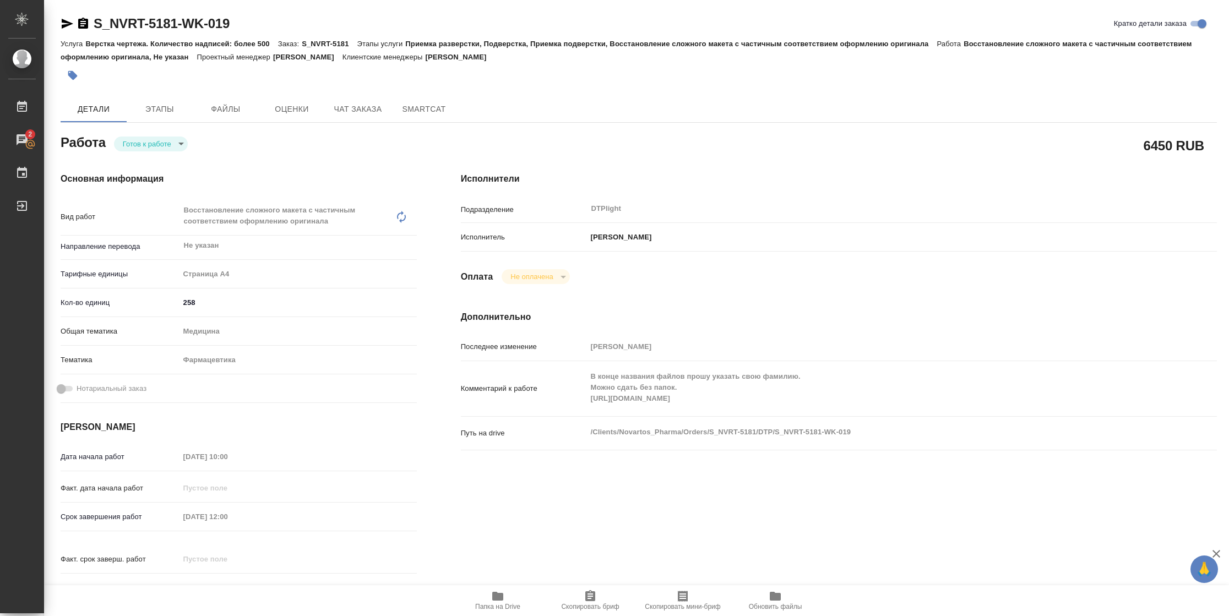
type textarea "x"
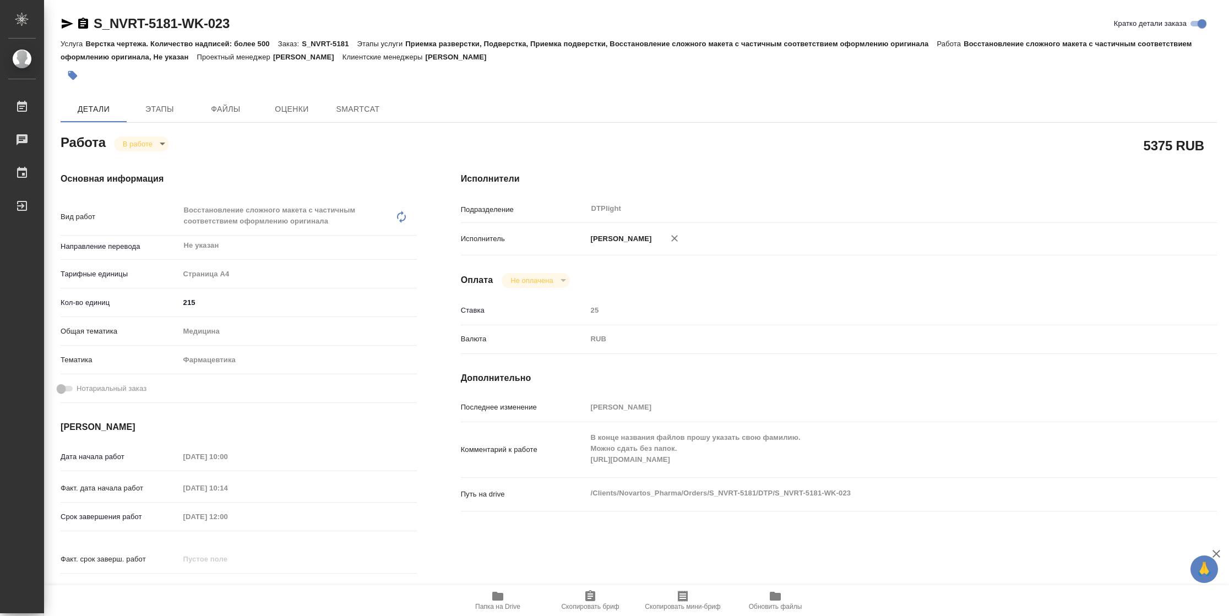
type textarea "x"
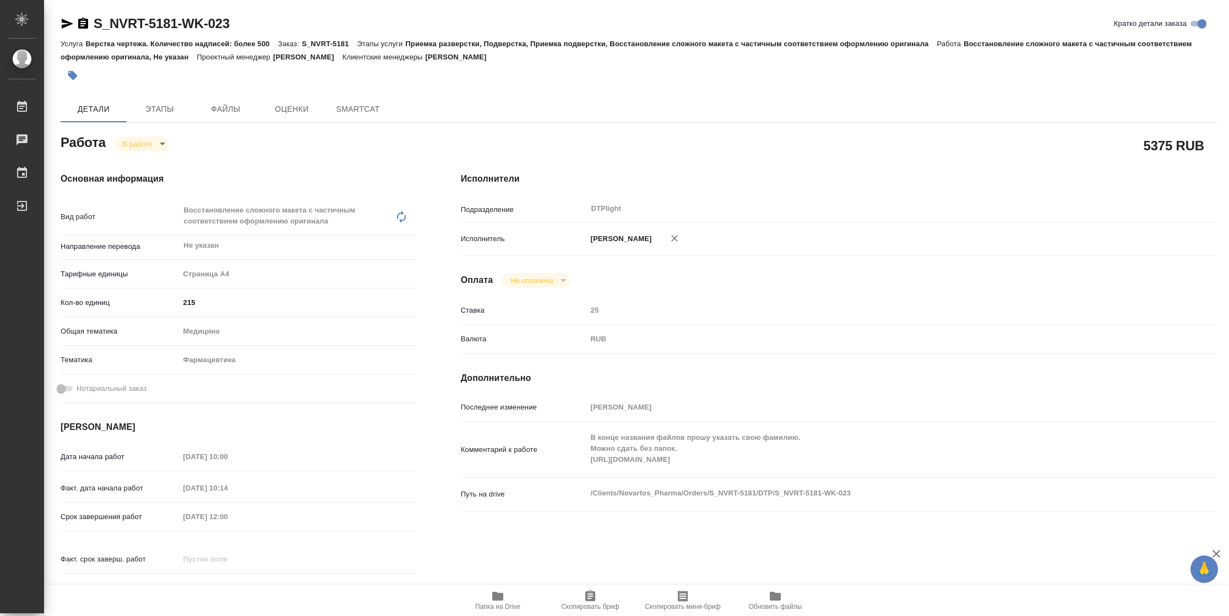
type textarea "x"
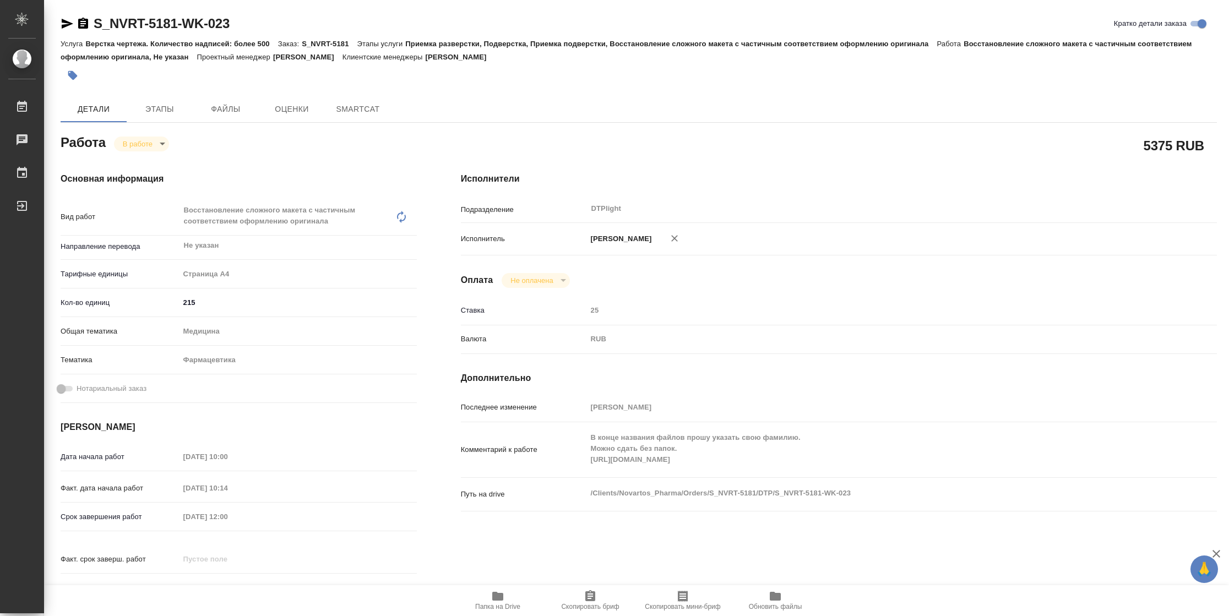
type textarea "x"
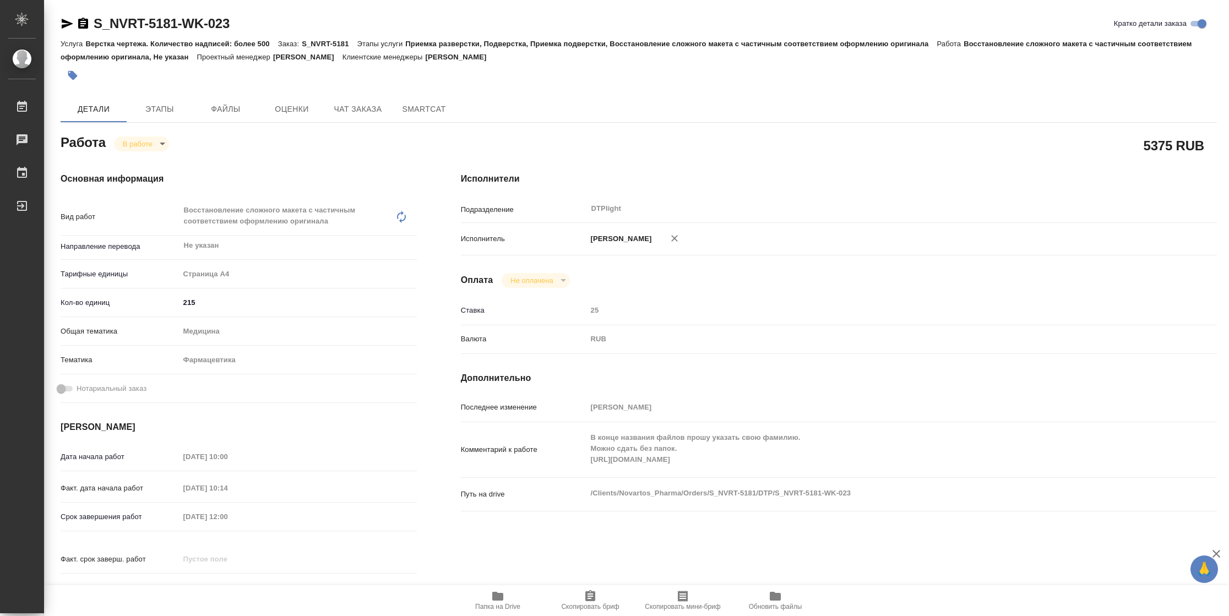
type textarea "x"
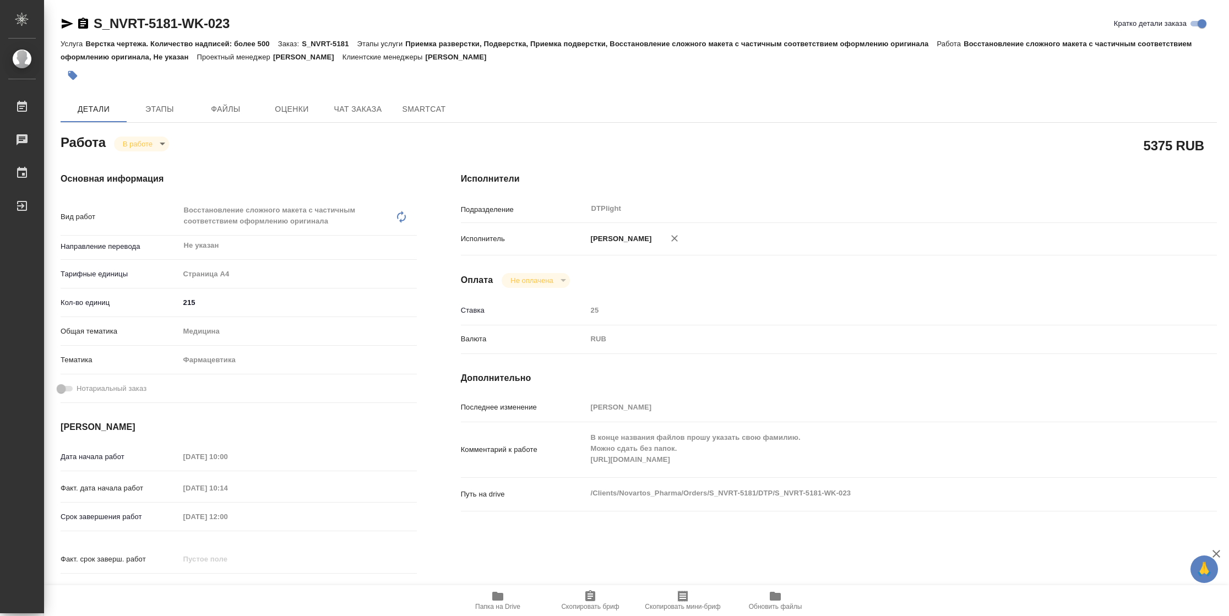
type textarea "x"
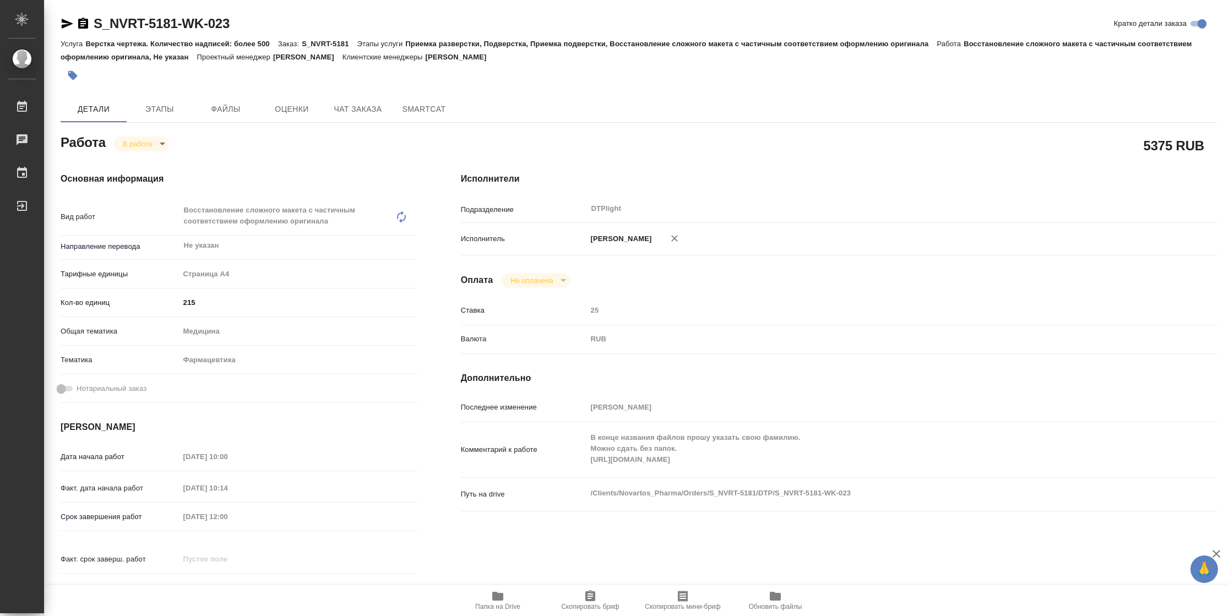
click at [582, 473] on div "Комментарий к работе В конце названия файлов прошу указать свою фамилию. Можно …" at bounding box center [839, 450] width 756 height 46
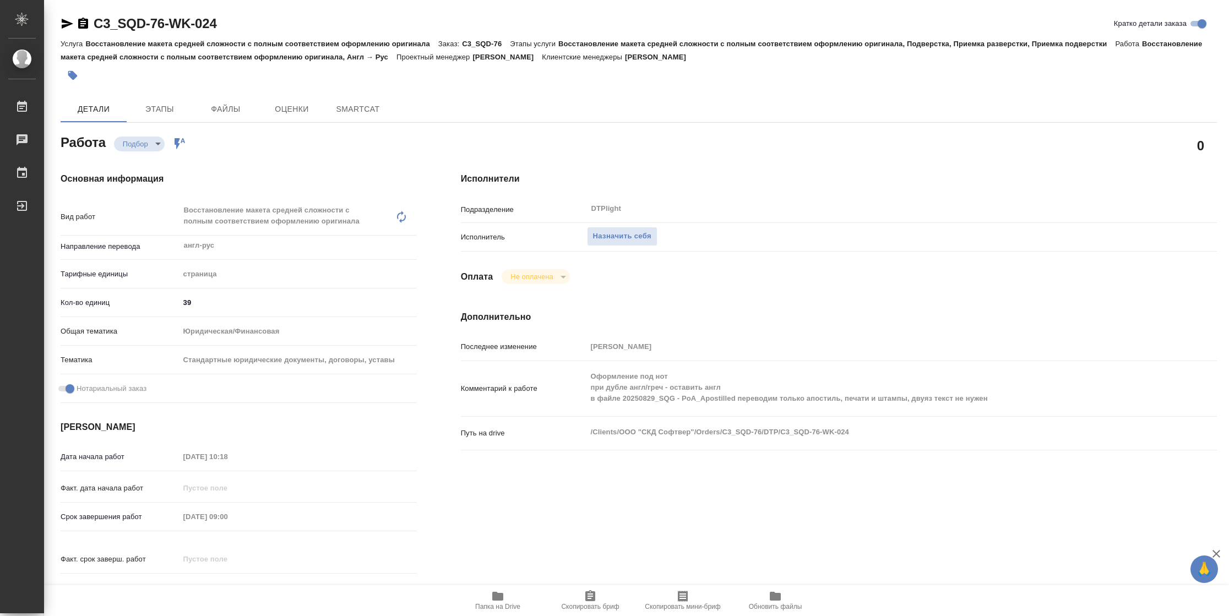
type textarea "x"
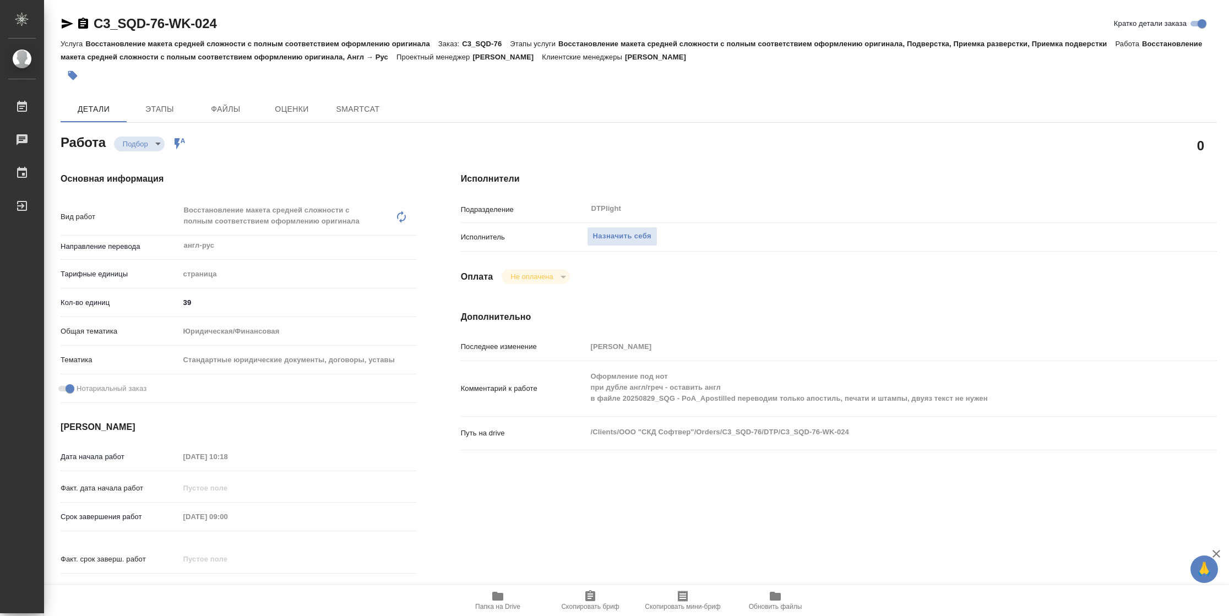
type textarea "x"
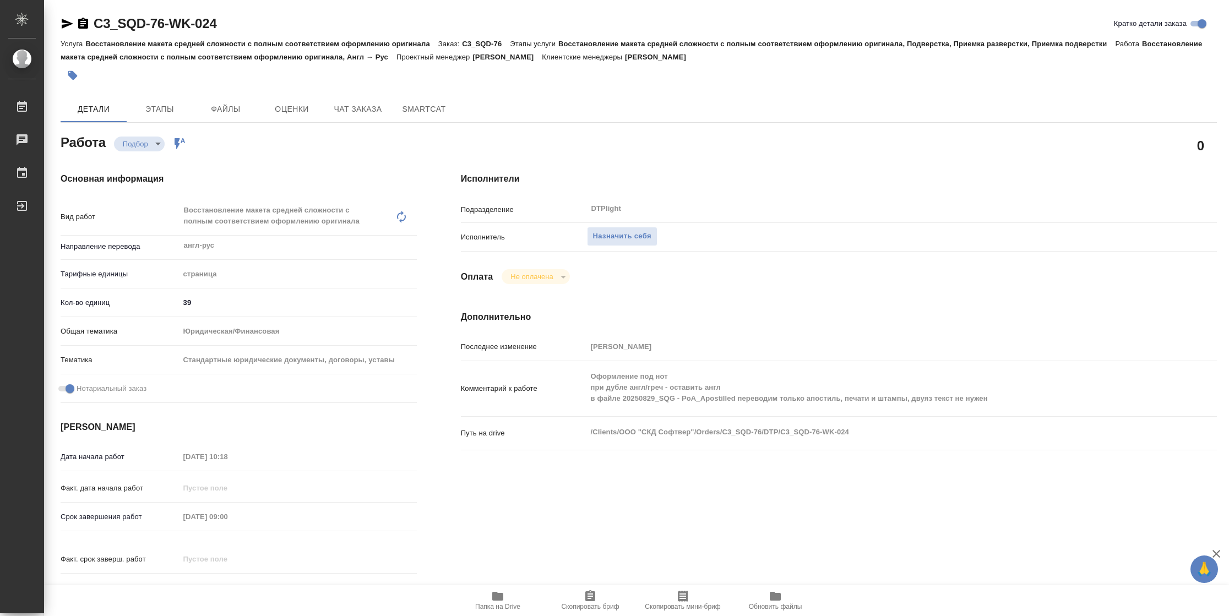
click at [502, 601] on icon "button" at bounding box center [497, 596] width 13 height 13
type textarea "x"
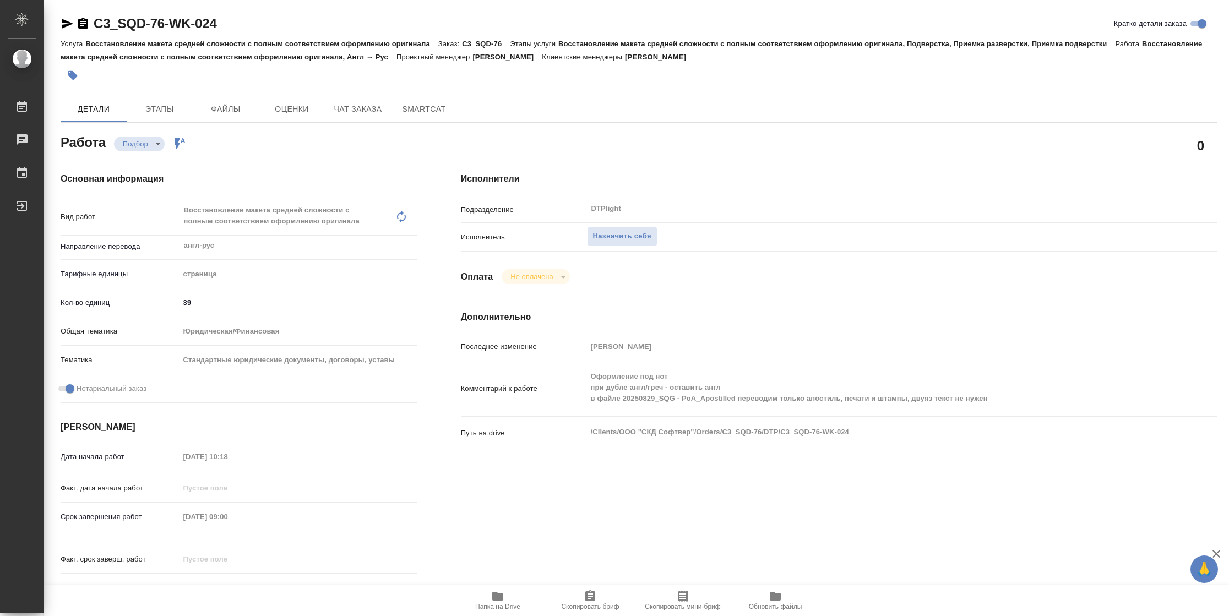
type textarea "x"
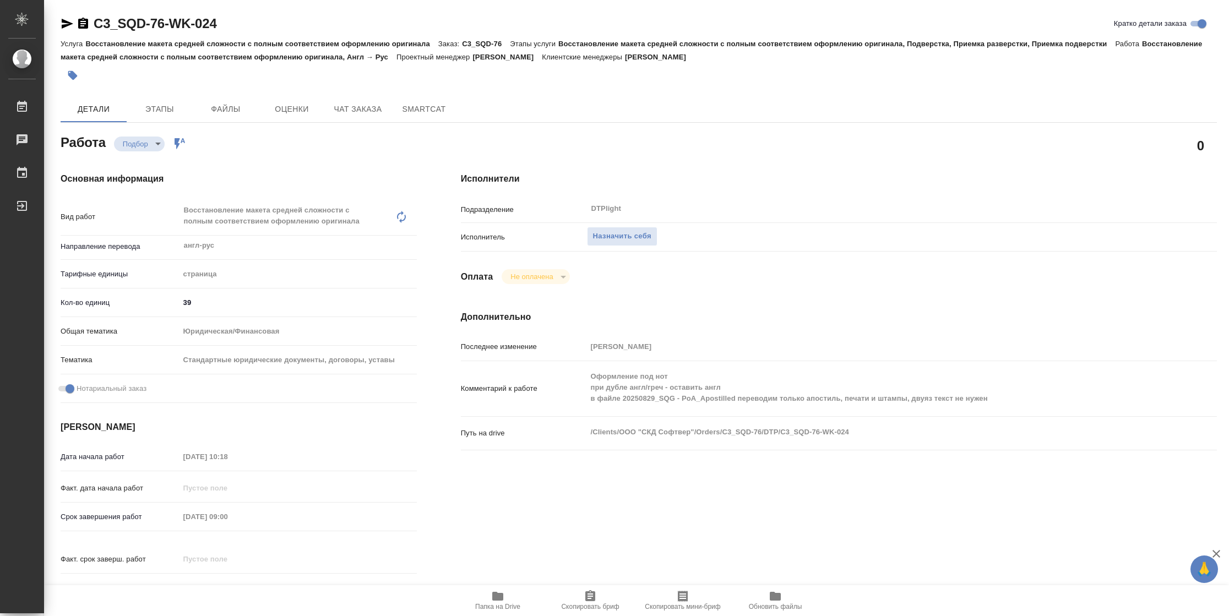
type textarea "x"
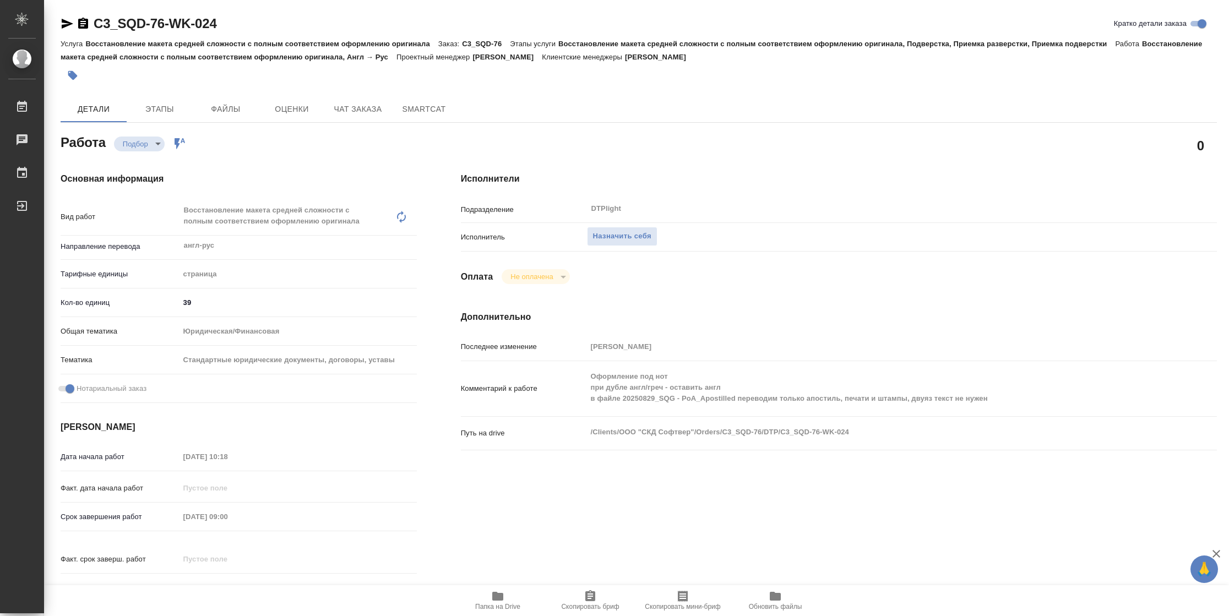
type textarea "x"
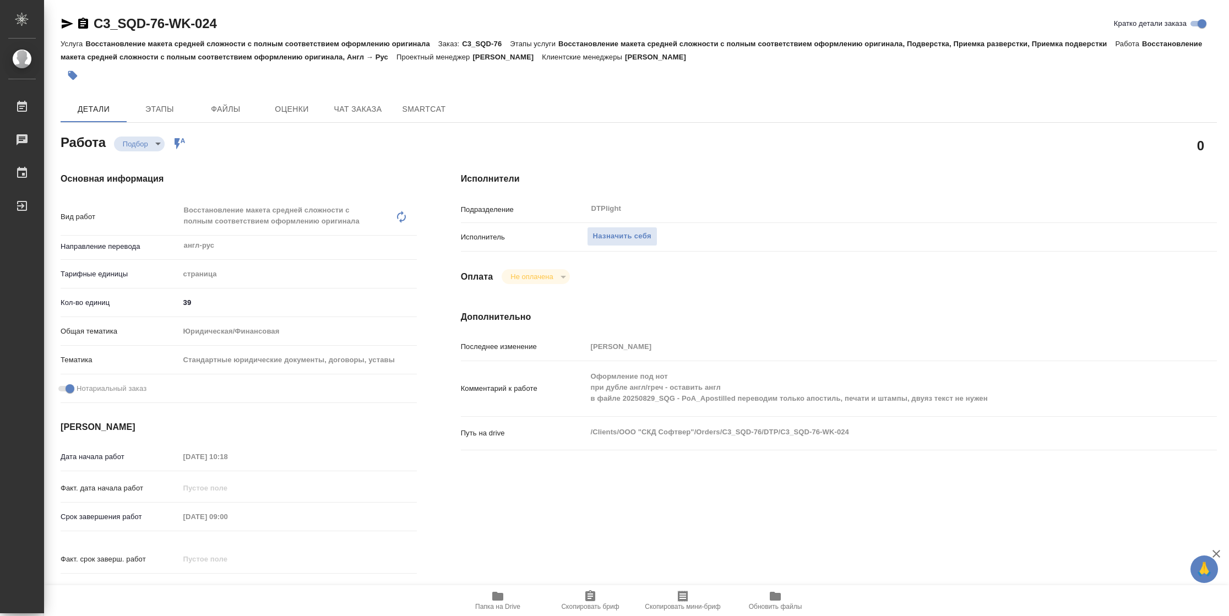
type textarea "x"
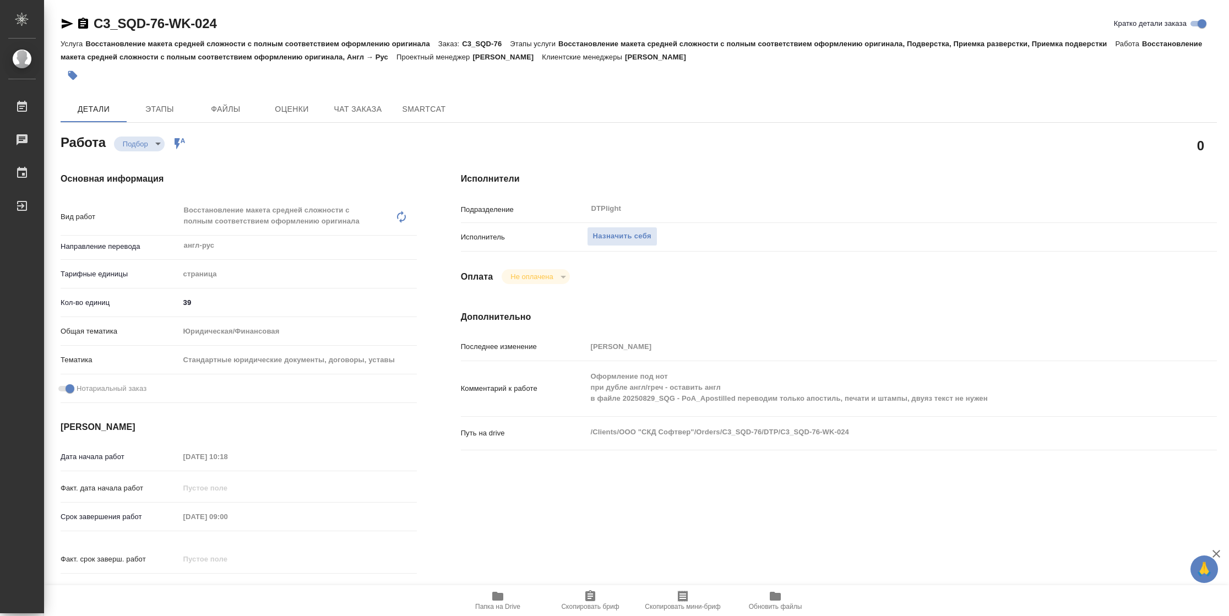
type textarea "x"
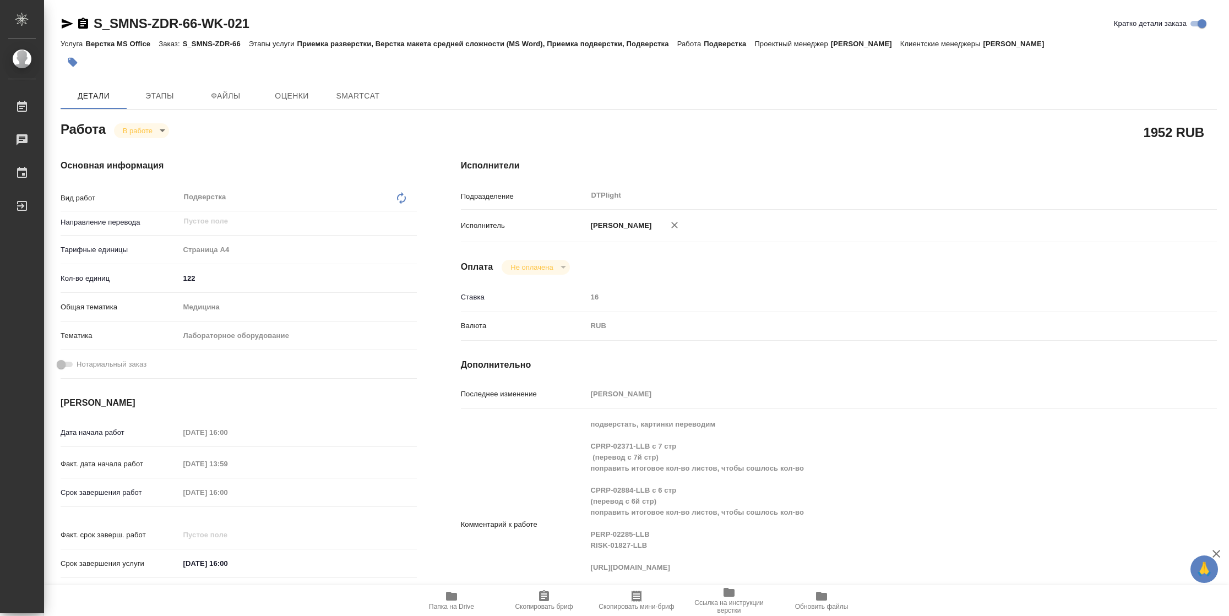
type textarea "x"
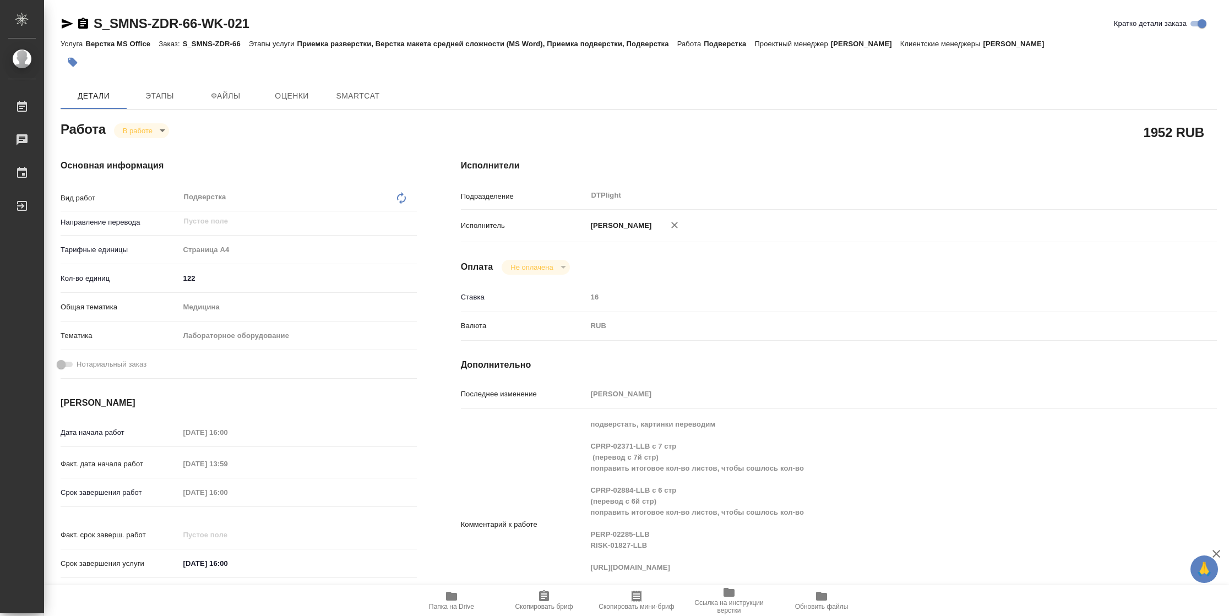
type textarea "x"
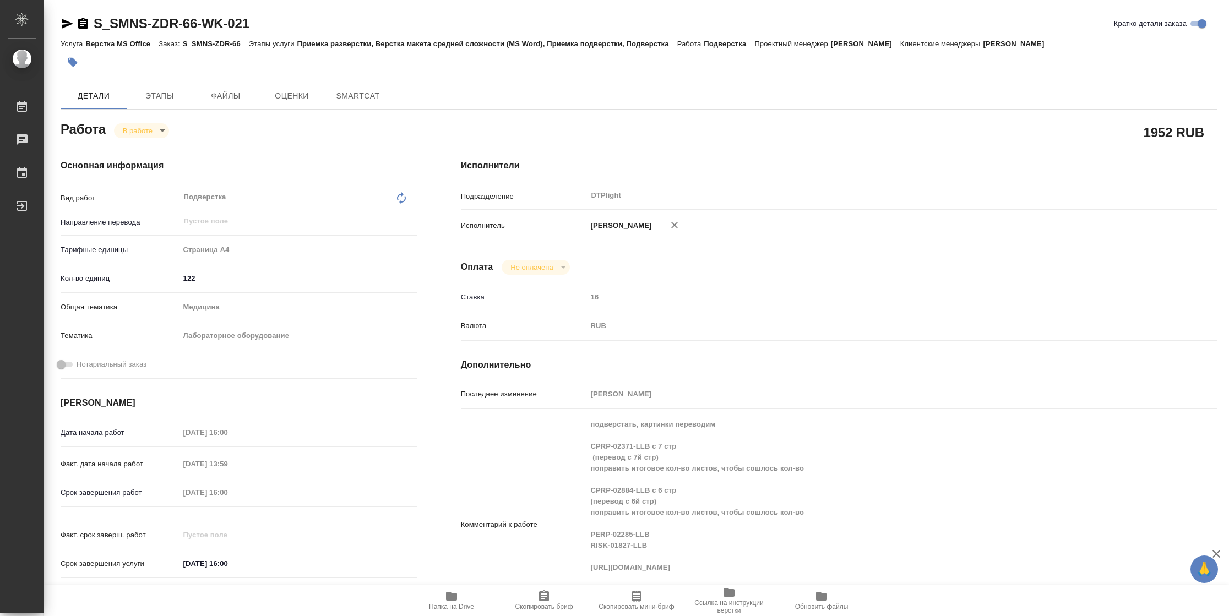
type textarea "x"
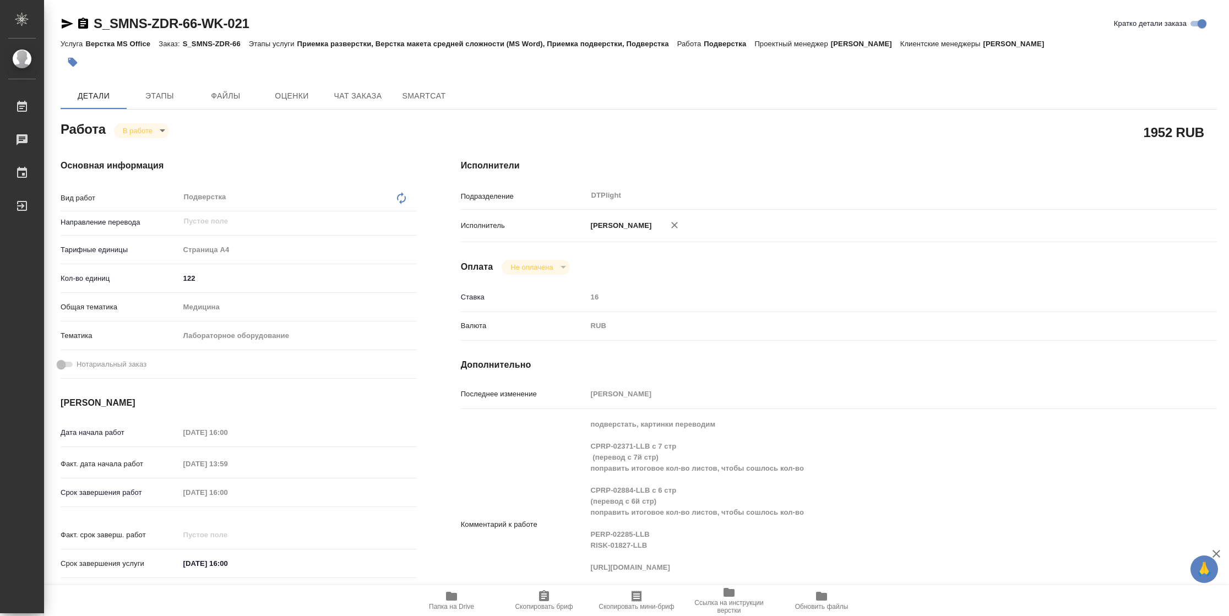
click at [71, 26] on icon "button" at bounding box center [67, 23] width 13 height 13
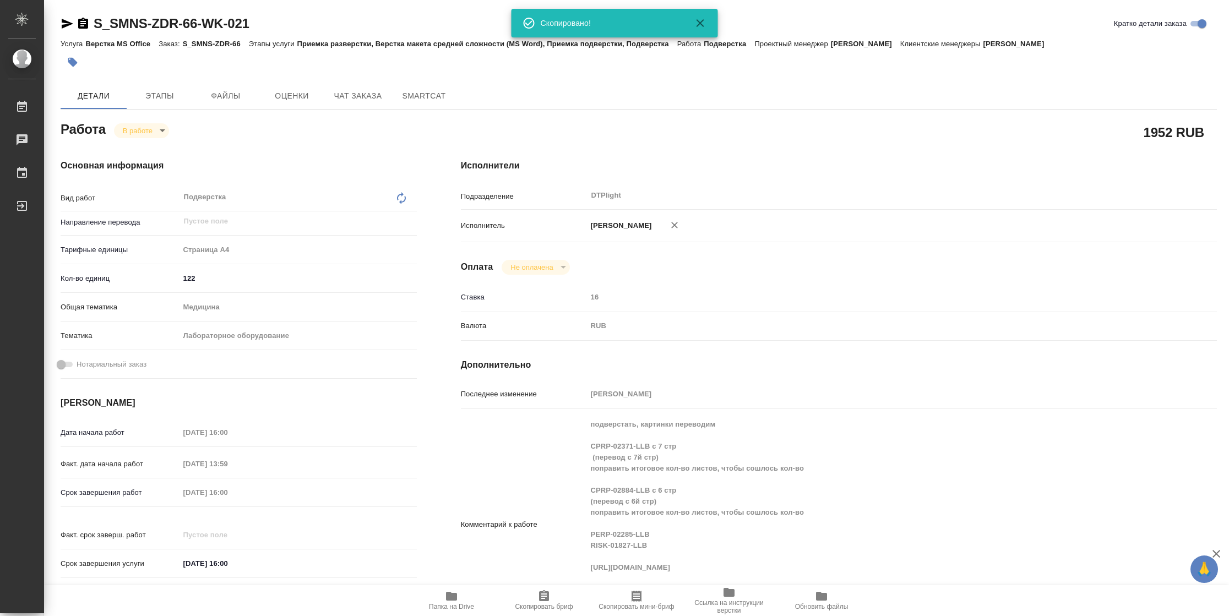
type textarea "x"
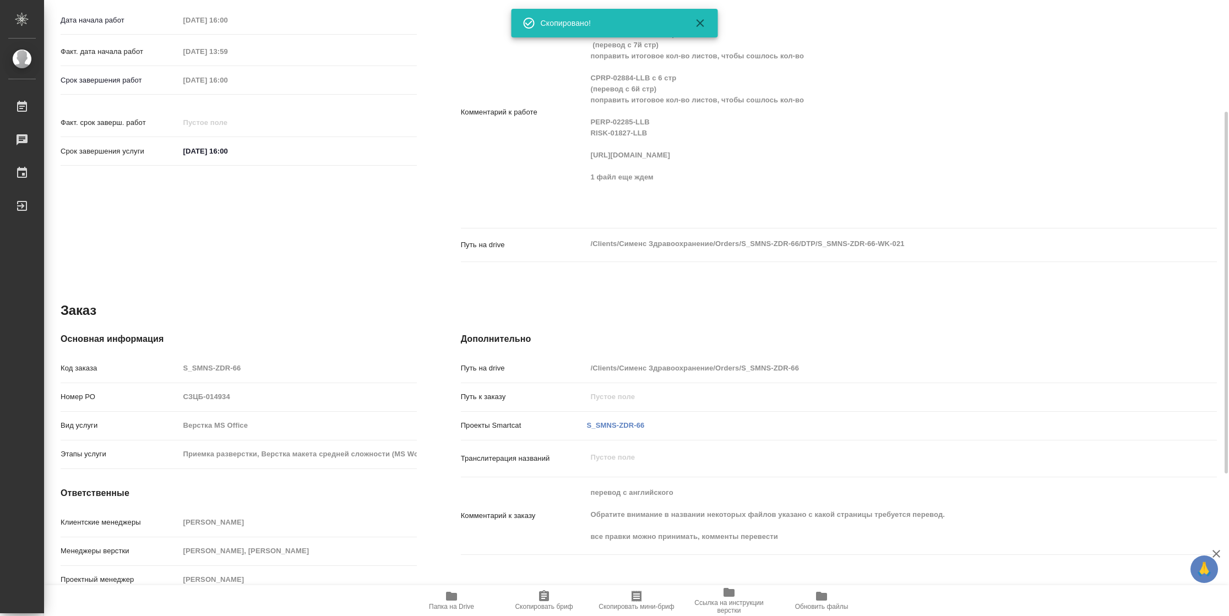
type textarea "x"
